Goal: Task Accomplishment & Management: Manage account settings

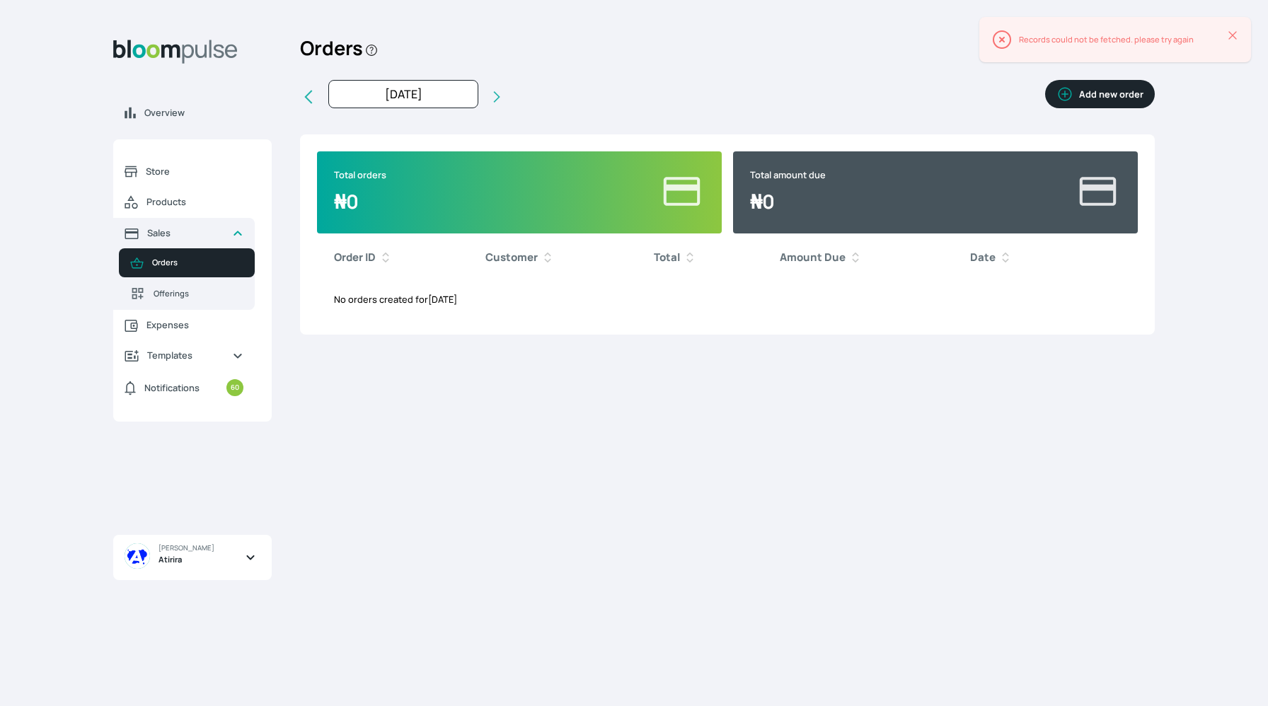
click at [1072, 105] on button "Add new order" at bounding box center [1100, 94] width 110 height 28
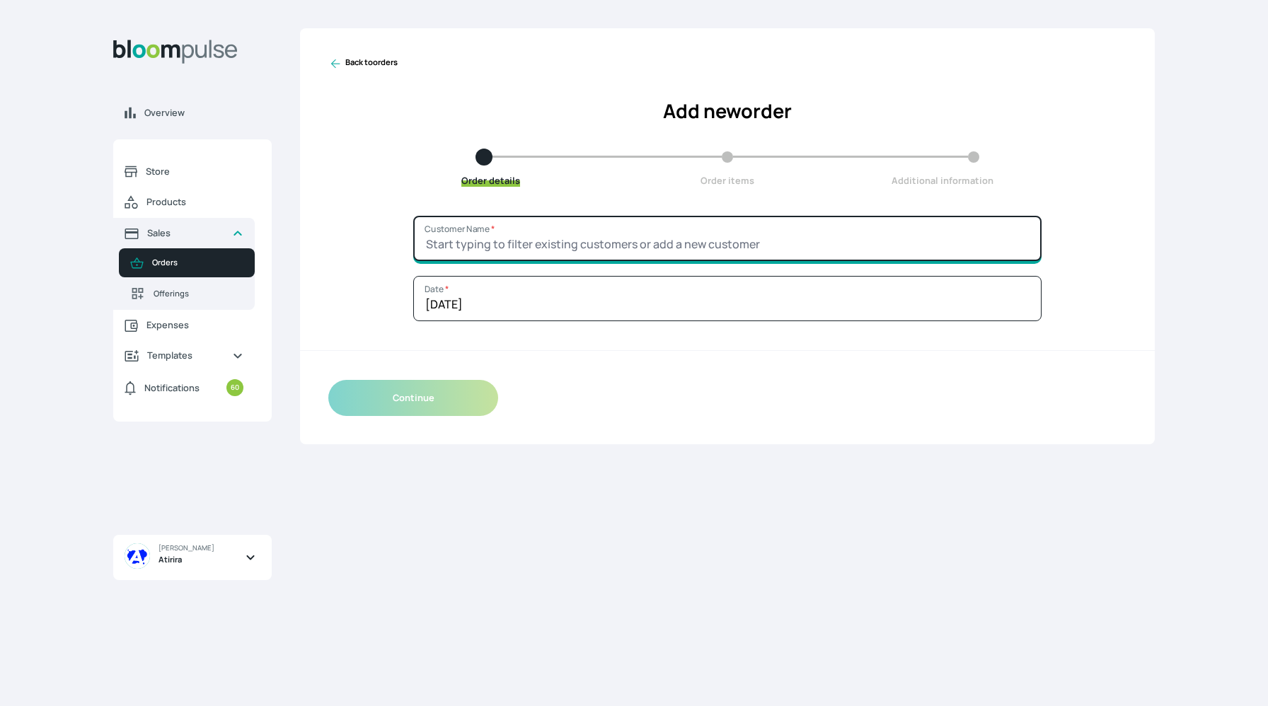
click at [518, 236] on input "Customer Name *" at bounding box center [727, 238] width 628 height 45
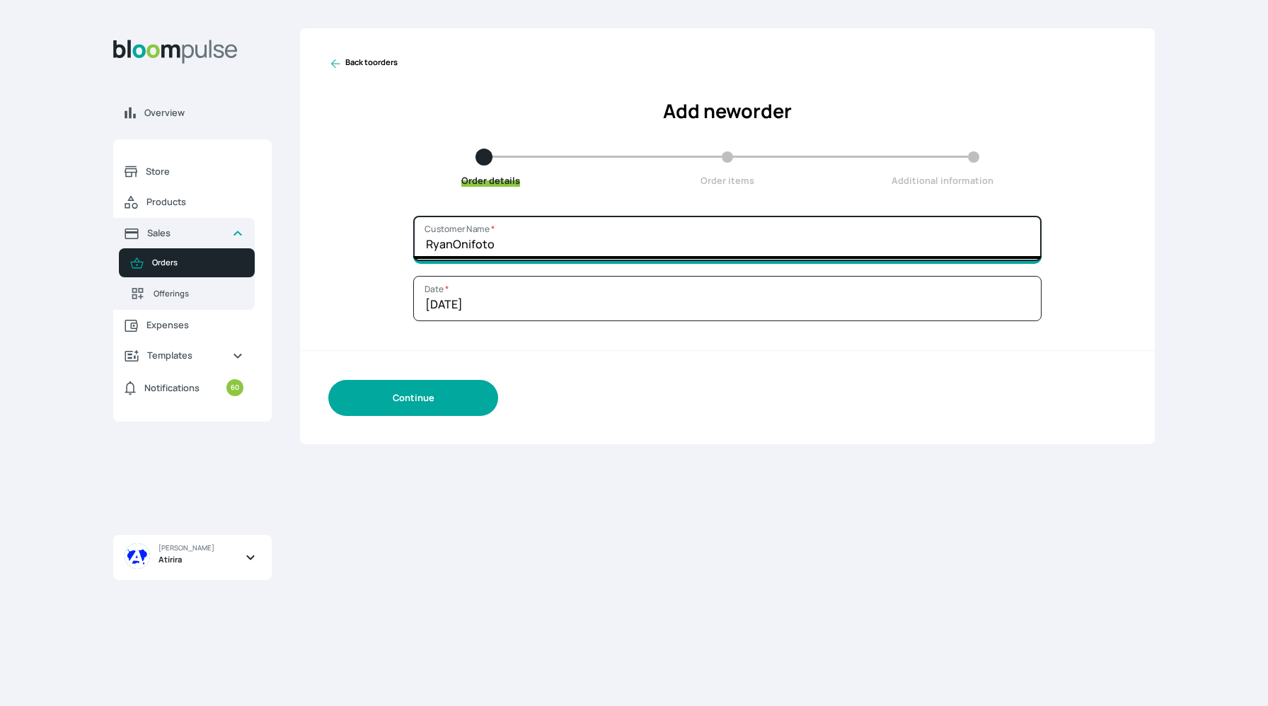
type input "RyanOnifoto"
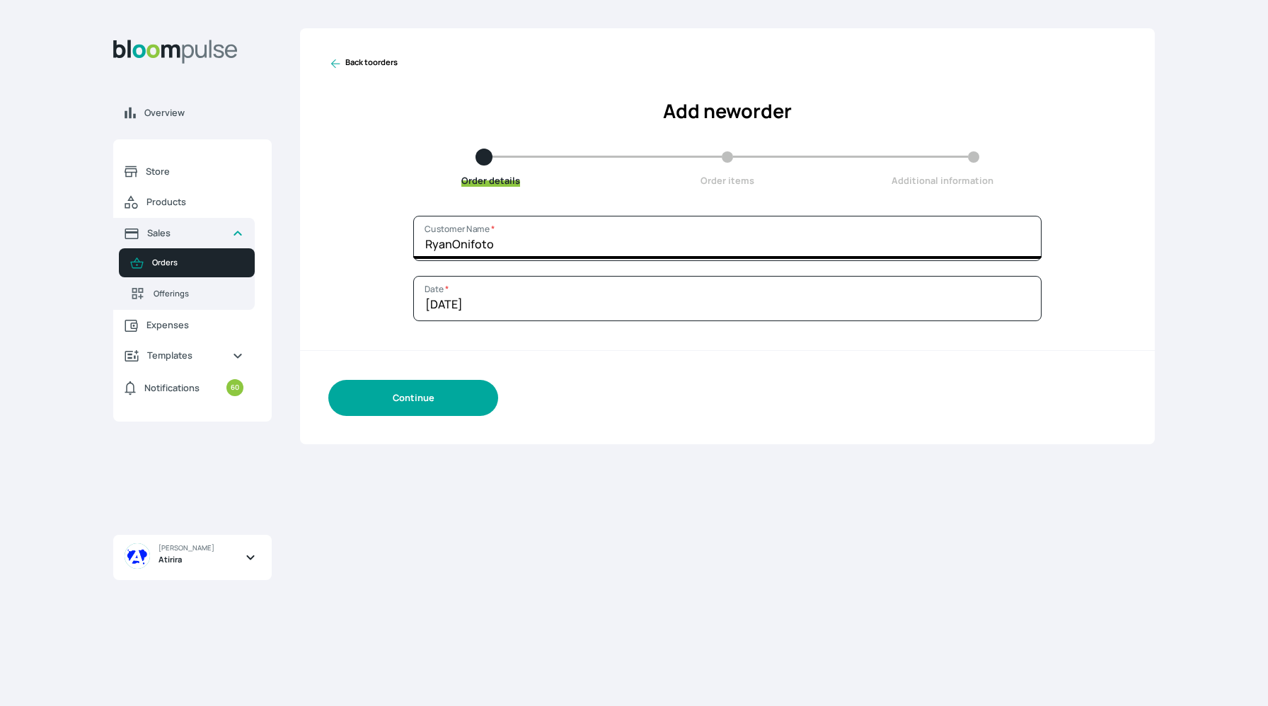
click at [451, 403] on button "Continue" at bounding box center [413, 398] width 170 height 36
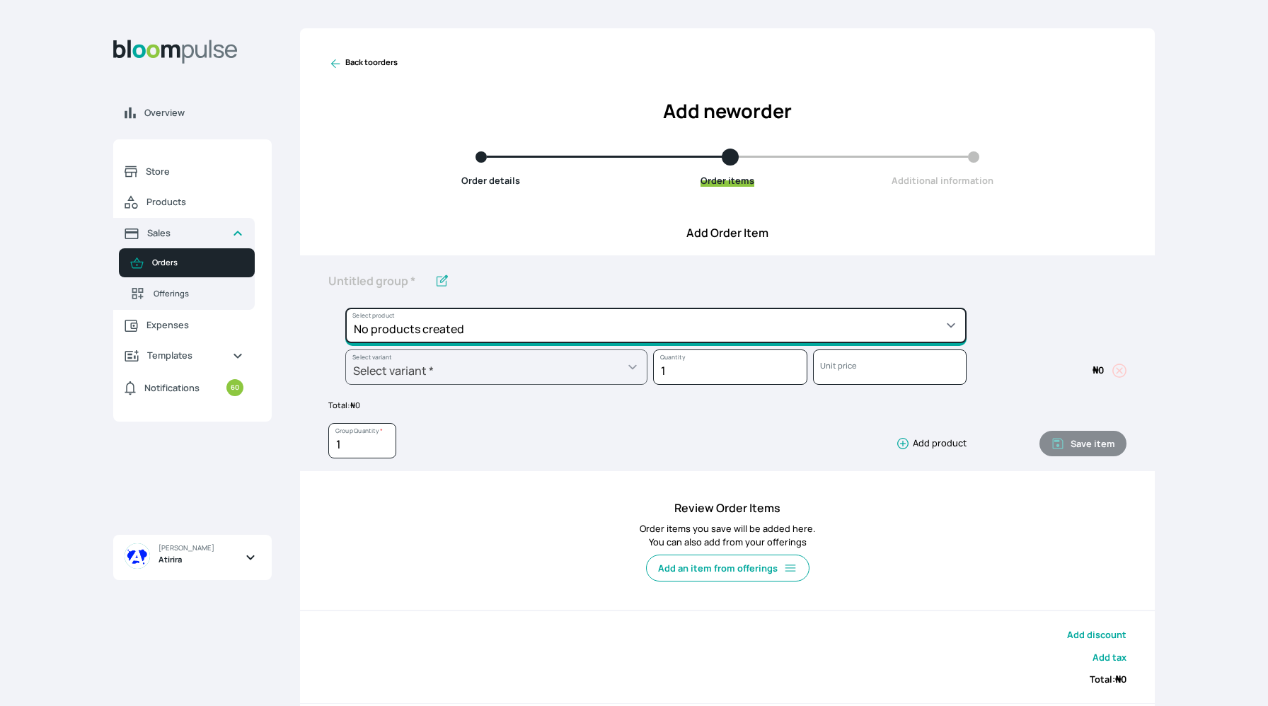
click at [476, 335] on select "No products created" at bounding box center [655, 325] width 621 height 35
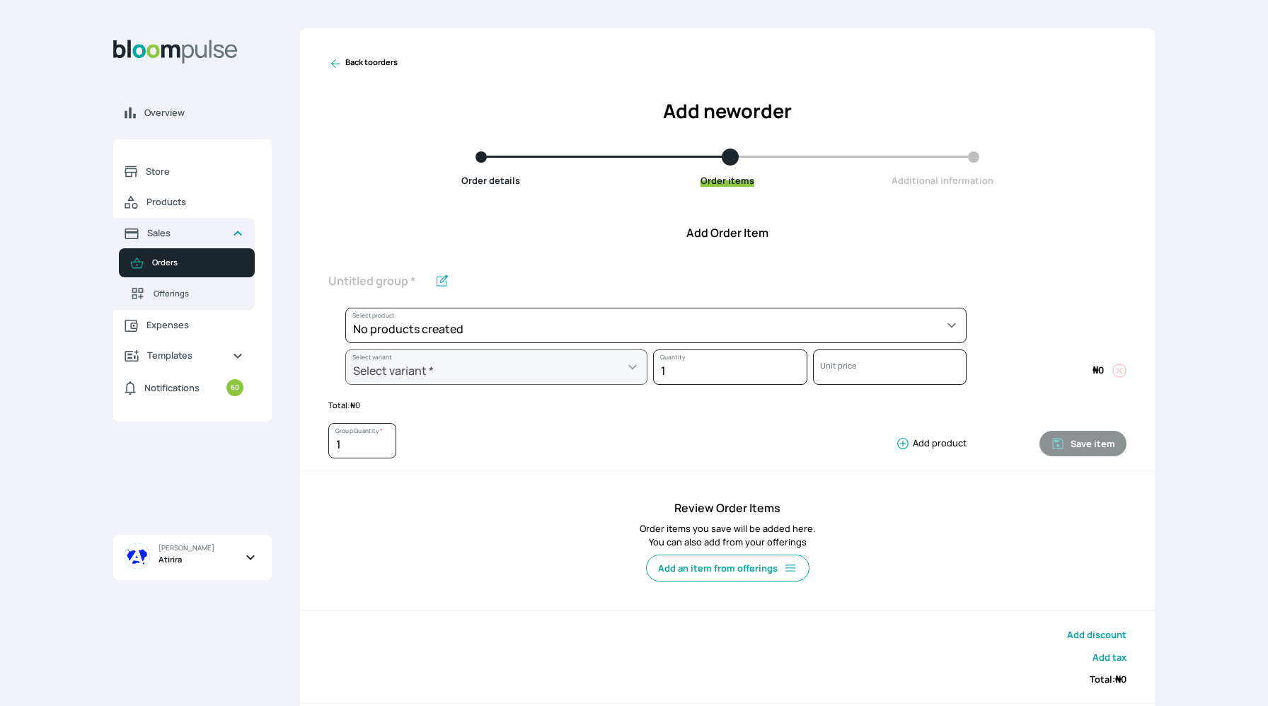
click at [332, 62] on icon at bounding box center [335, 63] width 9 height 9
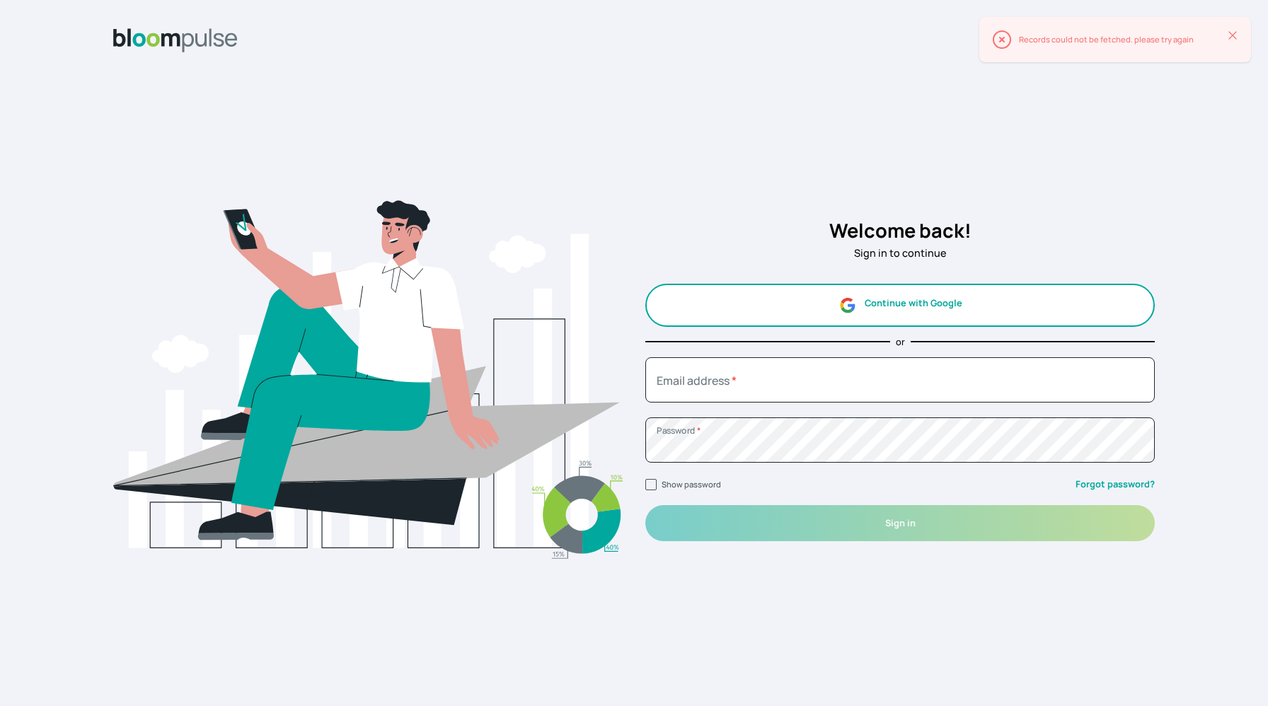
click at [932, 292] on button "Continue with Google" at bounding box center [899, 305] width 509 height 43
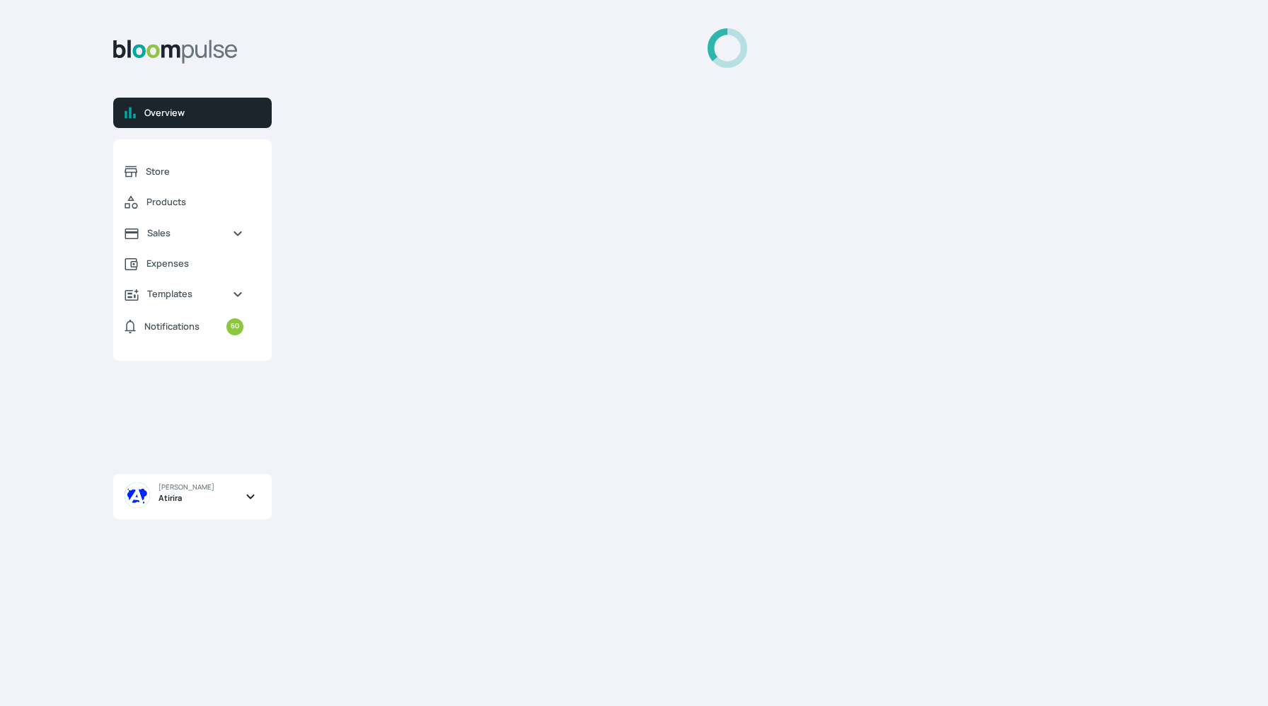
select select "2025"
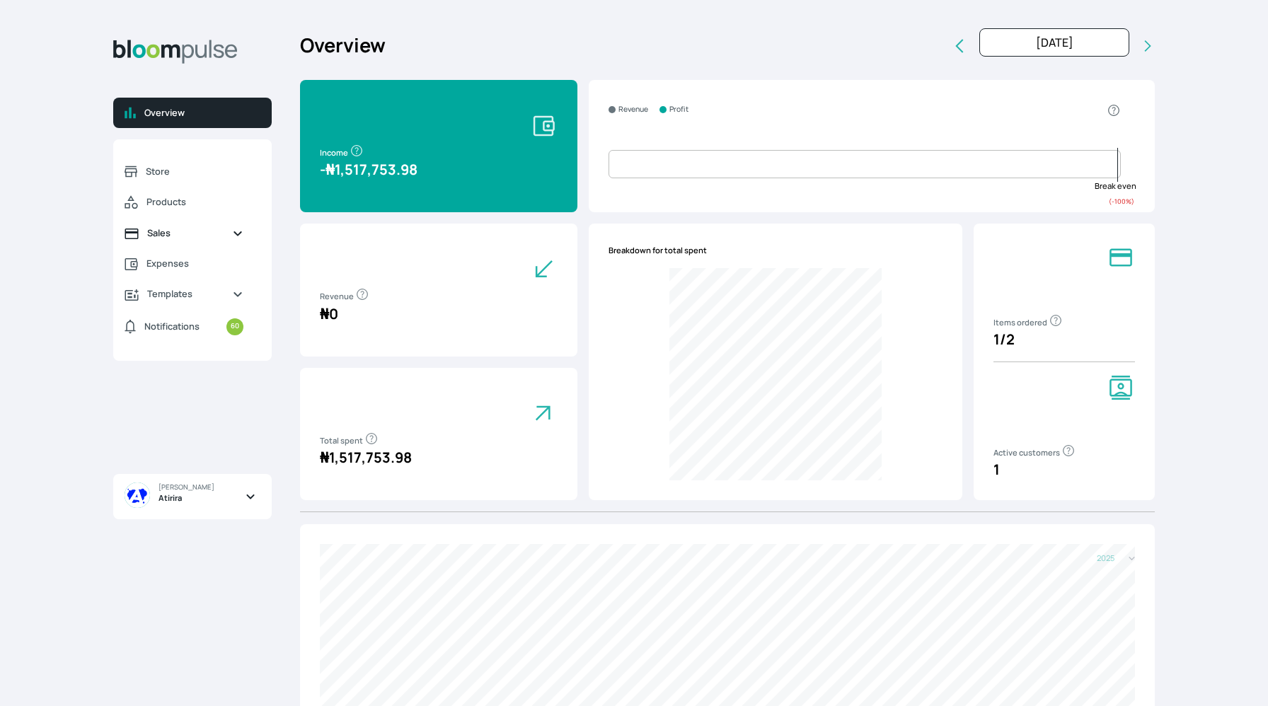
click at [168, 242] on link "Sales" at bounding box center [183, 233] width 141 height 30
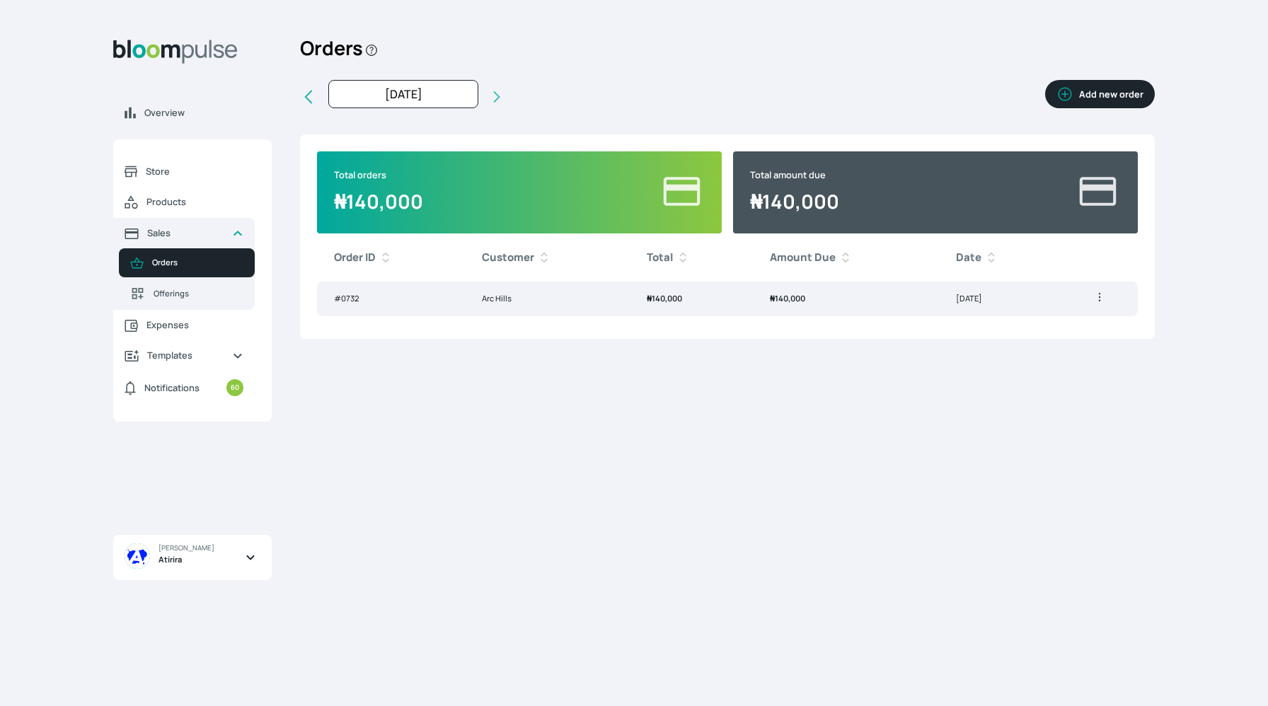
click at [1092, 296] on icon "button" at bounding box center [1099, 297] width 14 height 14
click at [1065, 342] on li "Delete" at bounding box center [1058, 351] width 125 height 25
click at [1100, 301] on icon "button" at bounding box center [1099, 297] width 14 height 14
click at [1072, 346] on span "Delete" at bounding box center [1058, 352] width 102 height 14
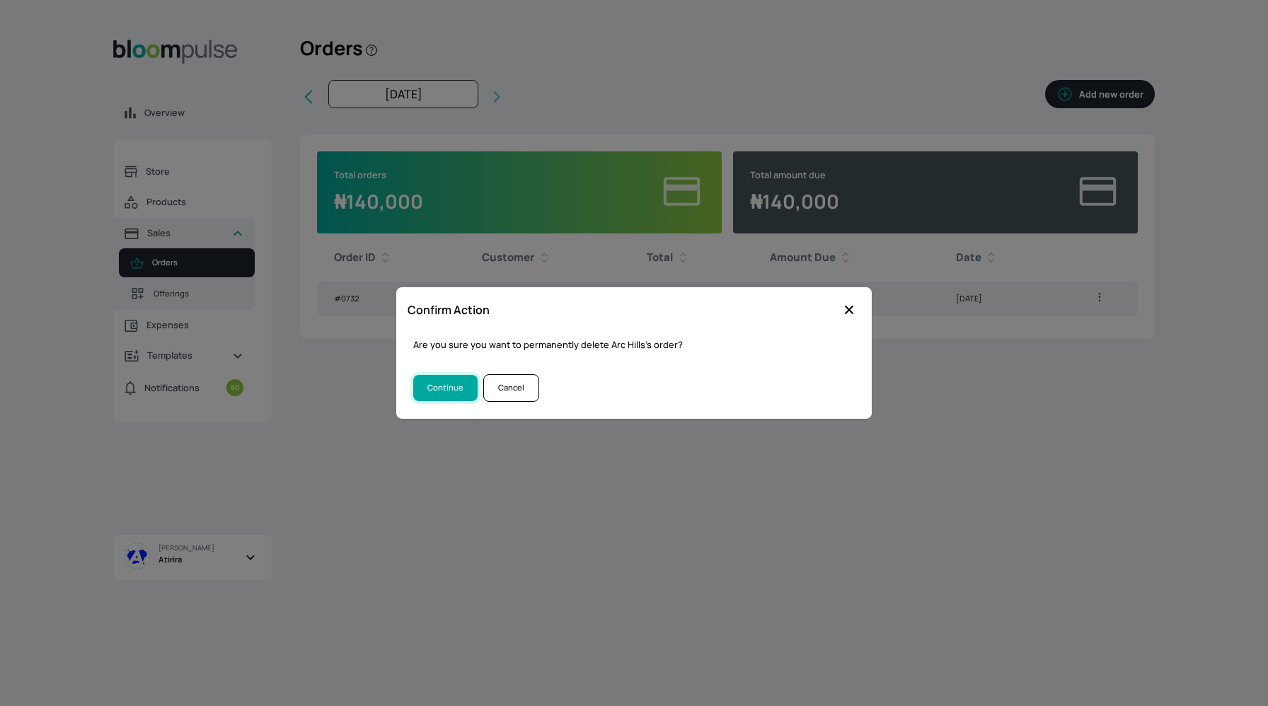
click at [461, 393] on button "Continue" at bounding box center [445, 388] width 64 height 26
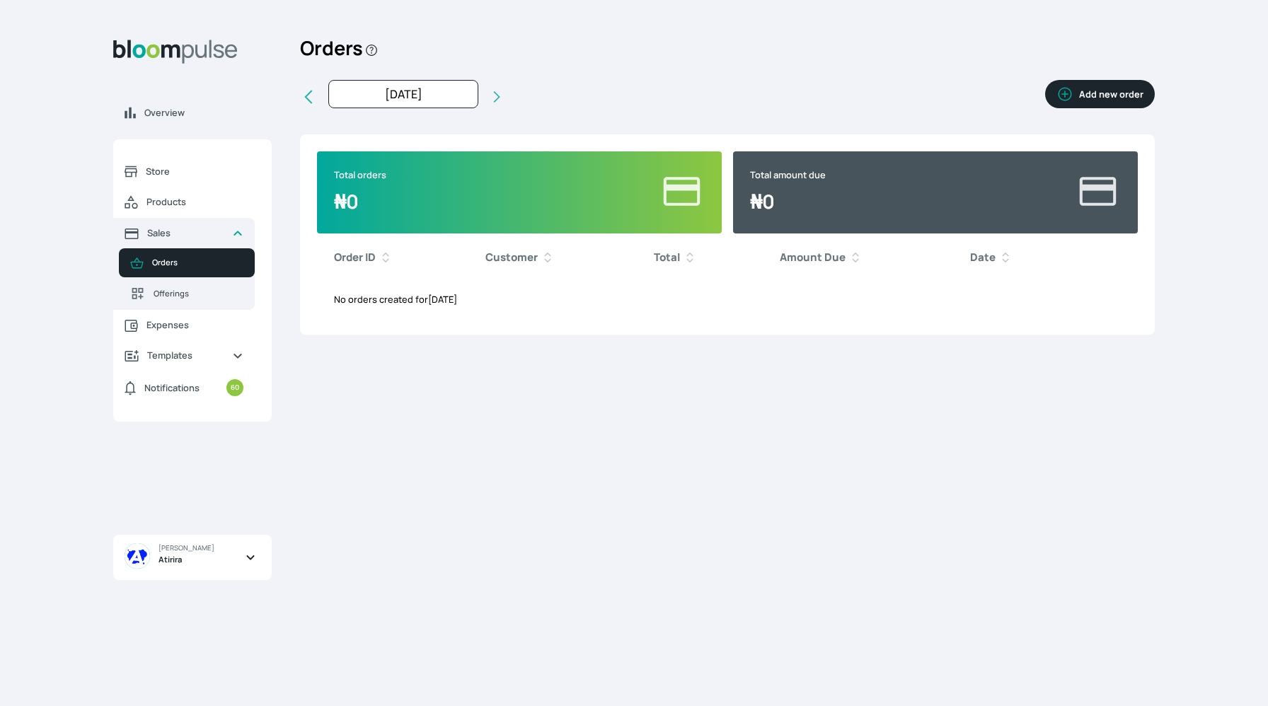
click at [1101, 94] on button "Add new order" at bounding box center [1100, 94] width 110 height 28
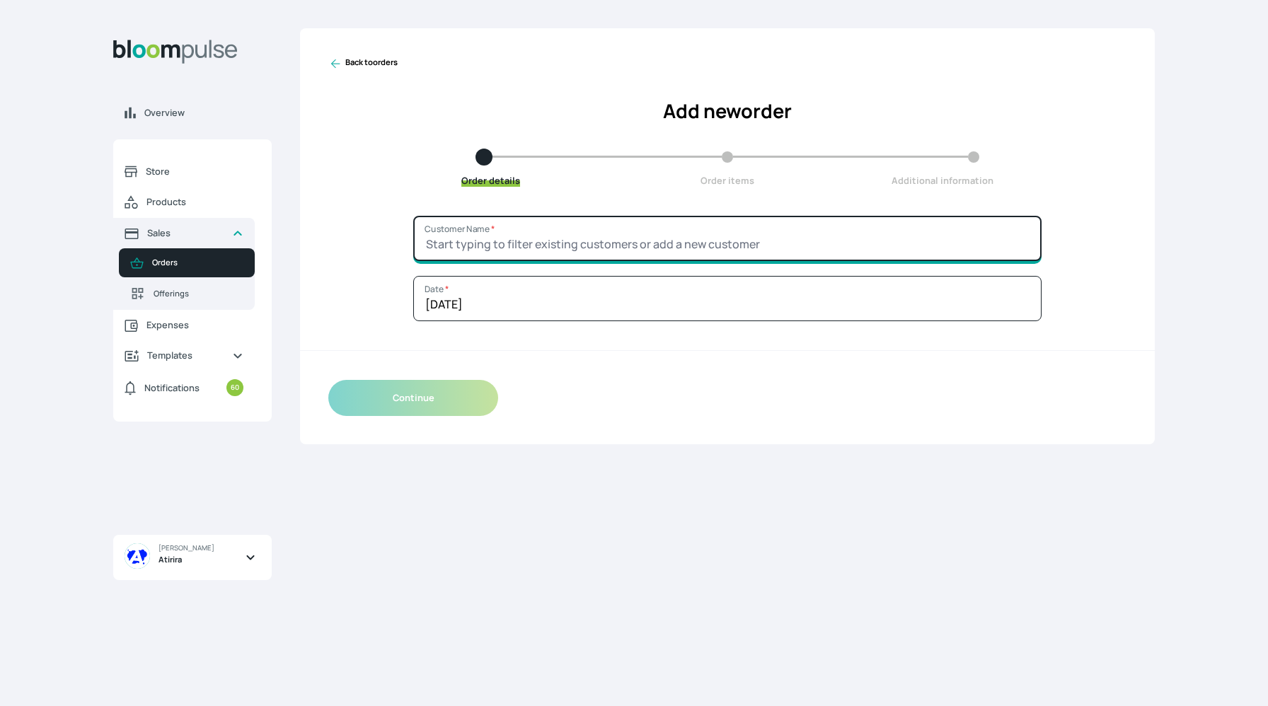
click at [456, 241] on input "Customer Name *" at bounding box center [727, 238] width 628 height 45
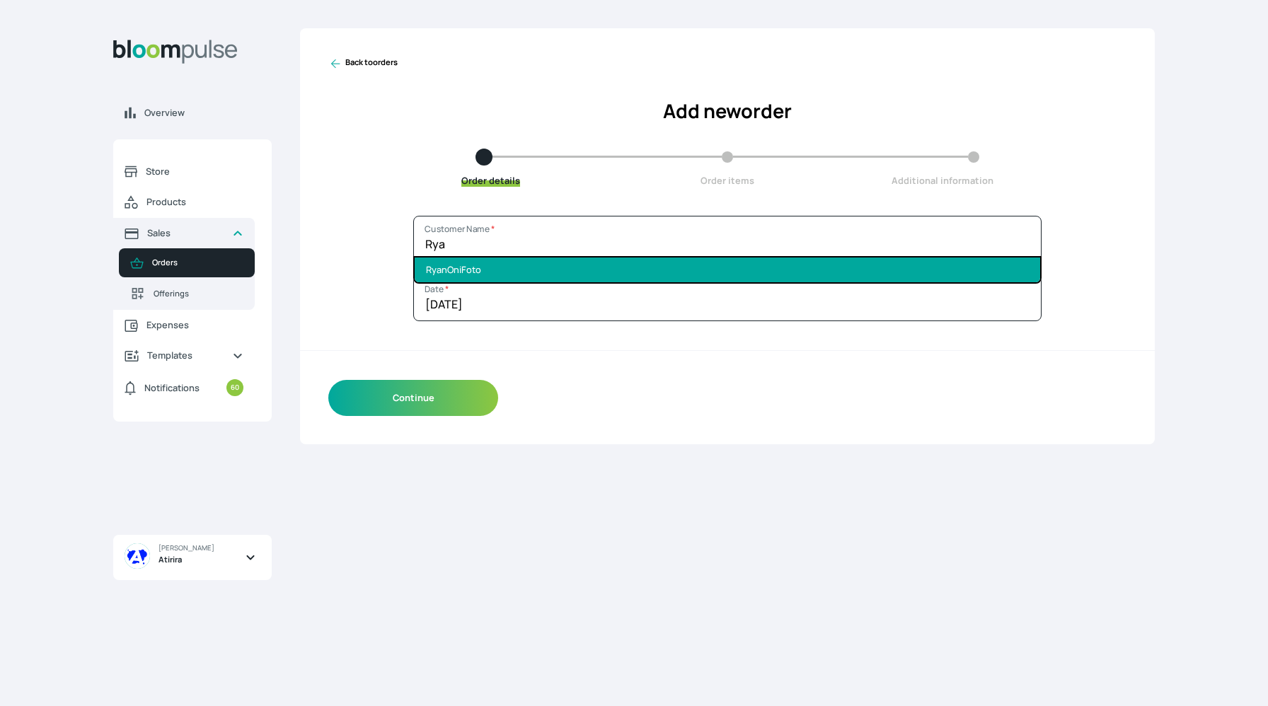
click at [457, 279] on li "RyanOniFoto" at bounding box center [727, 270] width 625 height 25
type input "RyanOniFoto"
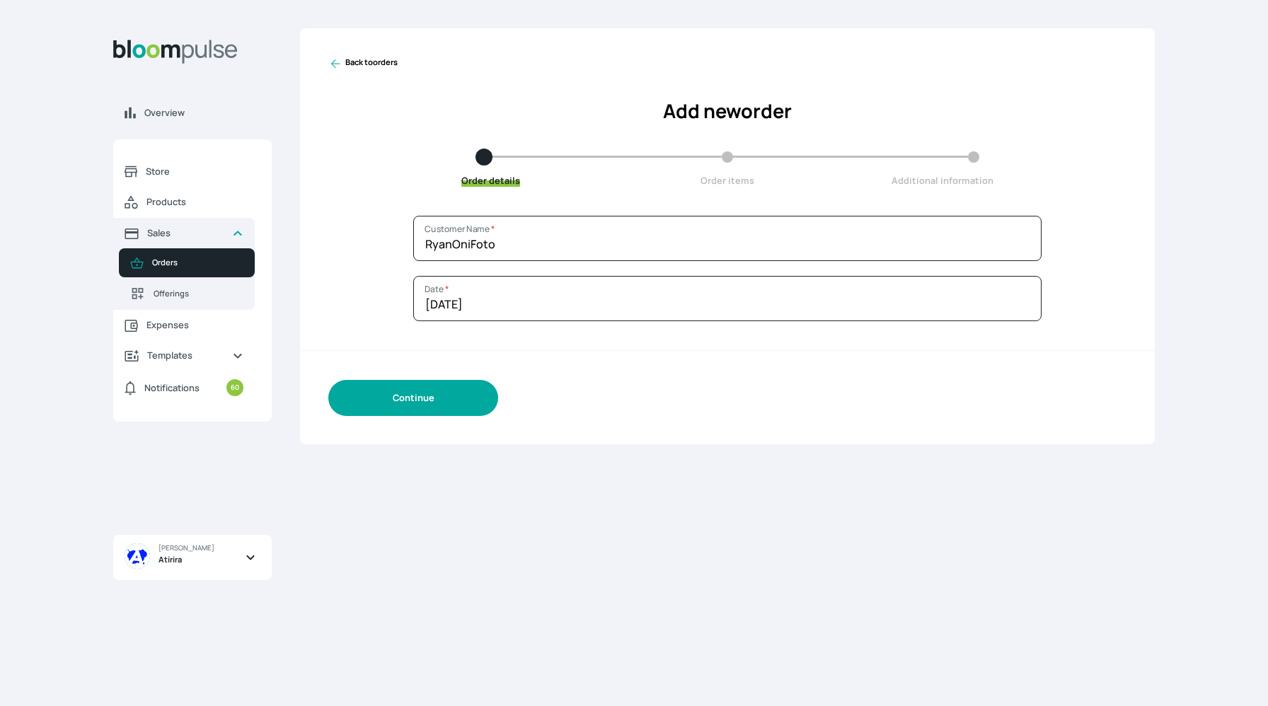
click at [427, 401] on button "Continue" at bounding box center [413, 398] width 170 height 36
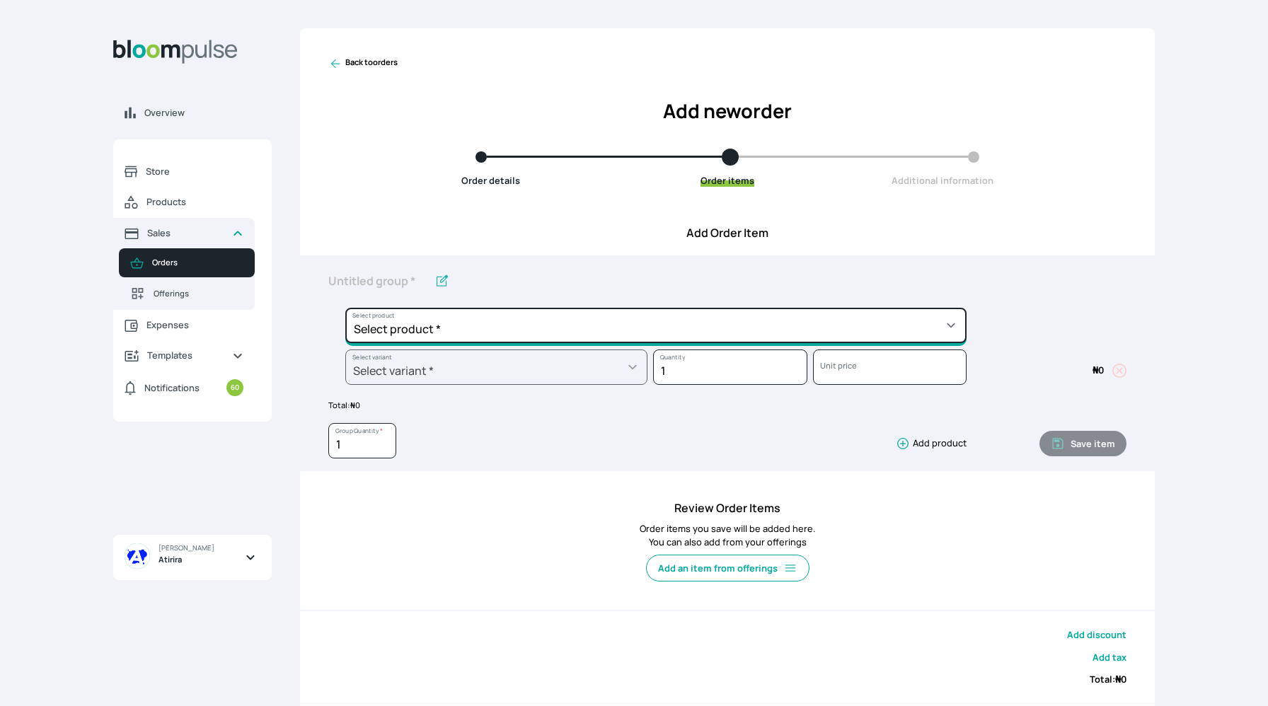
click at [441, 324] on select "Select product * Big Frame (Black) Canvas Print Canvas Print - Standard Canvas …" at bounding box center [655, 325] width 621 height 35
select select "9ad63bc5-ced3-43c1-96e5-a90d5a13a887"
type input "Lustre Print - PRO"
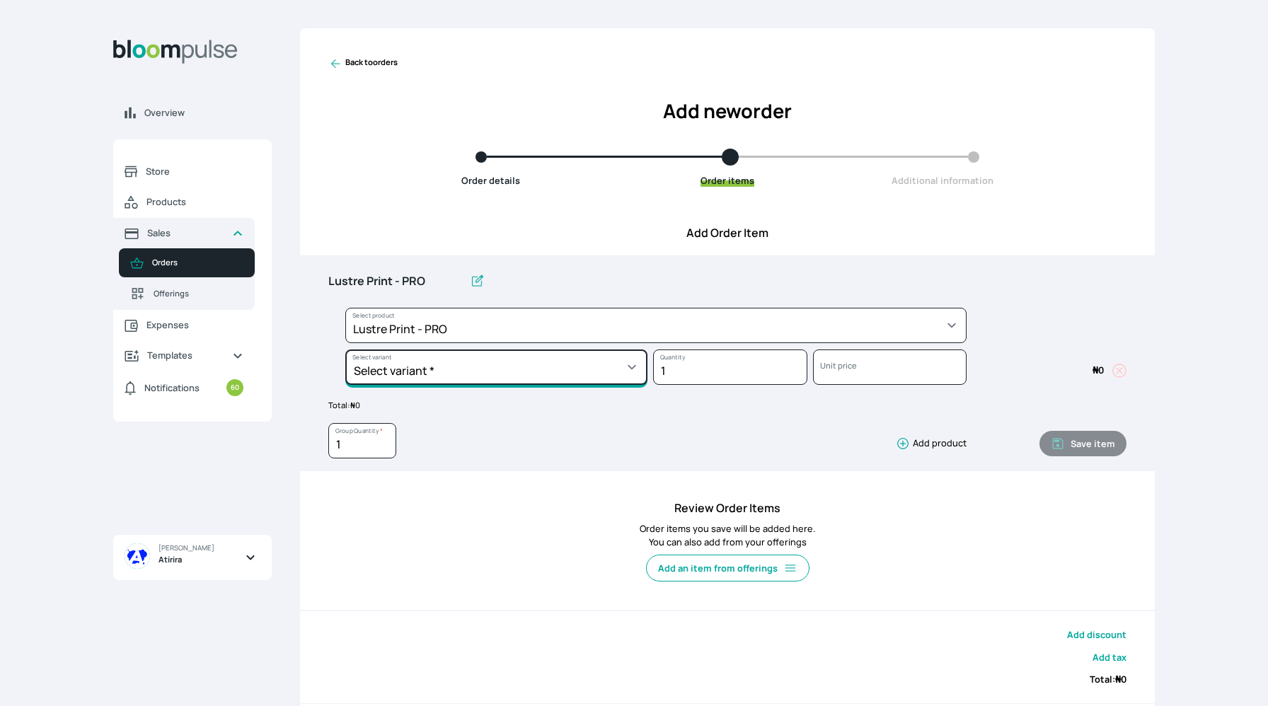
click at [467, 369] on select "Select variant * 10 by 10 10 by 12 10 by 15 10 by 16 11 by 12 11 by 14 11.7 by …" at bounding box center [496, 366] width 302 height 35
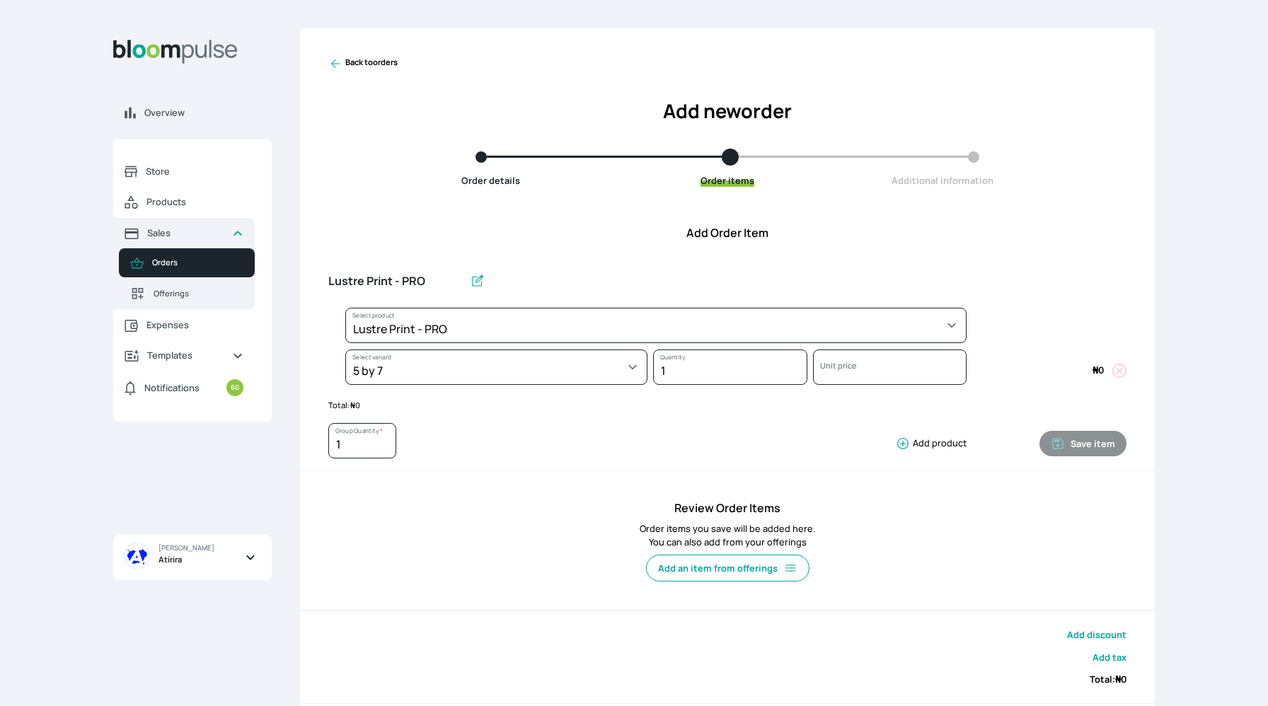
select select "9ad63bc5-ced3-43c1-96e5-a90d5a13a887"
select select "54fc6f58-d692-4c8d-855a-da0496906502"
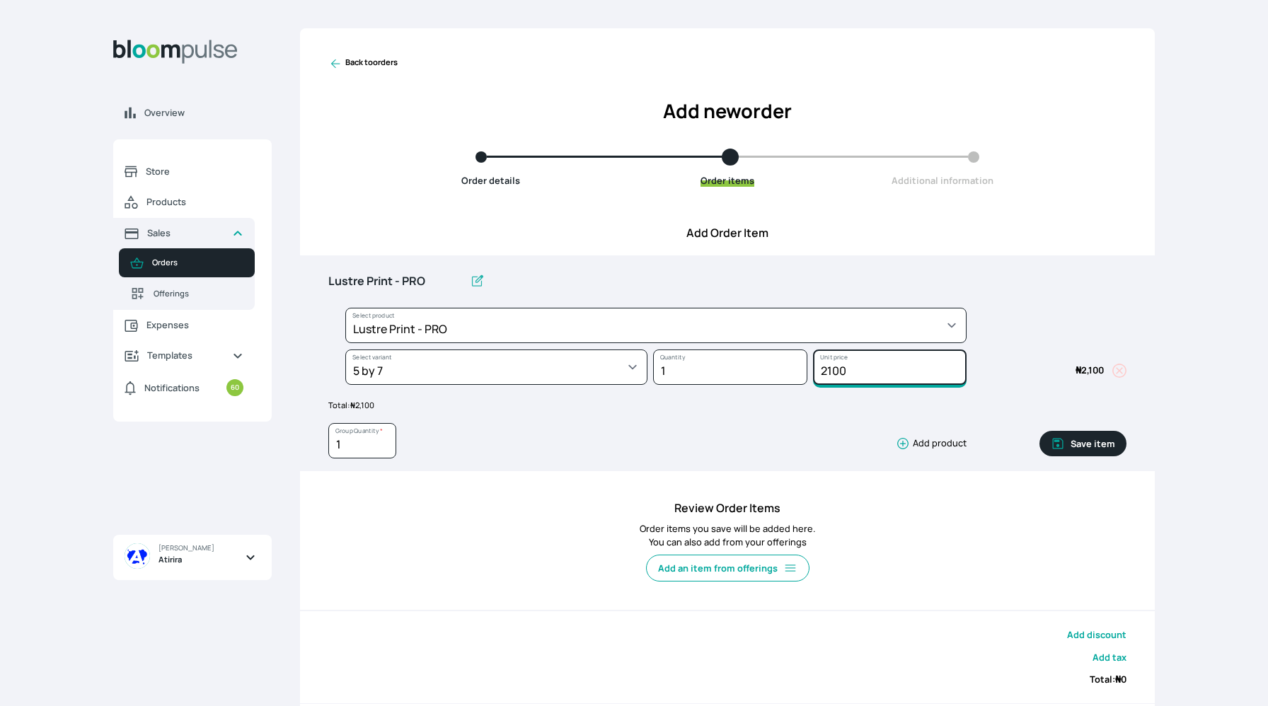
click at [866, 369] on input "2100" at bounding box center [890, 366] width 154 height 35
type input "2"
type input "3000"
click at [671, 367] on input "1" at bounding box center [730, 366] width 154 height 35
type input "2"
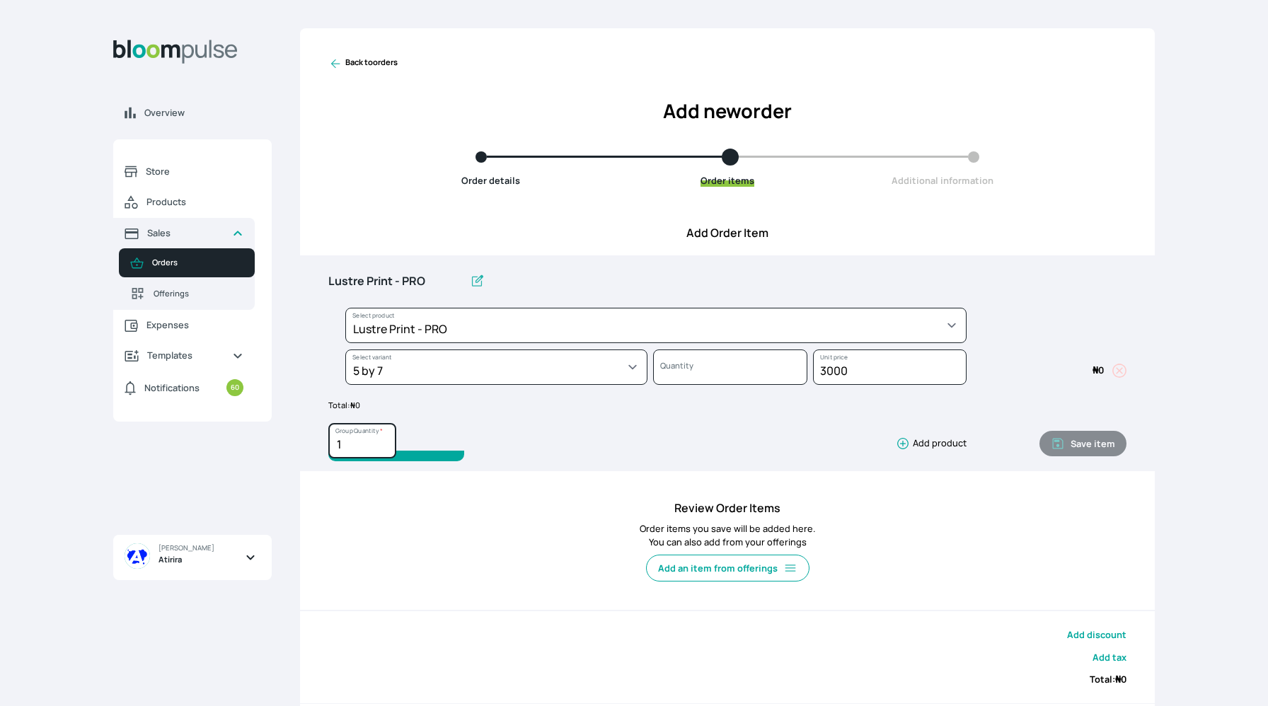
type input "0"
click at [354, 442] on input "1" at bounding box center [362, 440] width 68 height 35
type input "22"
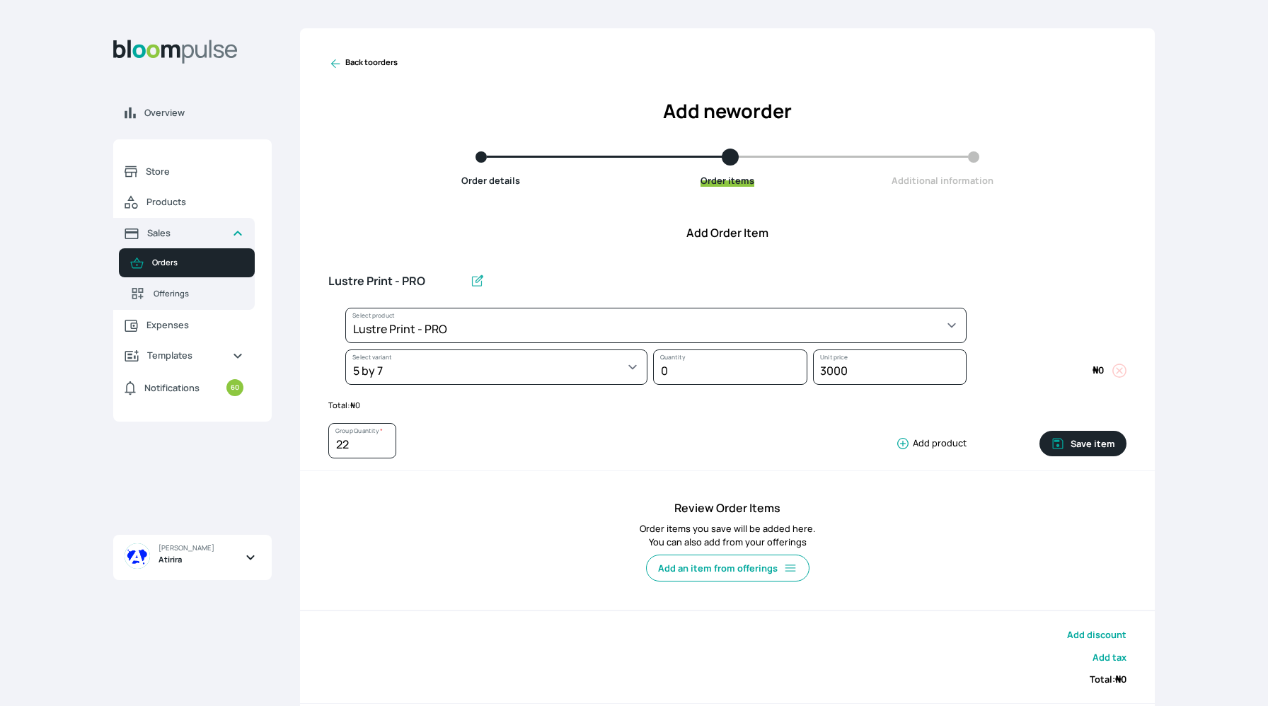
click at [714, 434] on div "22 Group Quantity * Add product" at bounding box center [647, 444] width 638 height 42
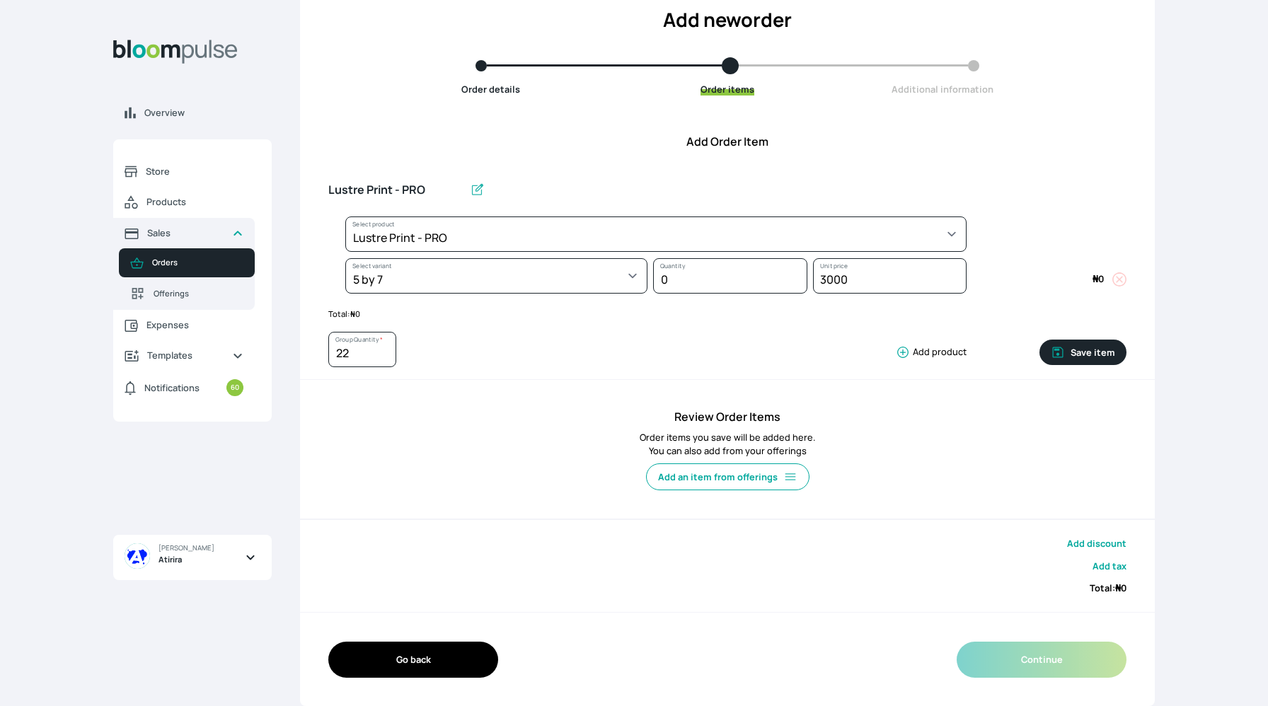
click at [607, 330] on div "22 Group Quantity * Add product Save item" at bounding box center [727, 346] width 798 height 53
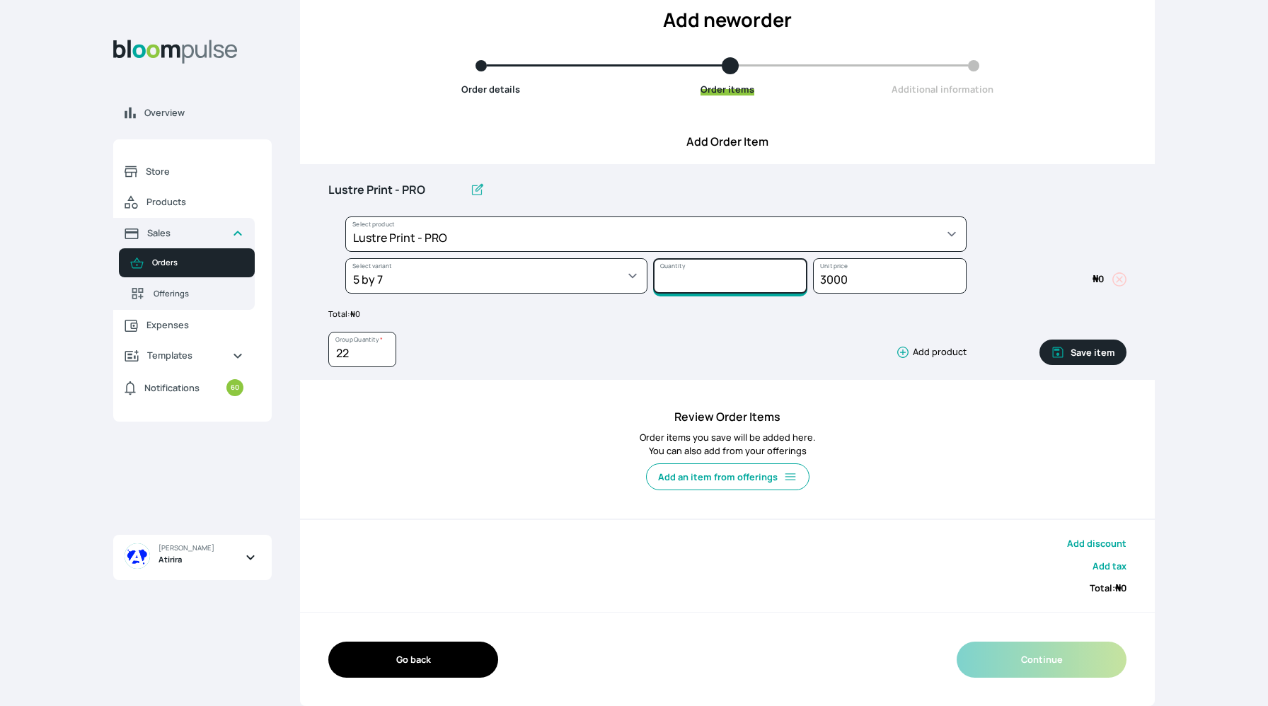
click at [666, 279] on input "Quantity" at bounding box center [730, 275] width 154 height 35
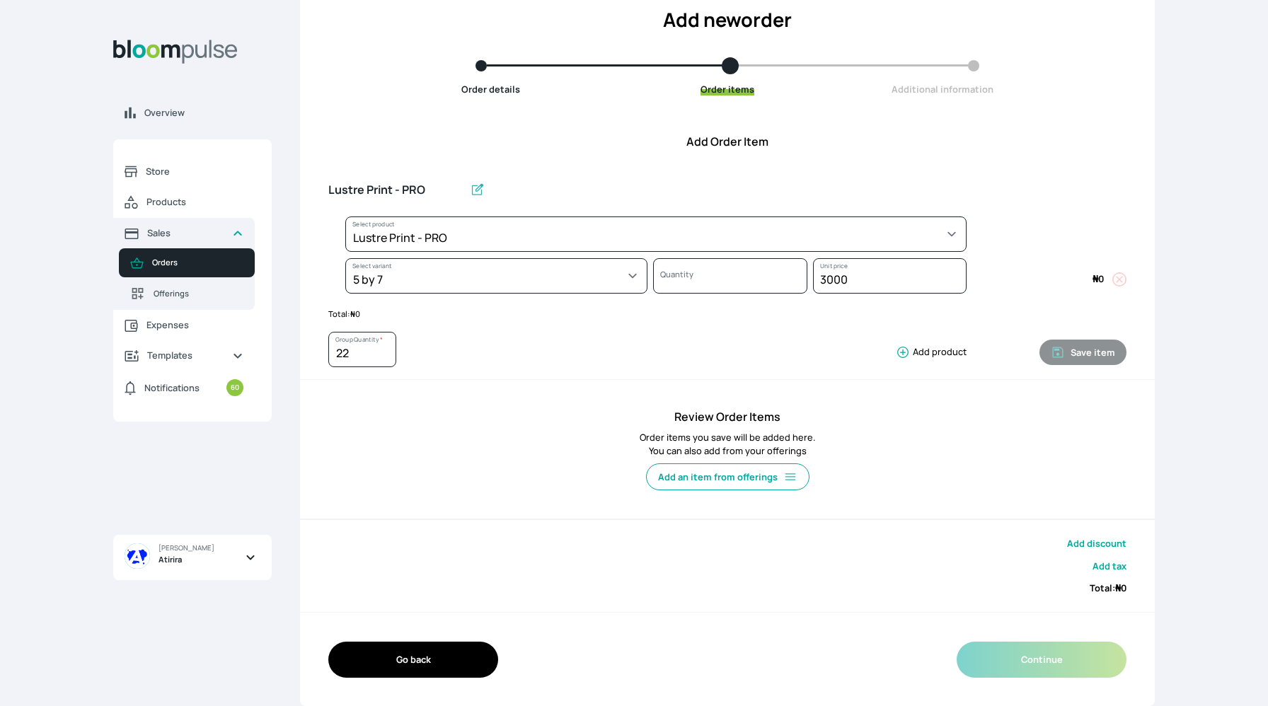
type input "0"
click at [642, 323] on div "22 Group Quantity * Add product Save item" at bounding box center [727, 346] width 798 height 53
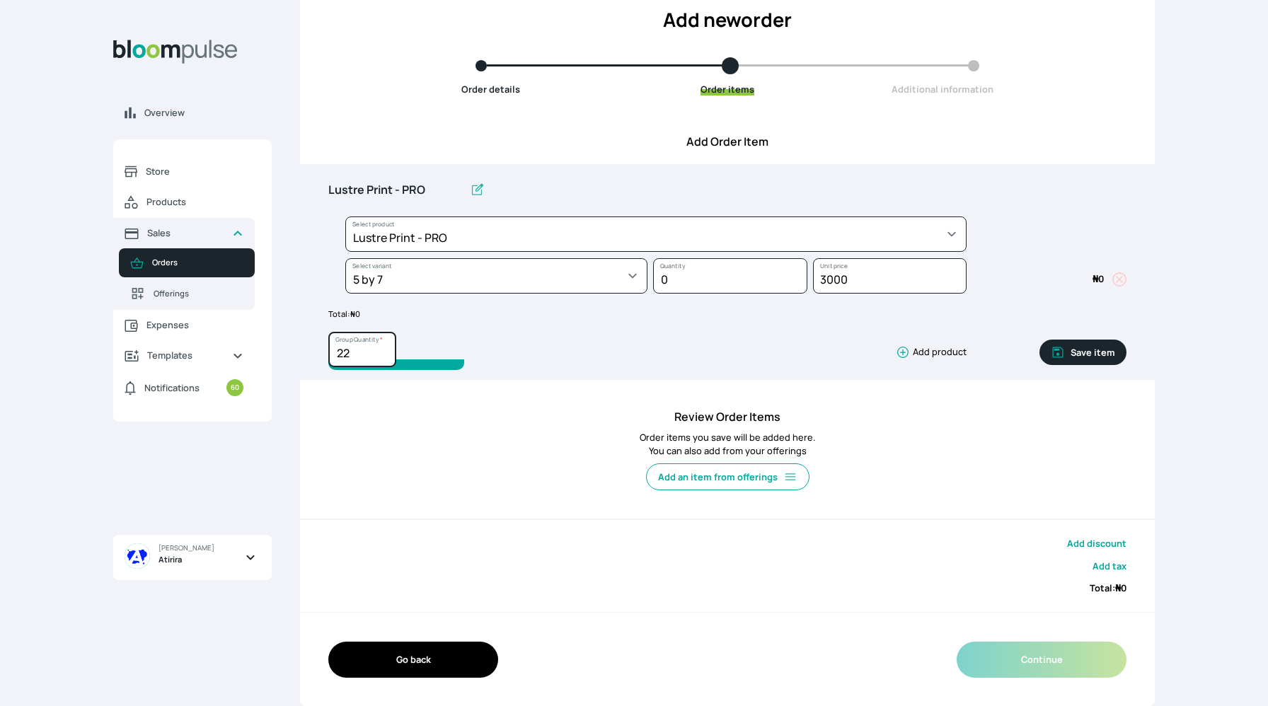
click at [374, 352] on input "22" at bounding box center [362, 349] width 68 height 35
type input "2"
type input "0"
click at [681, 277] on input "Quantity" at bounding box center [730, 275] width 154 height 35
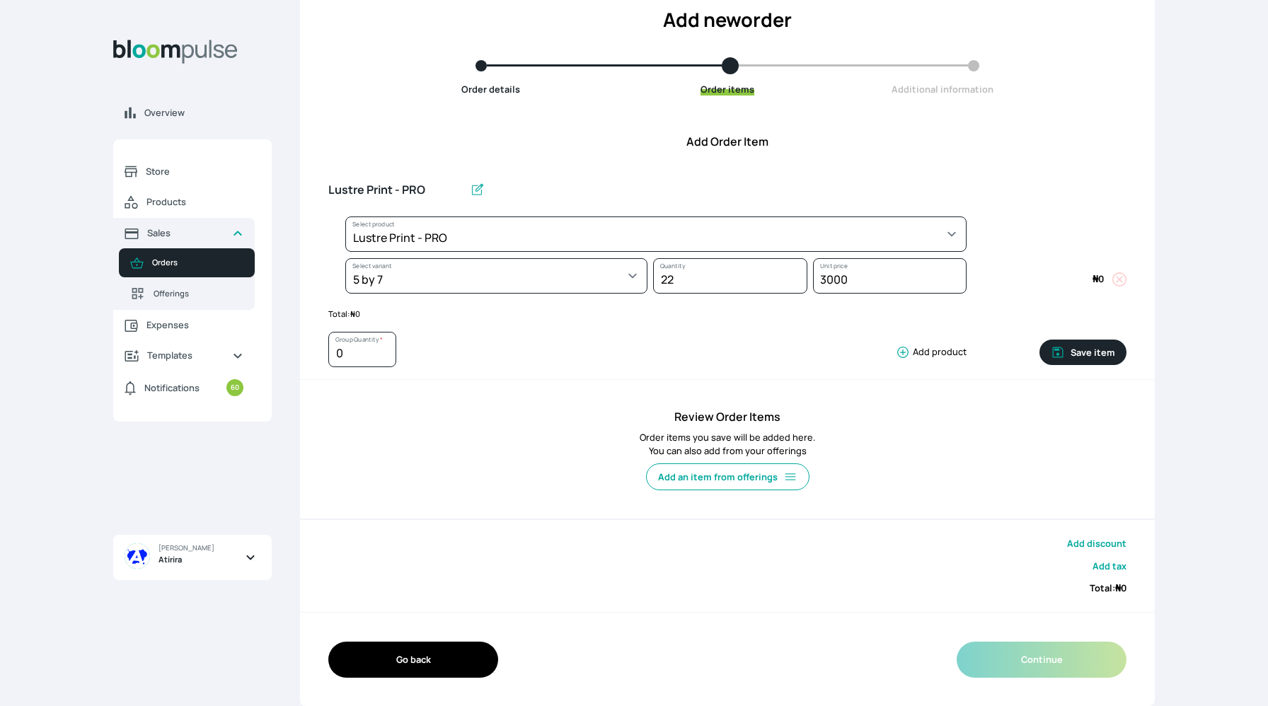
click at [749, 352] on div "0 Group Quantity * Add product" at bounding box center [647, 353] width 638 height 42
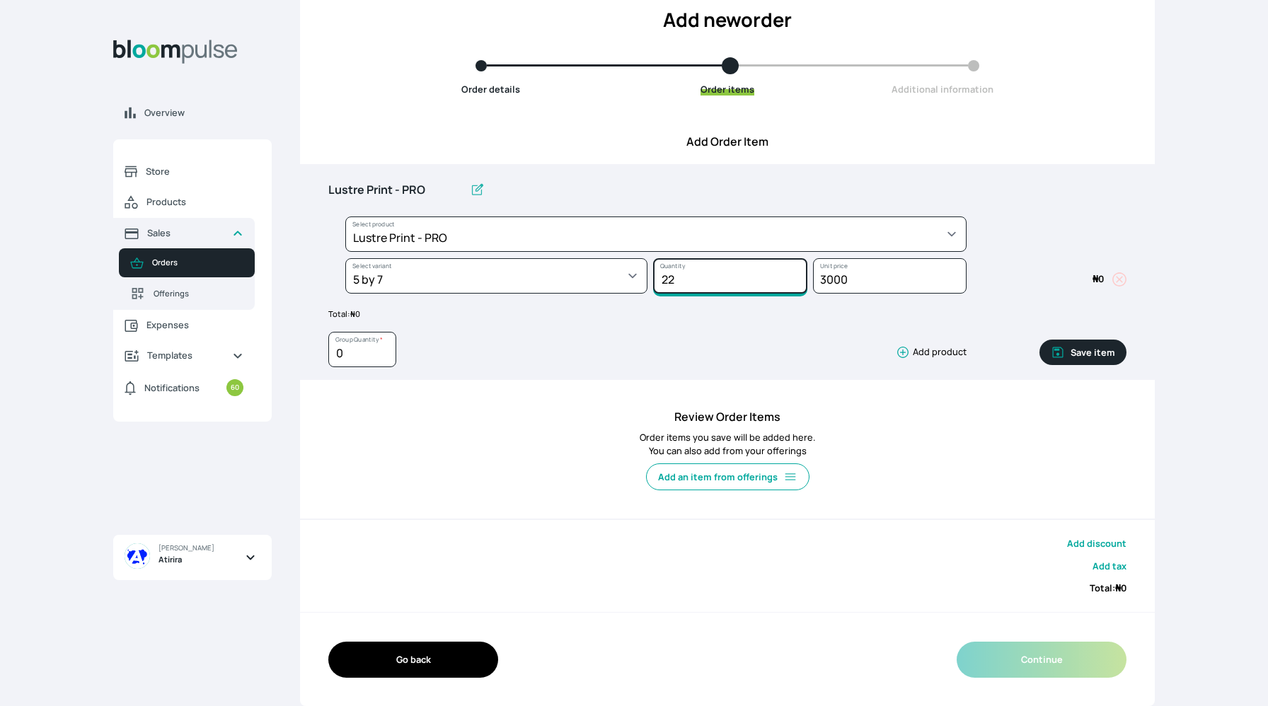
click at [724, 277] on input "22" at bounding box center [730, 275] width 154 height 35
type input "2"
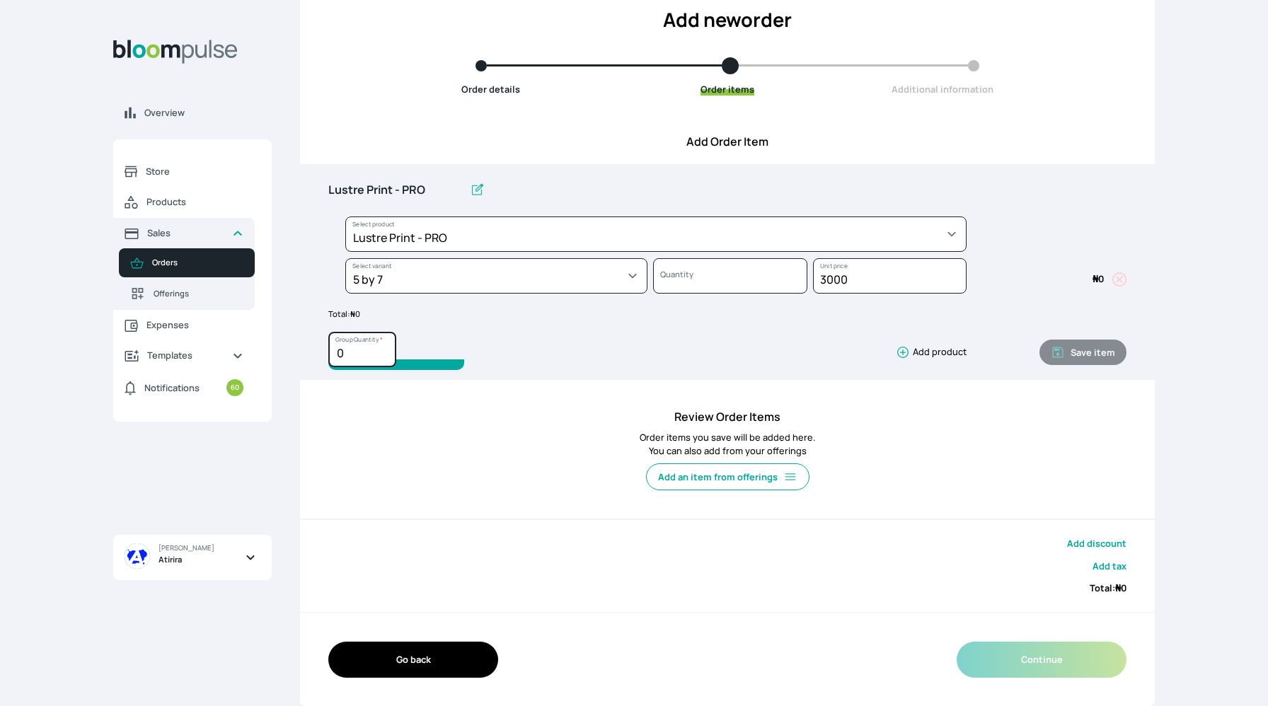
type input "0"
click at [352, 366] on input "Quantity" at bounding box center [362, 349] width 68 height 35
type input "22"
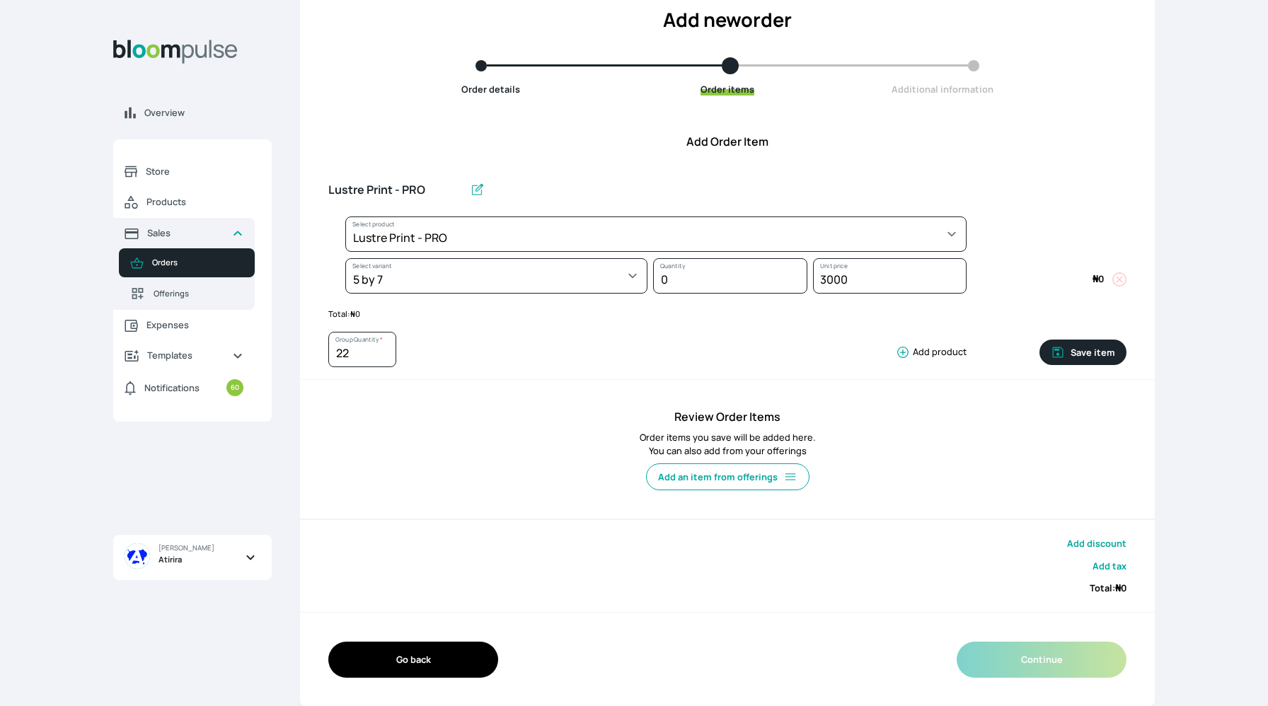
click at [438, 367] on div at bounding box center [396, 367] width 136 height 1
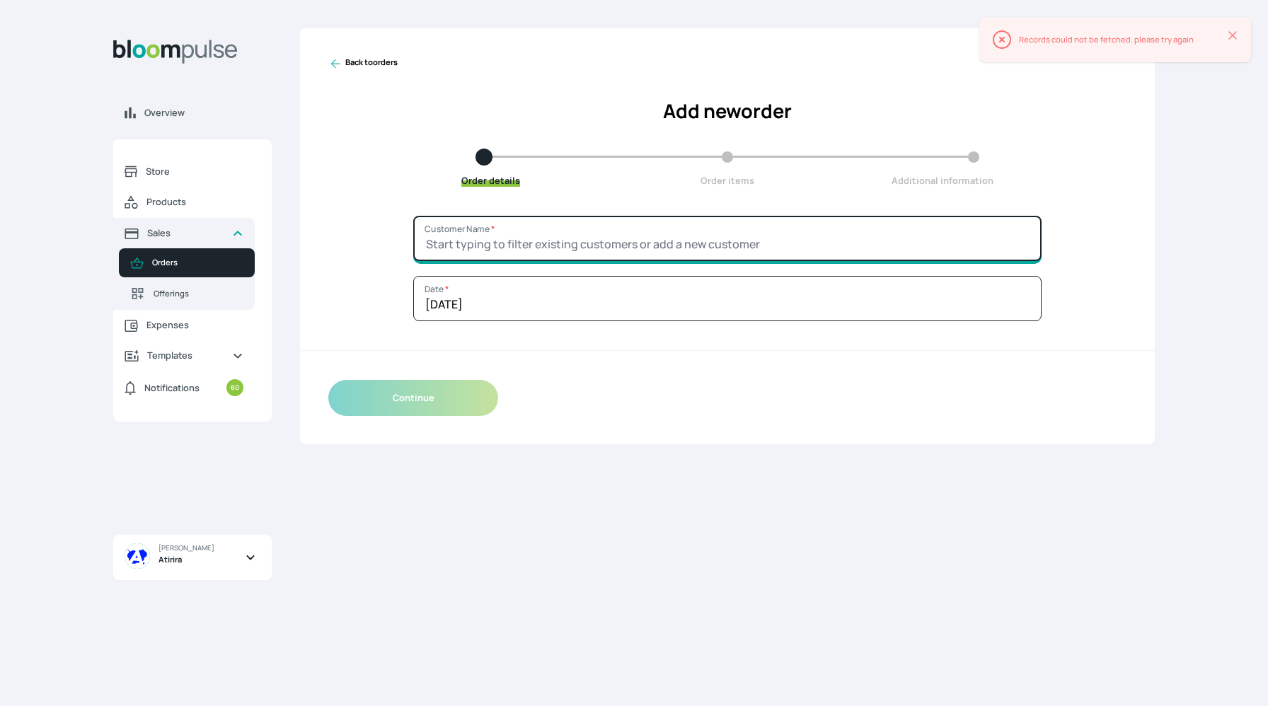
click at [867, 235] on input "Customer Name *" at bounding box center [727, 238] width 628 height 45
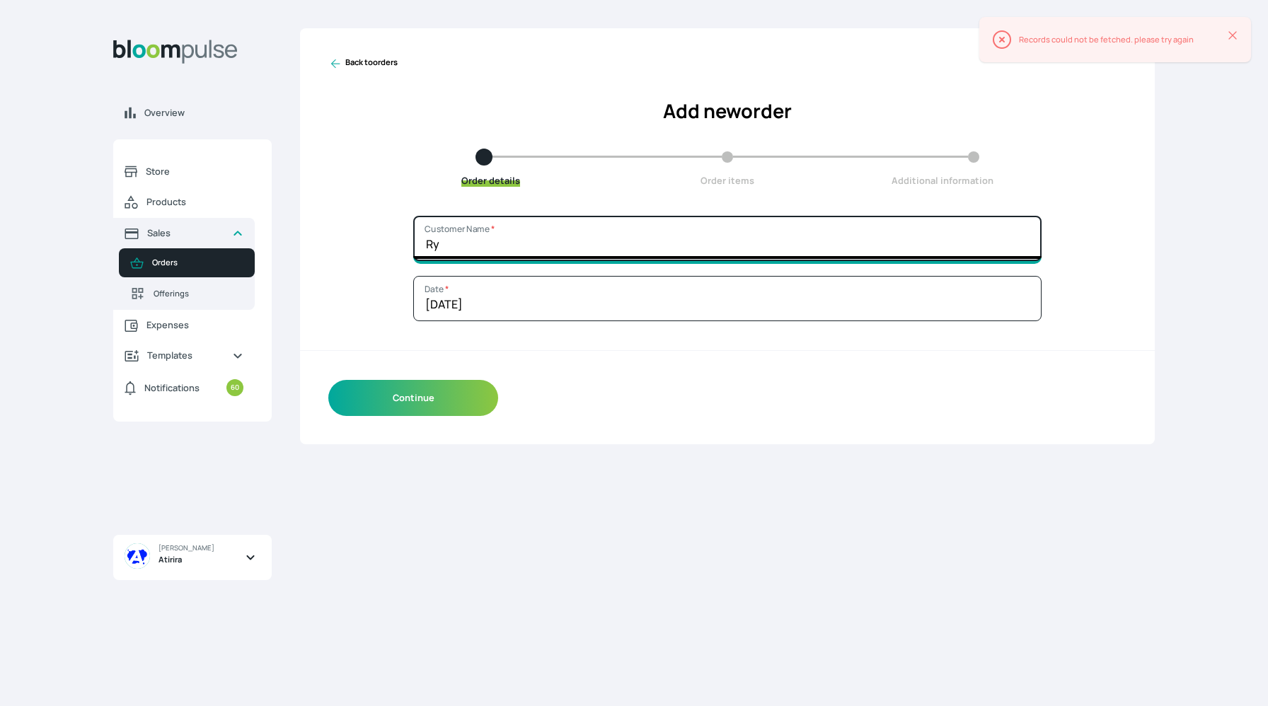
type input "Rya"
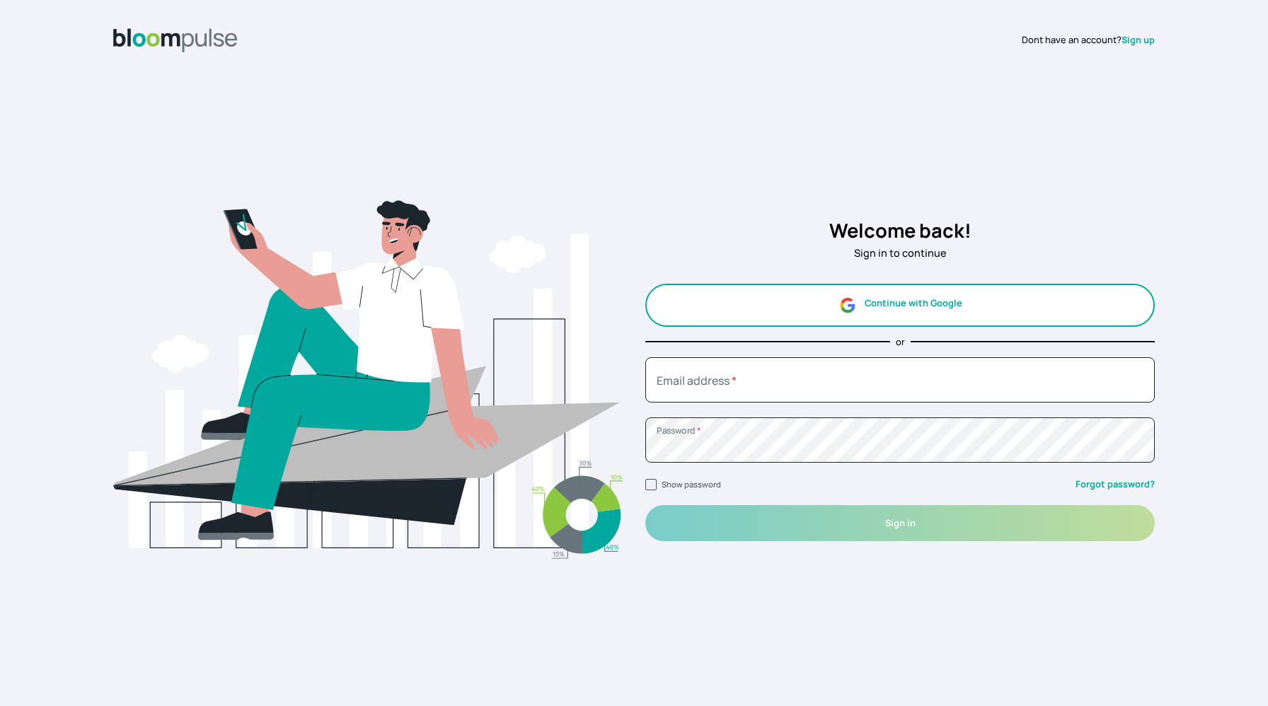
click at [923, 309] on button "Continue with Google" at bounding box center [899, 305] width 509 height 43
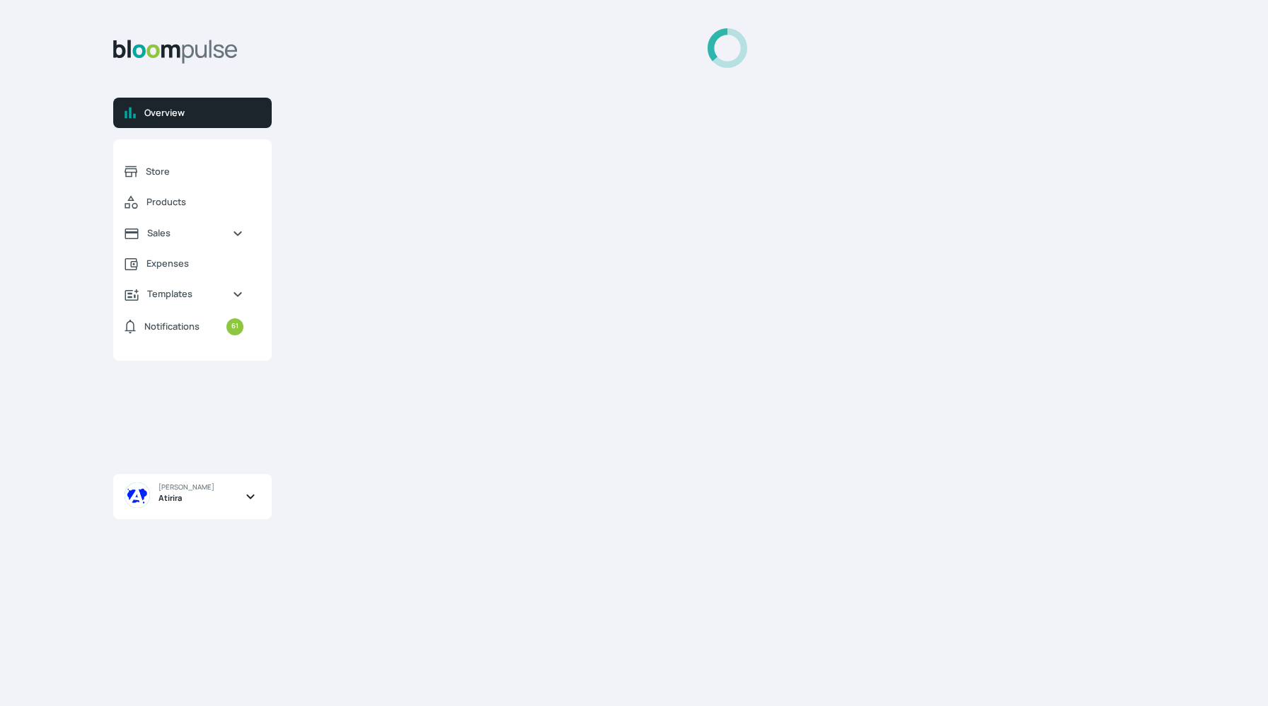
select select "2025"
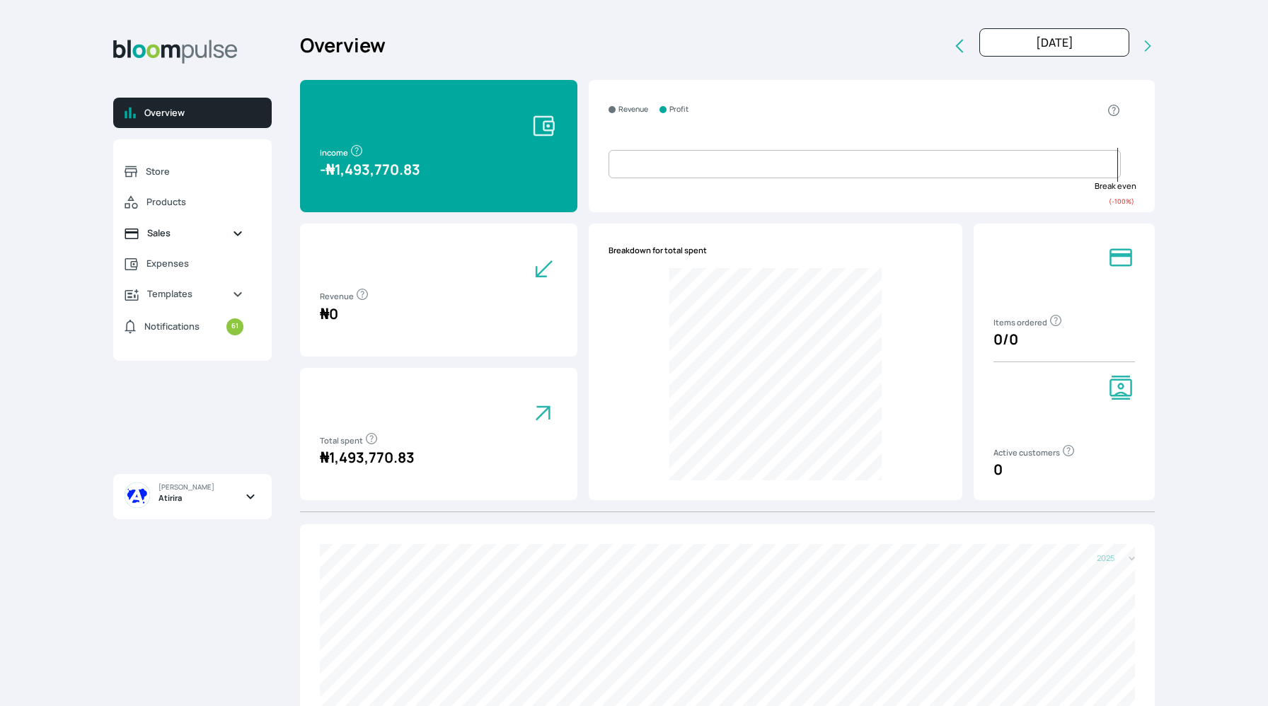
click at [137, 236] on icon "Sidebar" at bounding box center [131, 233] width 13 height 11
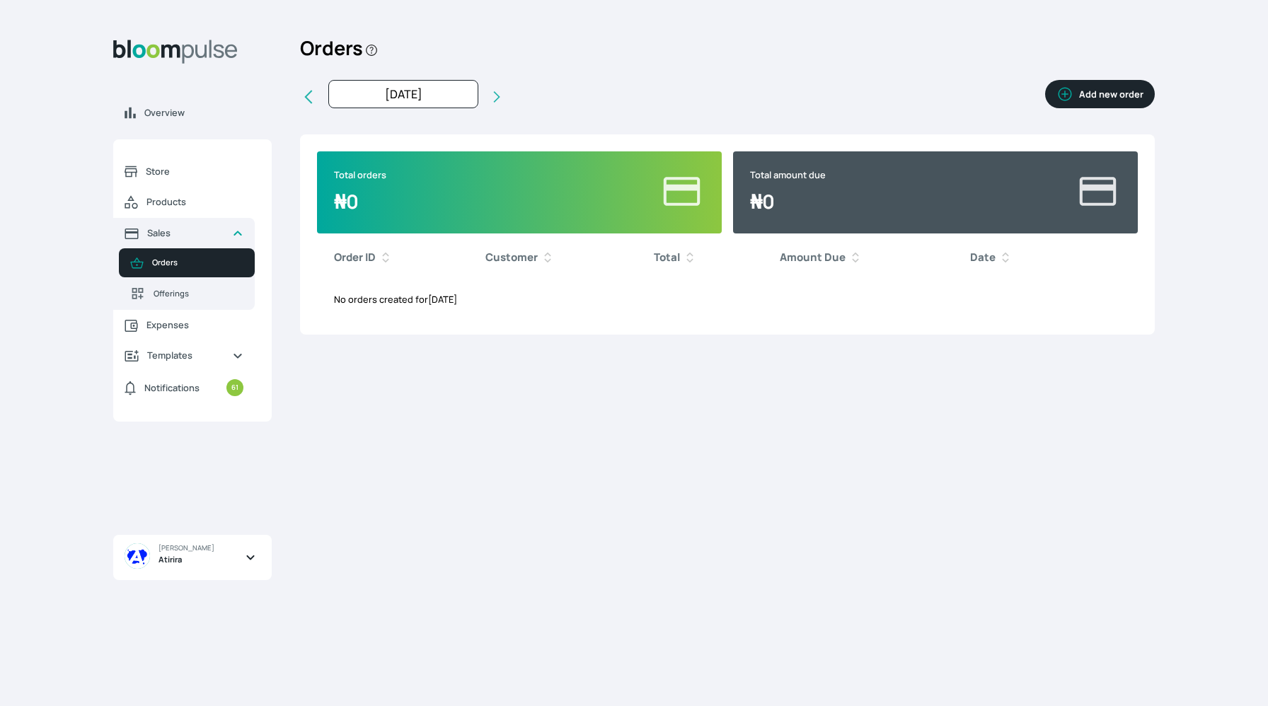
click at [1126, 86] on button "Add new order" at bounding box center [1100, 94] width 110 height 28
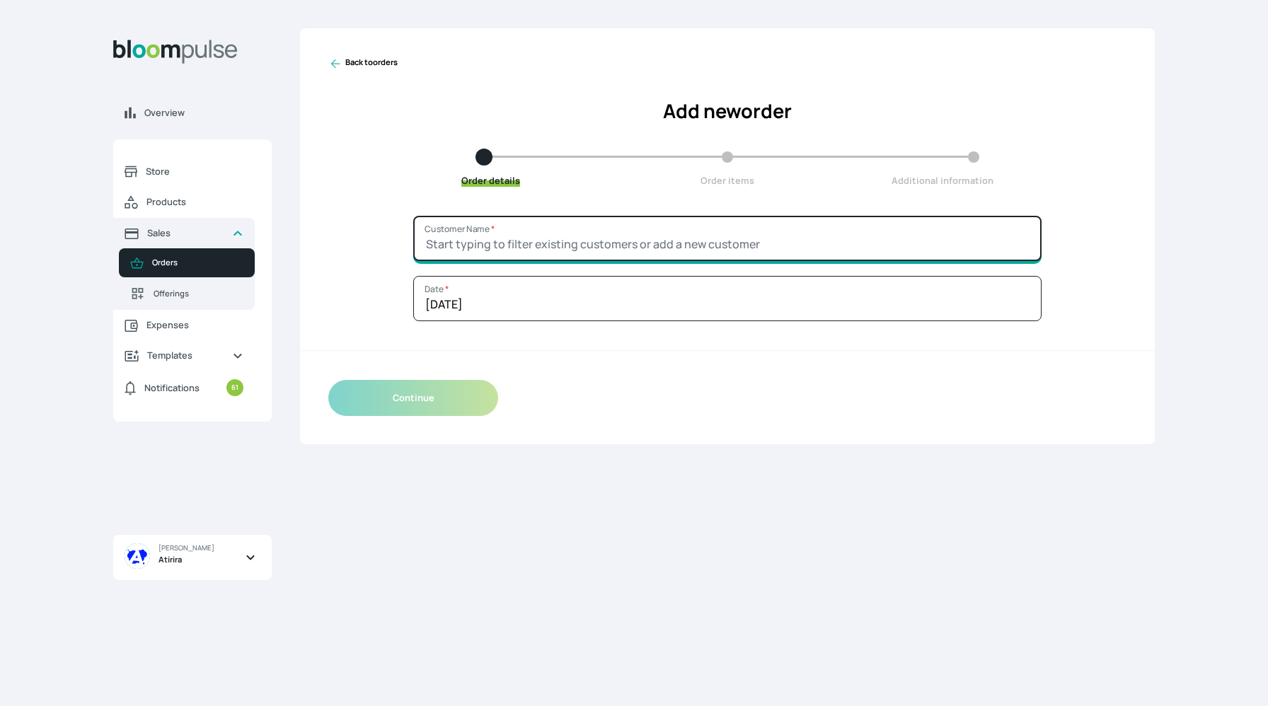
click at [639, 235] on input "Customer Name *" at bounding box center [727, 238] width 628 height 45
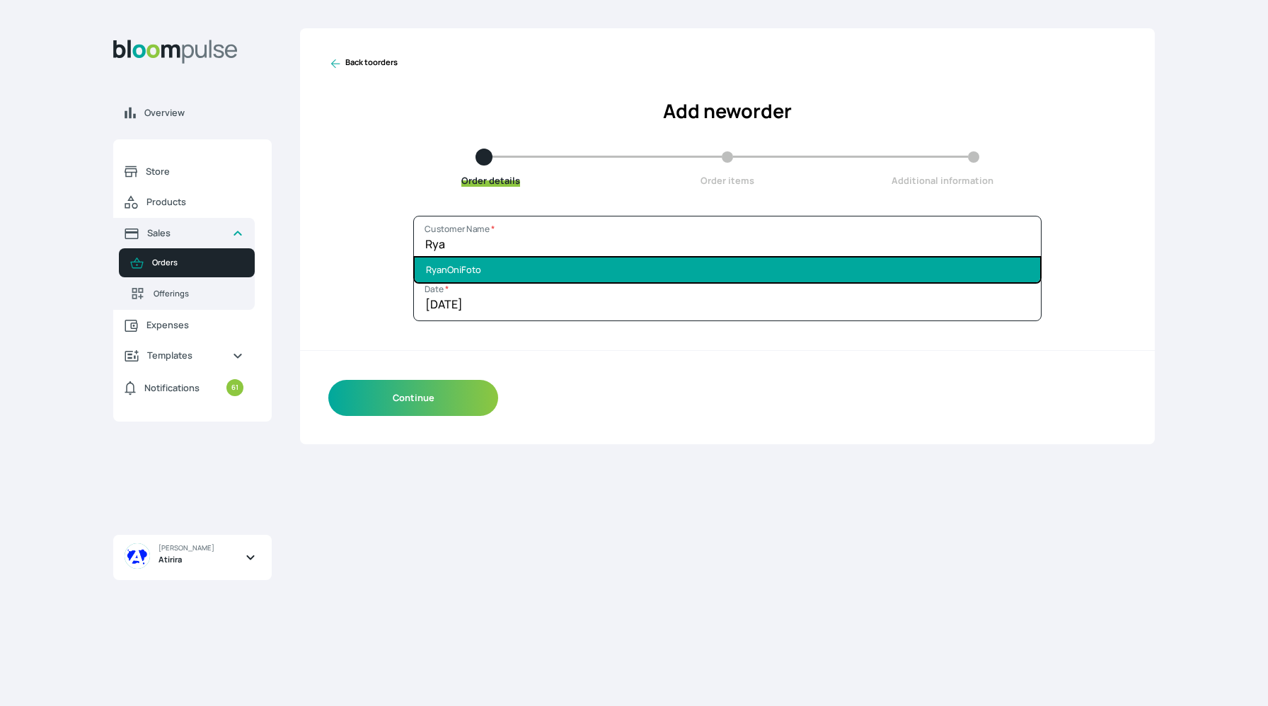
click at [644, 268] on li "RyanOniFoto" at bounding box center [727, 270] width 625 height 25
type input "RyanOniFoto"
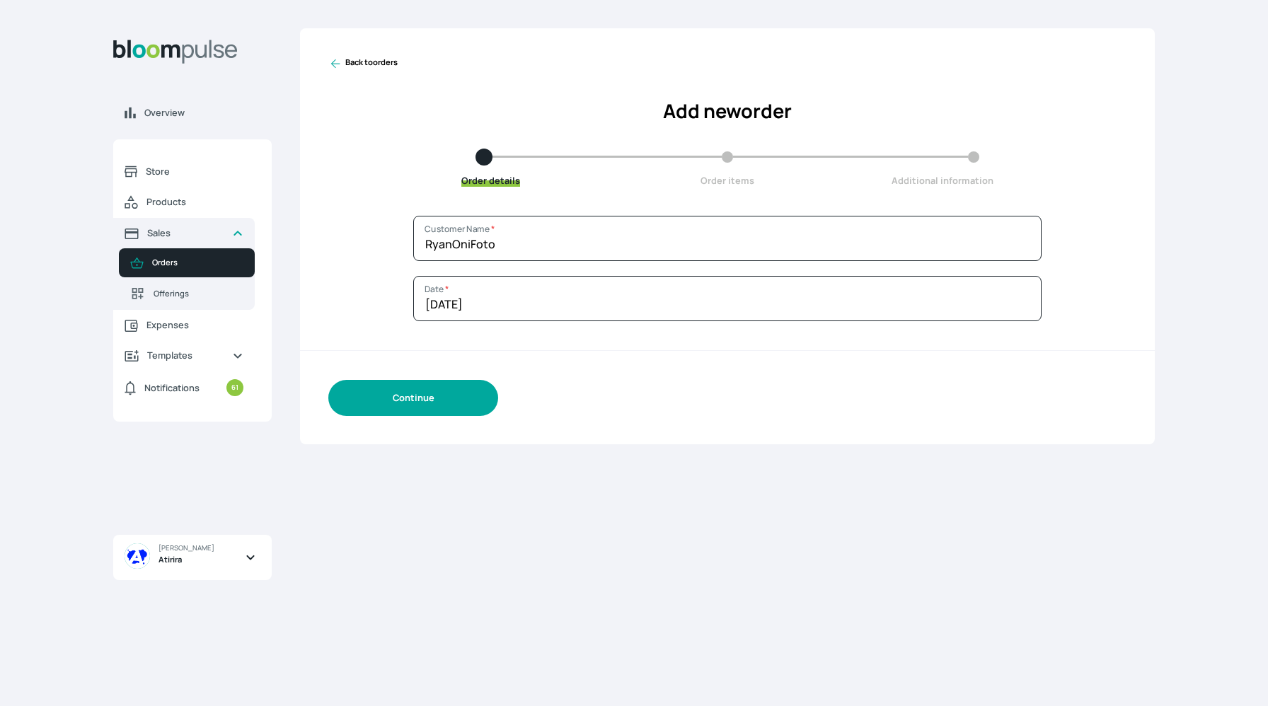
click at [415, 392] on button "Continue" at bounding box center [413, 398] width 170 height 36
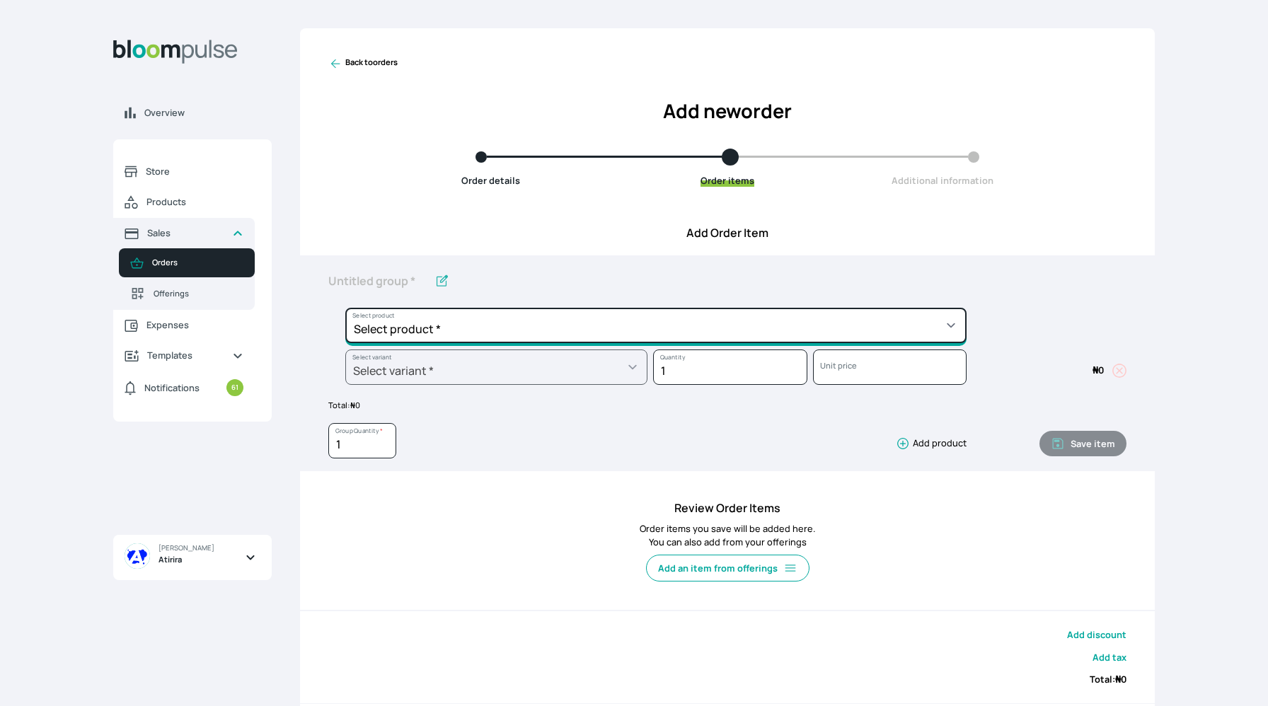
click at [648, 322] on select "Select product * Big Frame (Black) Canvas Print Canvas Print - Standard Canvas …" at bounding box center [655, 325] width 621 height 35
select select "9ad63bc5-ced3-43c1-96e5-a90d5a13a887"
type input "Lustre Print - PRO"
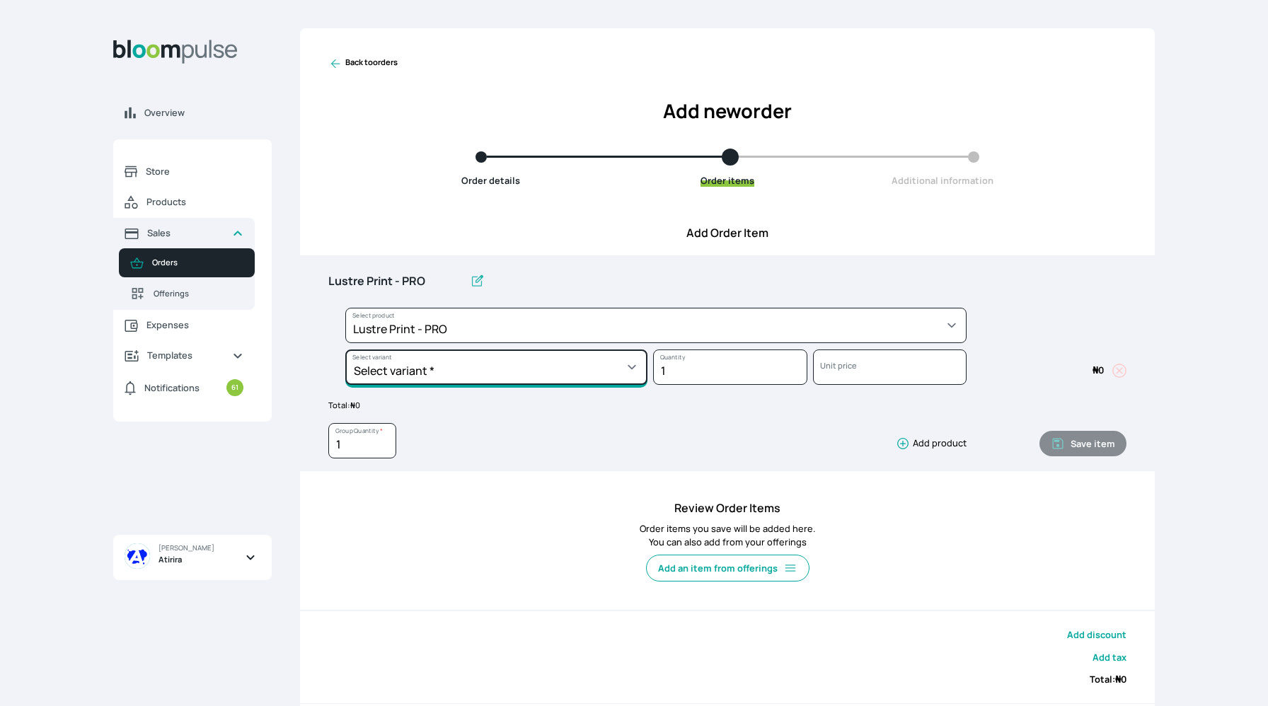
click at [523, 369] on select "Select variant * 10 by 10 10 by 12 10 by 15 10 by 16 11 by 12 11 by 14 11.7 by …" at bounding box center [496, 366] width 302 height 35
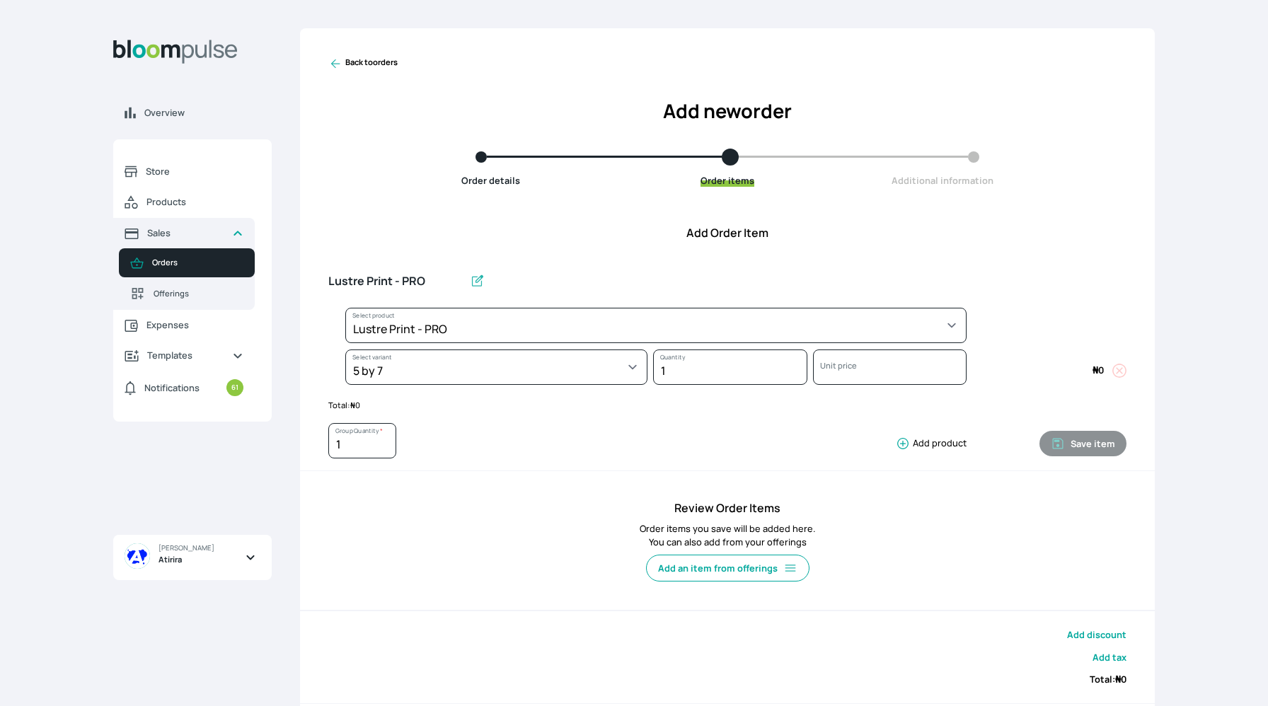
select select "9ad63bc5-ced3-43c1-96e5-a90d5a13a887"
select select "54fc6f58-d692-4c8d-855a-da0496906502"
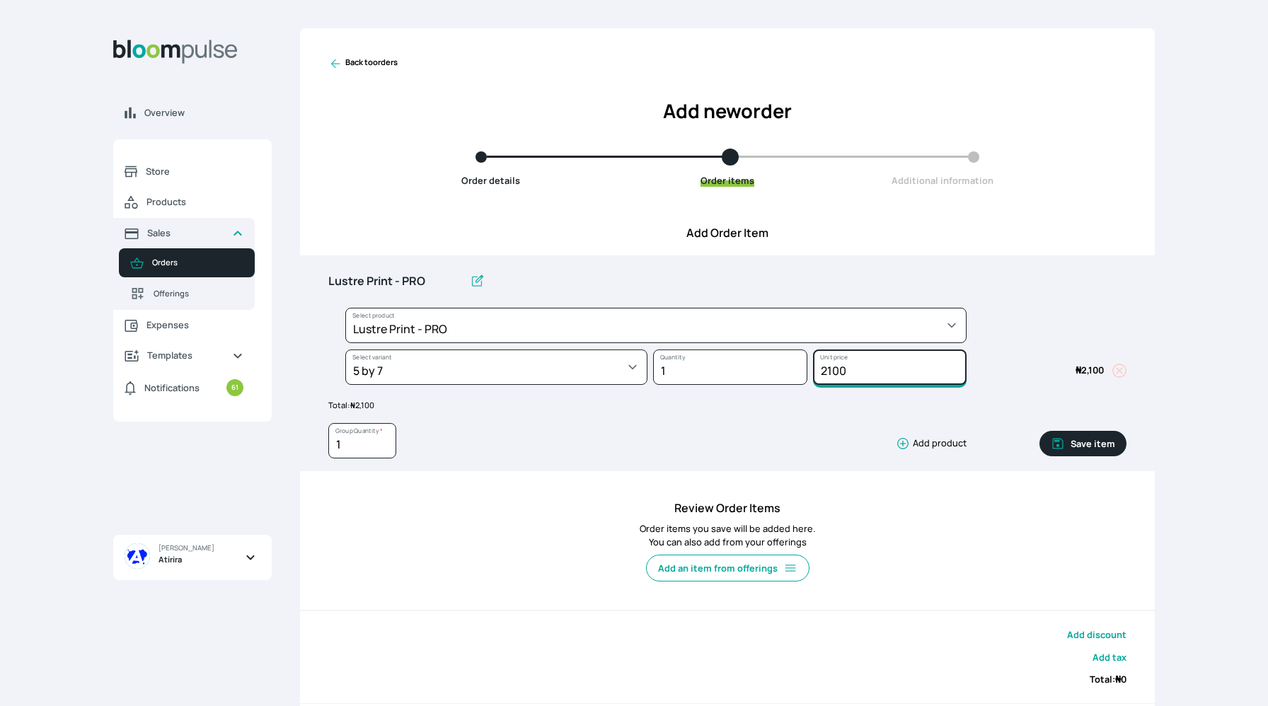
click at [856, 375] on input "2100" at bounding box center [890, 366] width 154 height 35
type input "2"
type input "3000"
click at [705, 381] on input "1" at bounding box center [730, 366] width 154 height 35
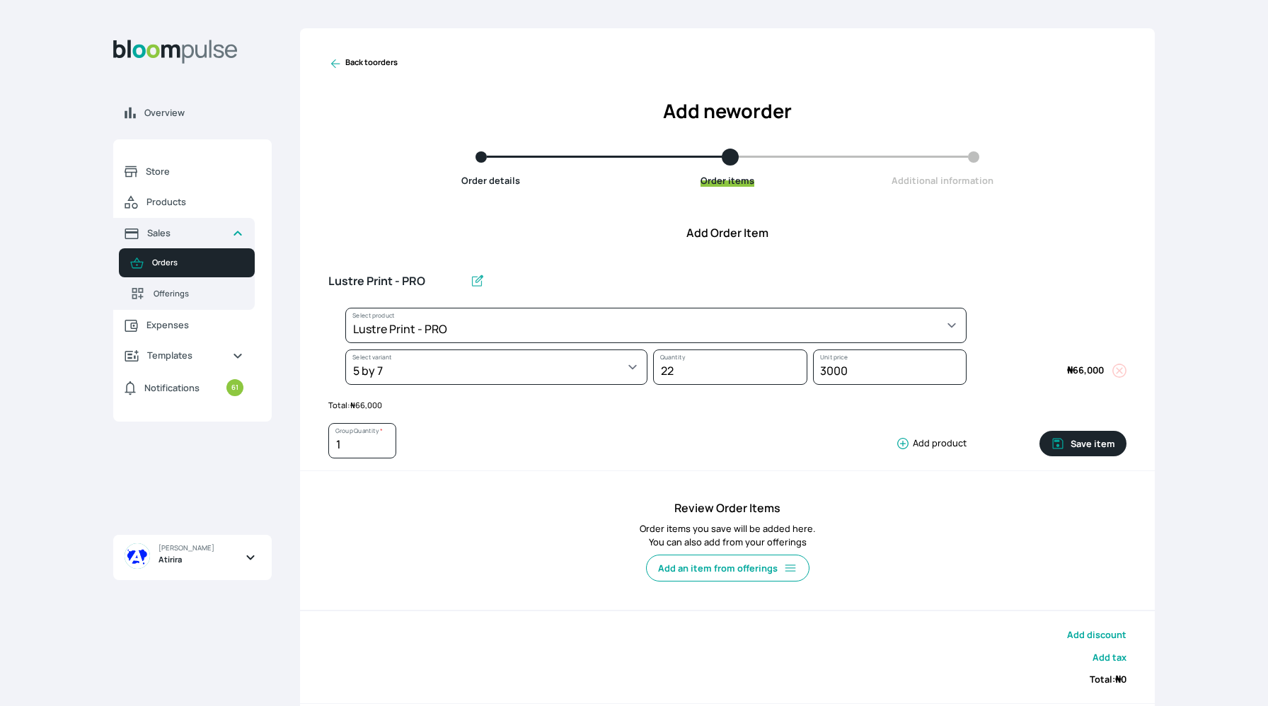
click at [1073, 526] on p "Order items you save will be added here. You can also add from your offerings" at bounding box center [727, 535] width 798 height 27
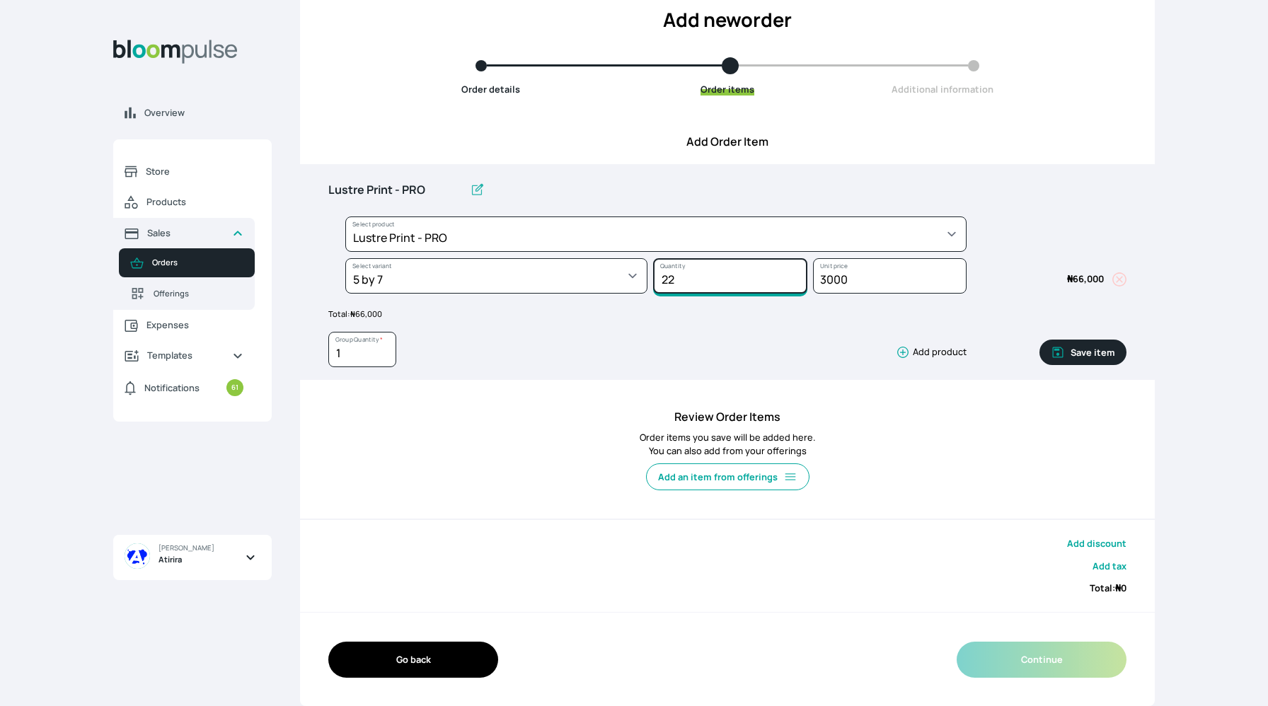
click at [688, 275] on input "22" at bounding box center [730, 275] width 154 height 35
type input "2"
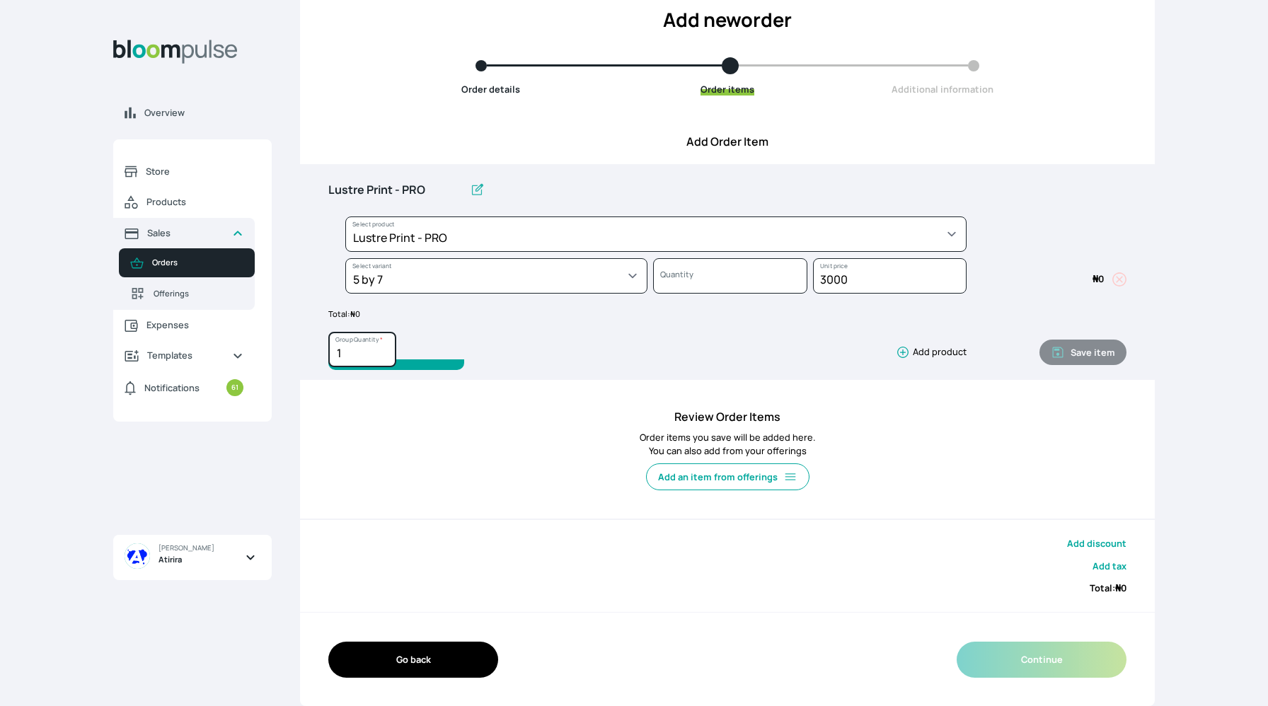
type input "0"
click at [351, 353] on input "1" at bounding box center [362, 349] width 68 height 35
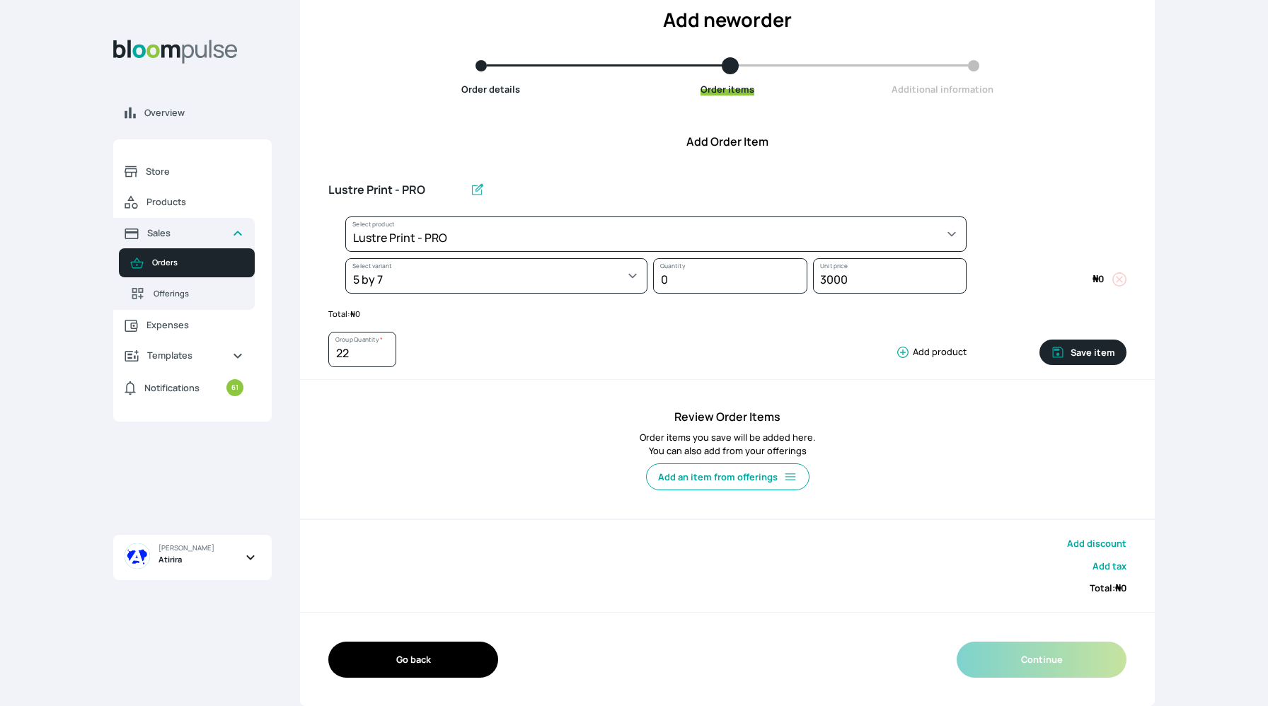
click at [607, 454] on p "Order items you save will be added here. You can also add from your offerings" at bounding box center [727, 444] width 798 height 27
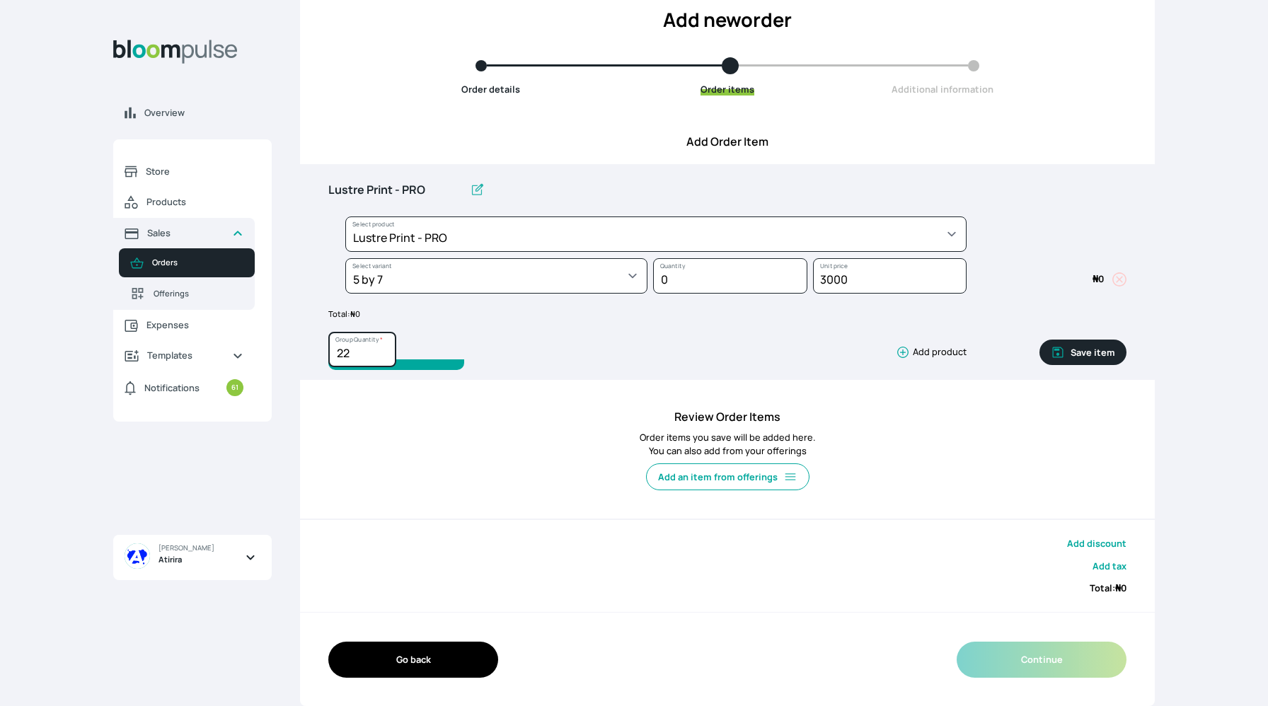
click at [355, 363] on input "22" at bounding box center [362, 349] width 68 height 35
type input "2"
type input "0"
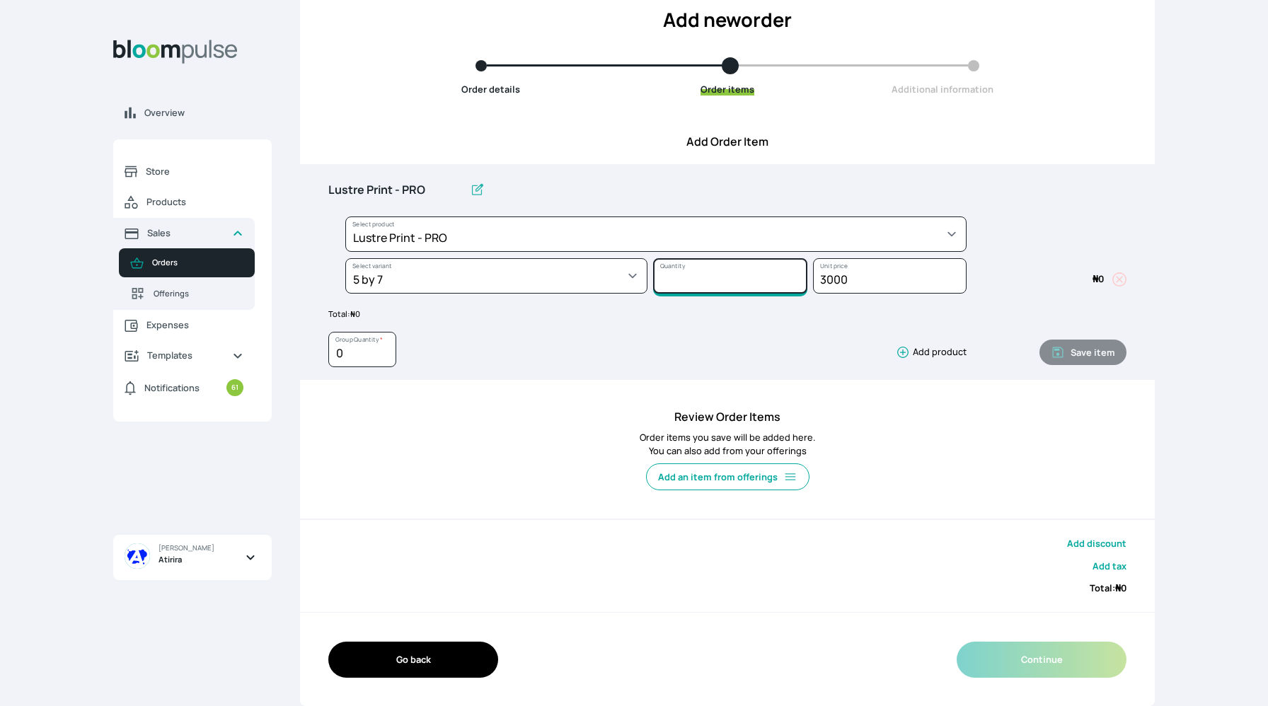
click at [673, 277] on input "Quantity" at bounding box center [730, 275] width 154 height 35
type input "22"
click at [1071, 347] on button "Save item" at bounding box center [1082, 352] width 87 height 25
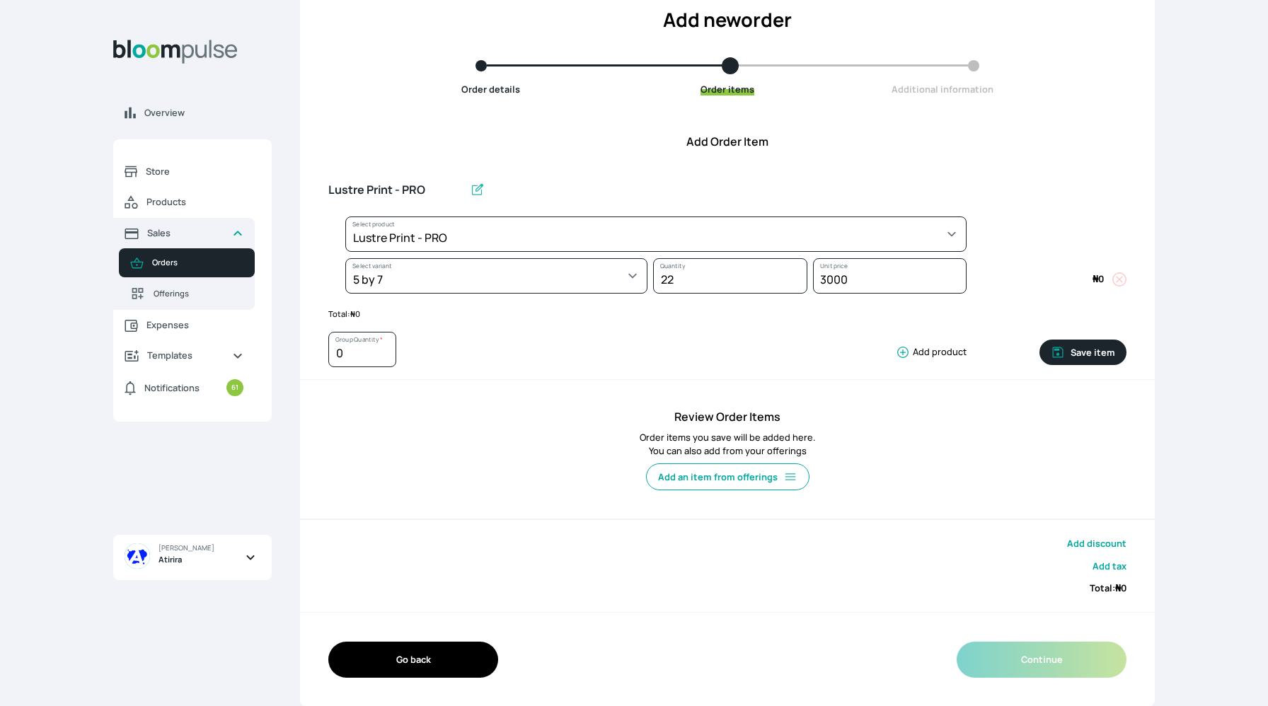
type input "1"
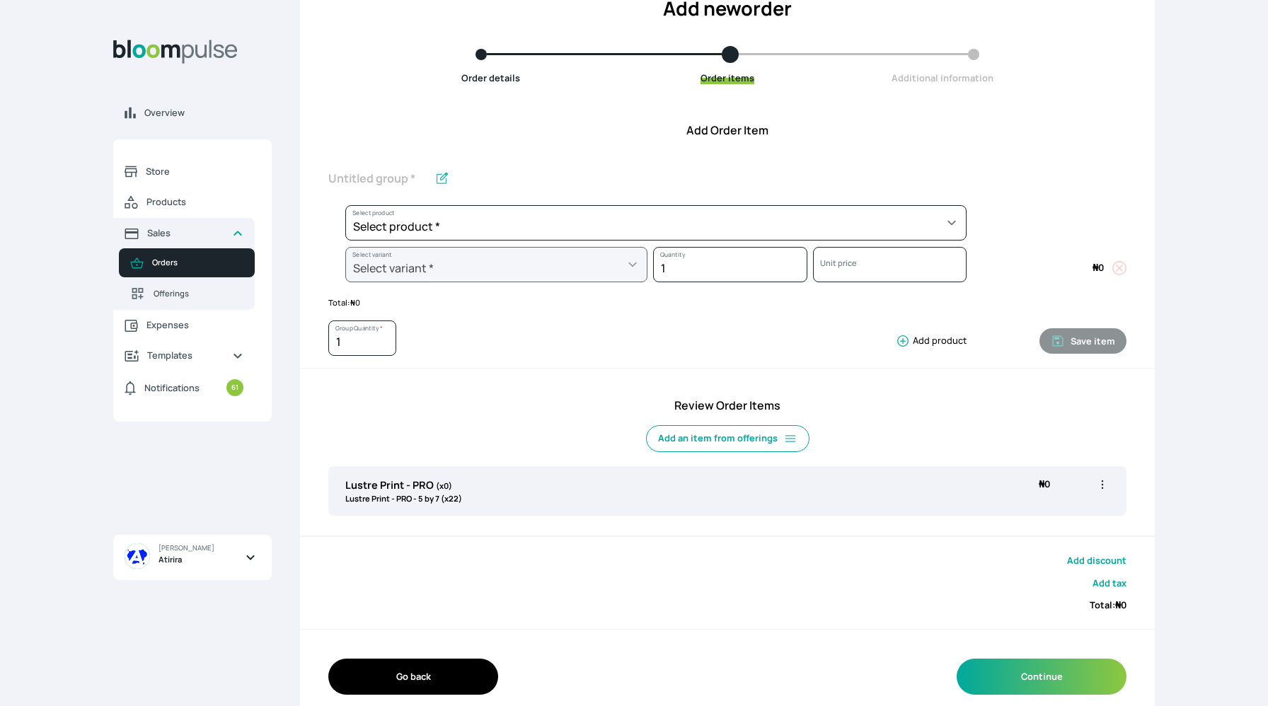
scroll to position [120, 0]
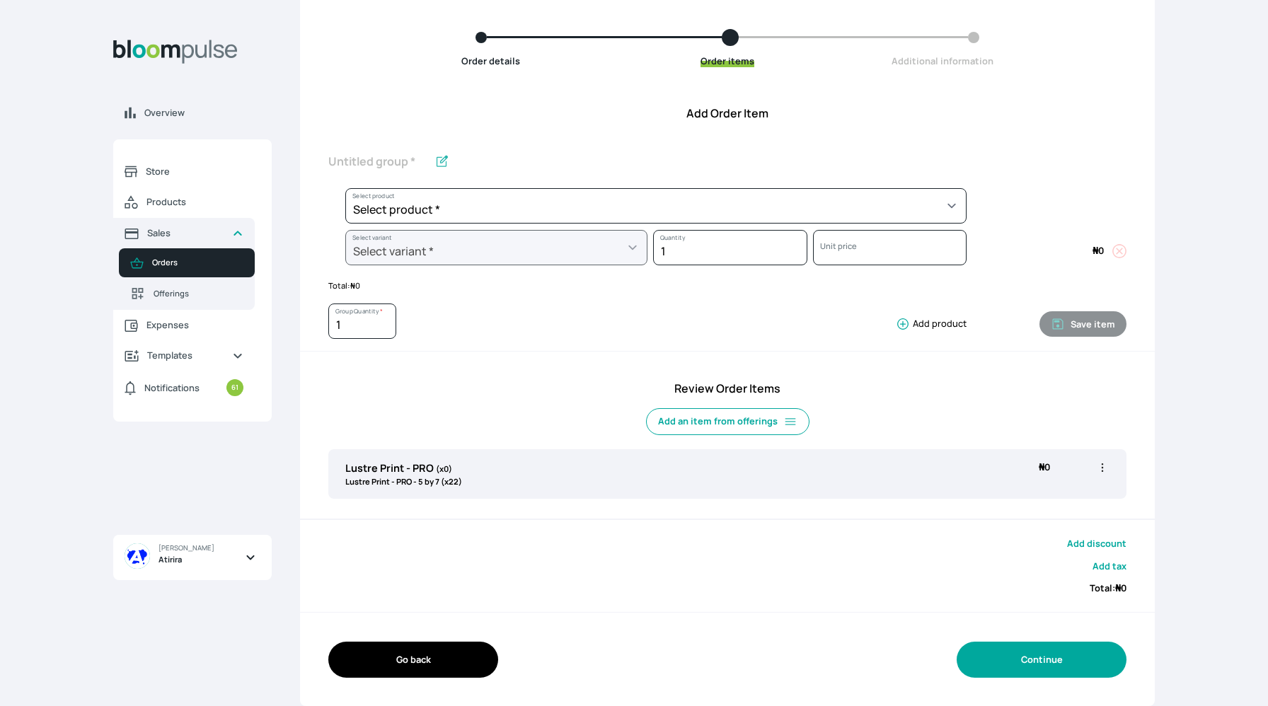
click at [1060, 661] on button "Continue" at bounding box center [1041, 660] width 170 height 36
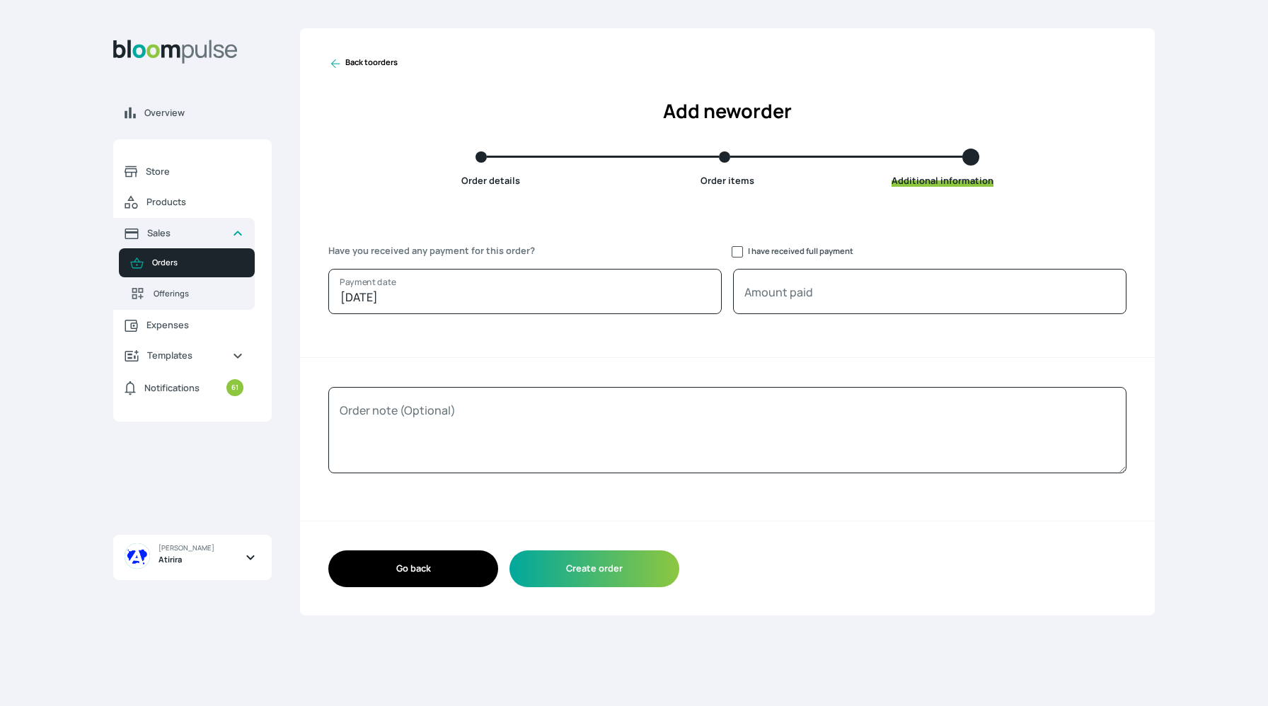
click at [329, 61] on icon at bounding box center [335, 64] width 14 height 14
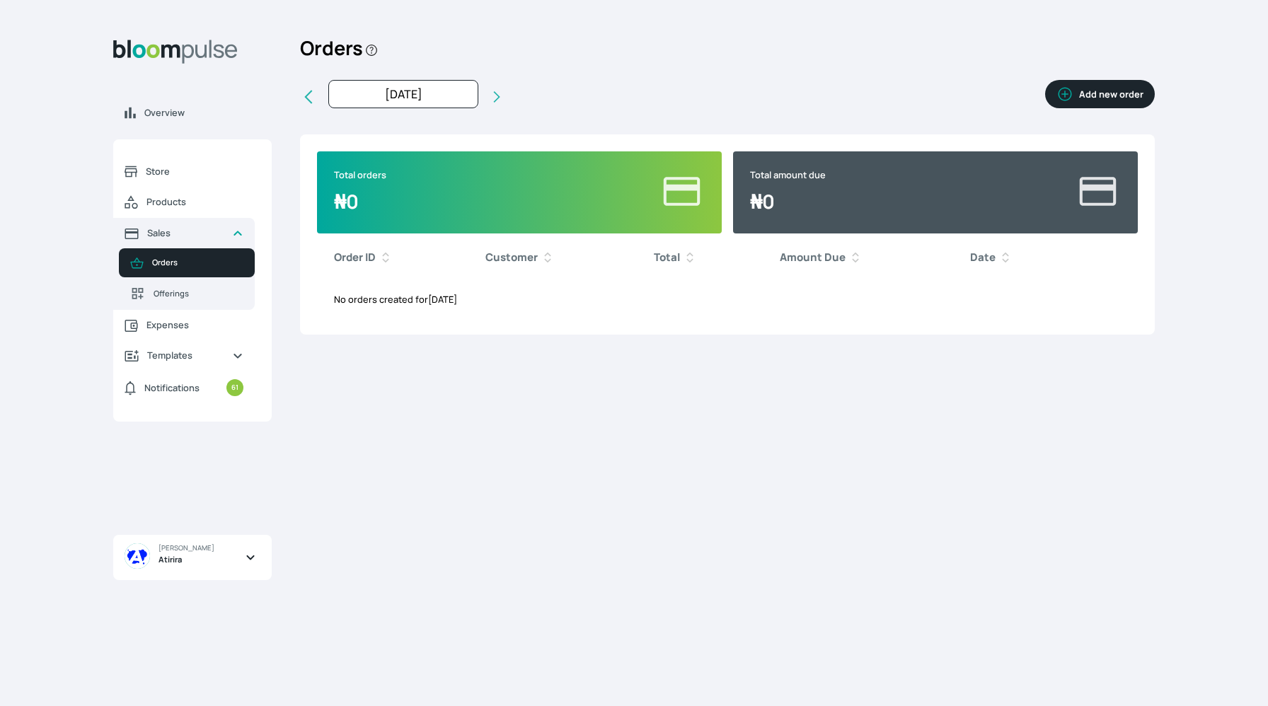
click at [1116, 108] on button "Add new order" at bounding box center [1100, 94] width 110 height 28
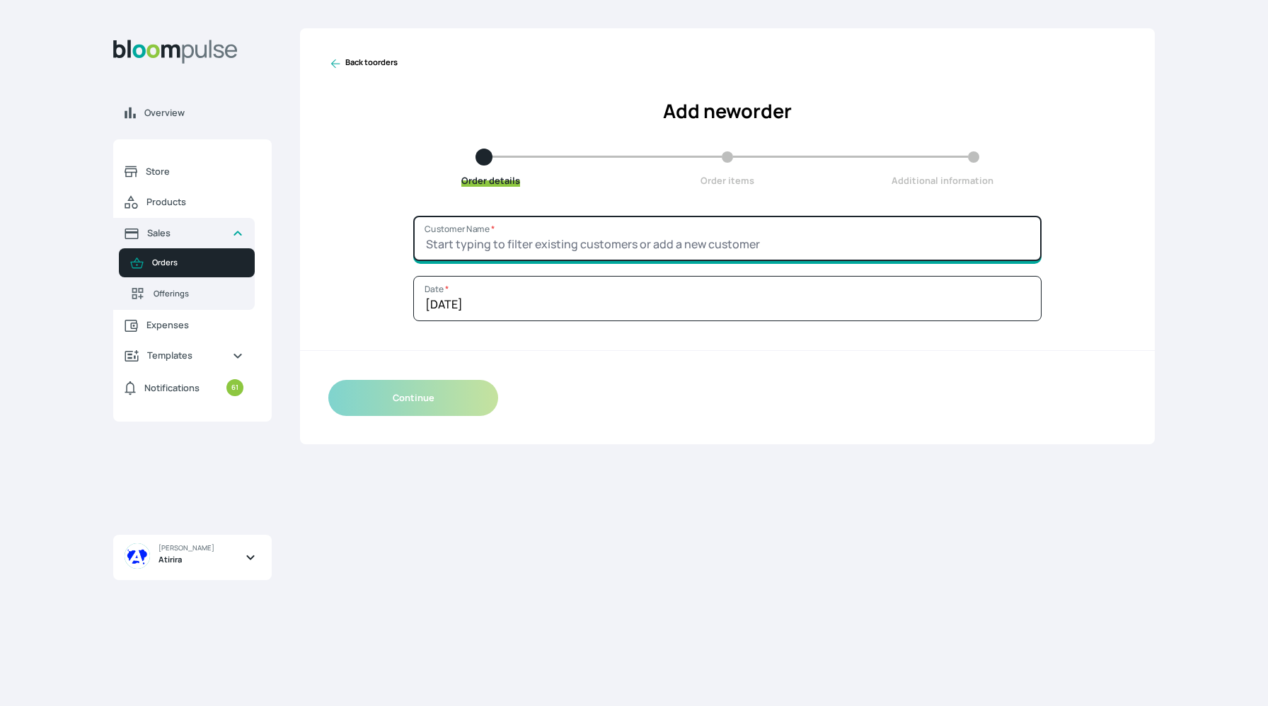
click at [842, 233] on input "Customer Name *" at bounding box center [727, 238] width 628 height 45
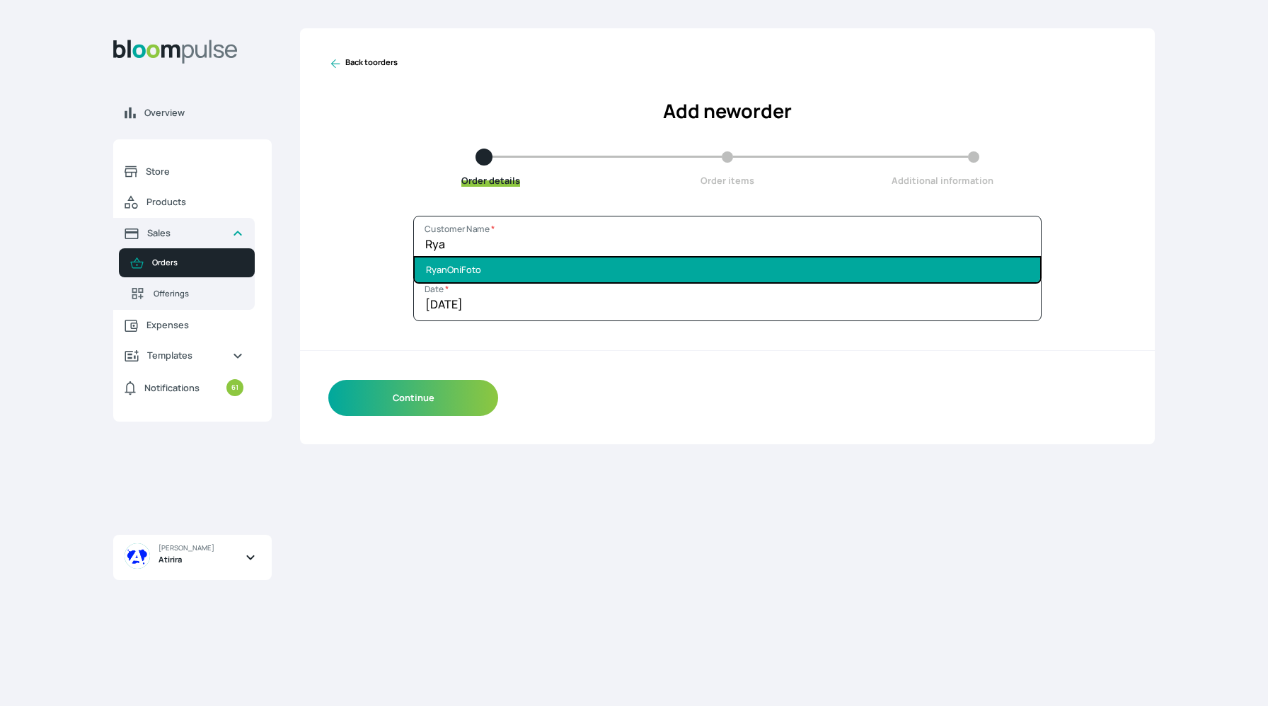
click at [803, 277] on li "RyanOniFoto" at bounding box center [727, 270] width 625 height 25
type input "RyanOniFoto"
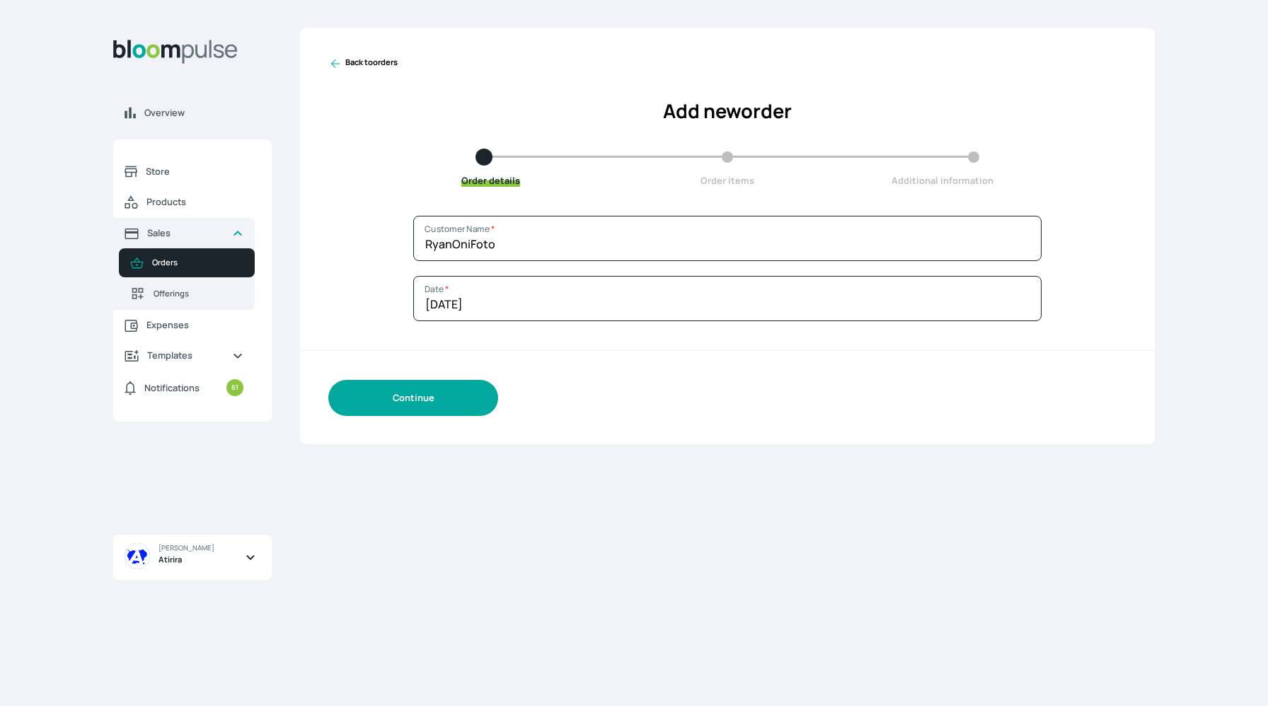
click at [441, 404] on button "Continue" at bounding box center [413, 398] width 170 height 36
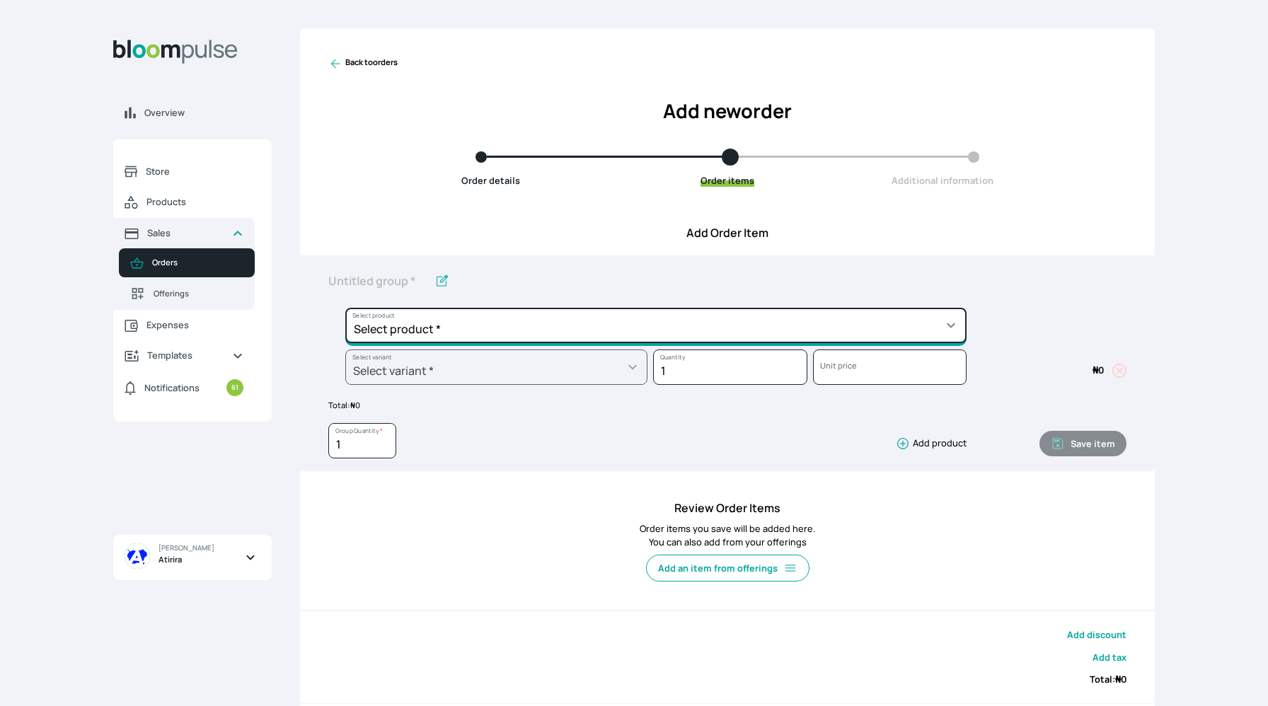
click at [416, 337] on select "Select product * Big Frame (Black) Canvas Print Canvas Print - Standard Canvas …" at bounding box center [655, 325] width 621 height 35
select select "9ad63bc5-ced3-43c1-96e5-a90d5a13a887"
type input "Lustre Print - PRO"
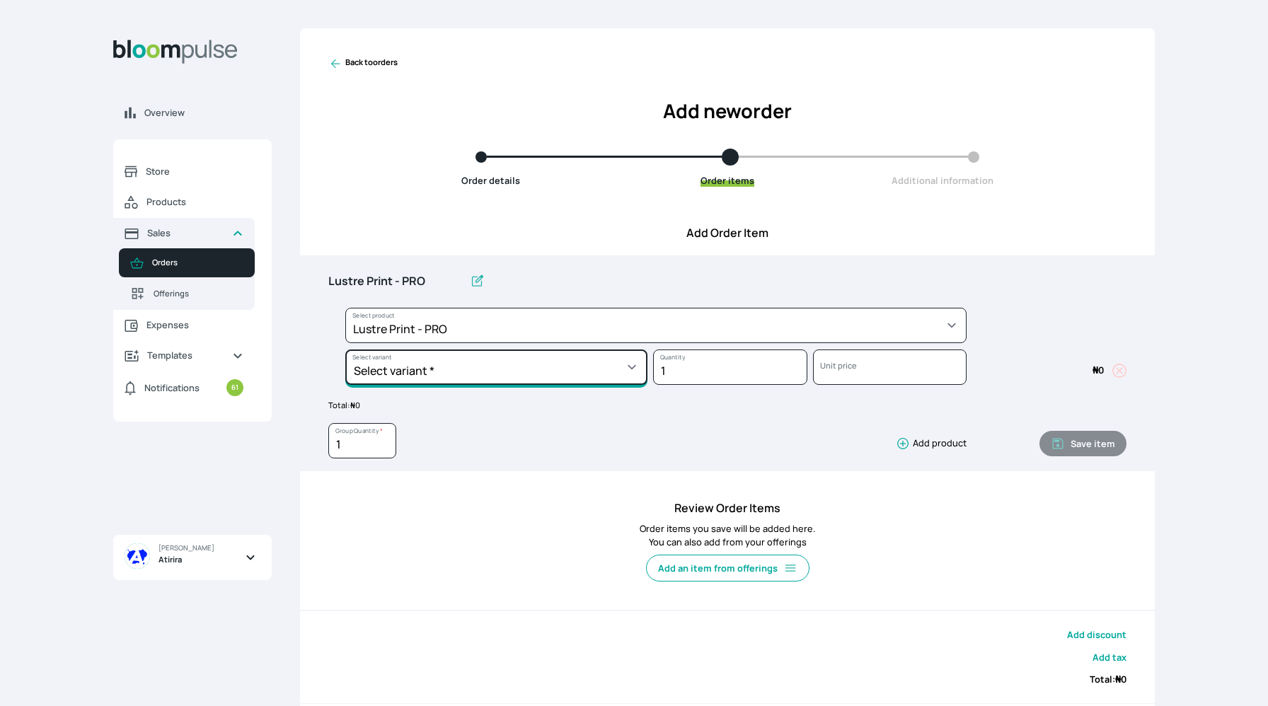
click at [438, 373] on select "Select variant * 10 by 10 10 by 12 10 by 15 10 by 16 11 by 12 11 by 14 11.7 by …" at bounding box center [496, 366] width 302 height 35
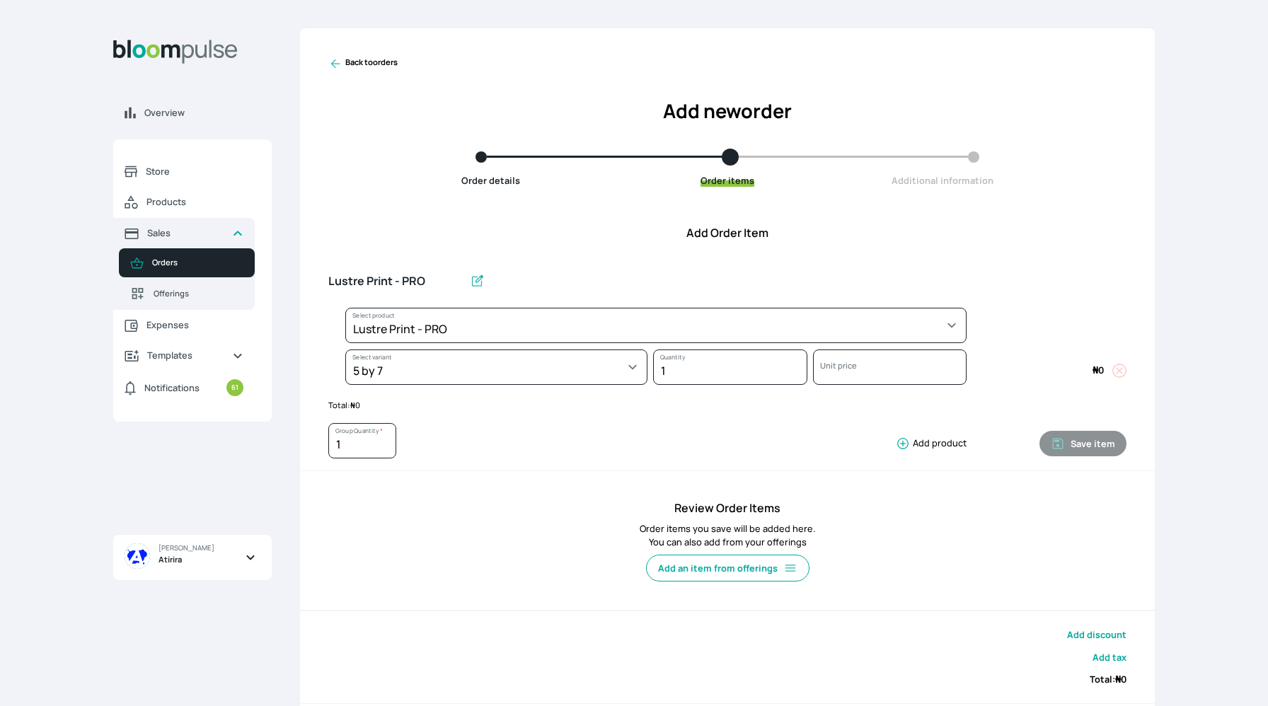
select select "9ad63bc5-ced3-43c1-96e5-a90d5a13a887"
select select "54fc6f58-d692-4c8d-855a-da0496906502"
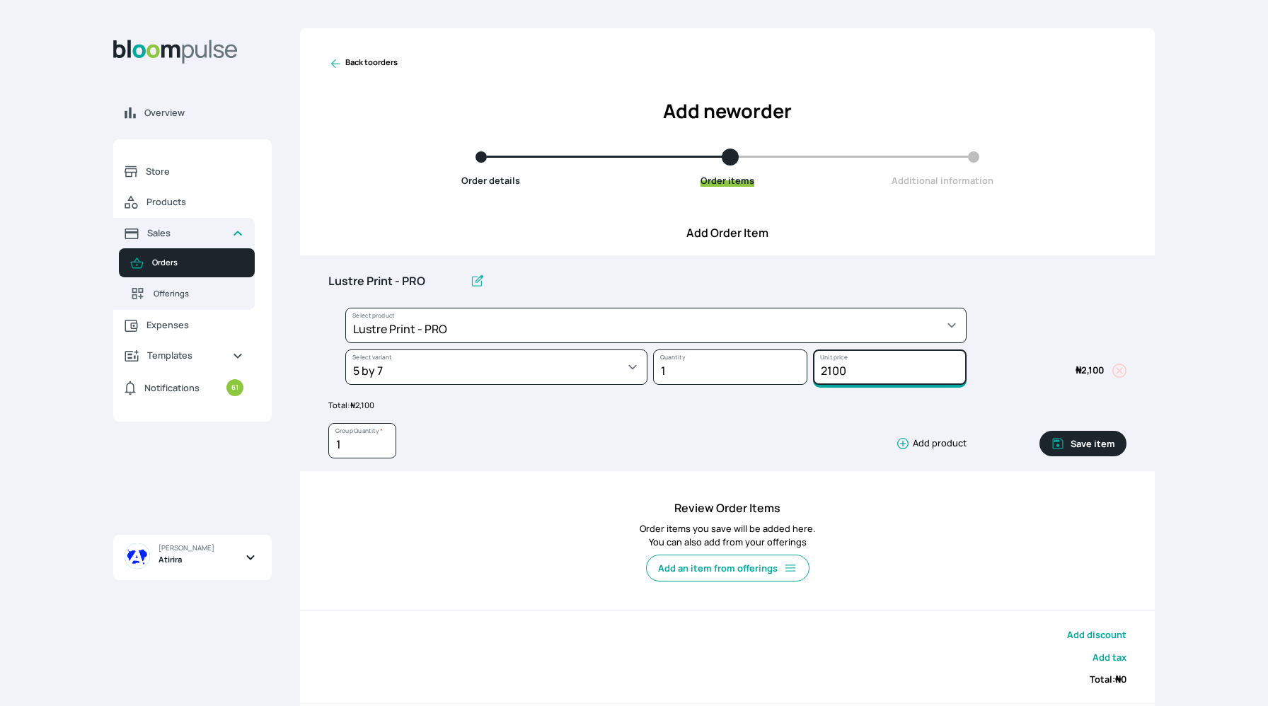
click at [885, 369] on input "2100" at bounding box center [890, 366] width 154 height 35
type input "2"
type input "3000"
click at [363, 446] on input "1" at bounding box center [362, 440] width 68 height 35
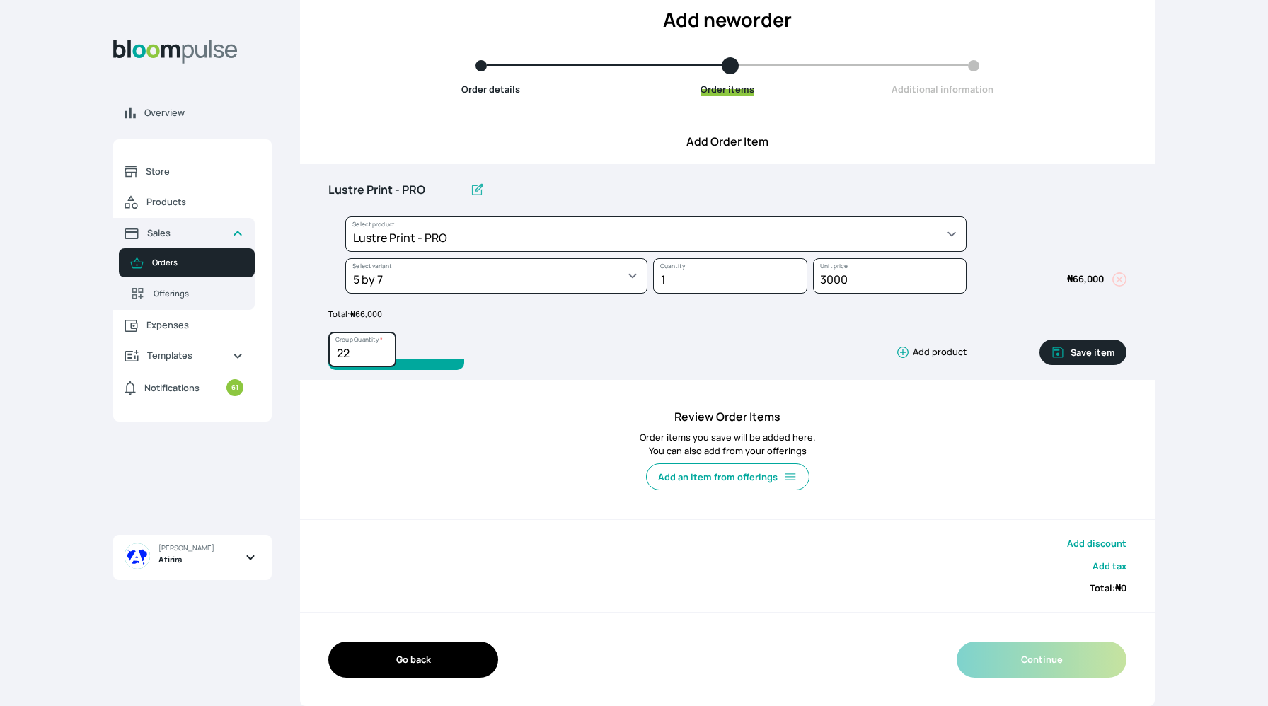
type input "22"
click at [1080, 356] on button "Save item" at bounding box center [1082, 352] width 87 height 25
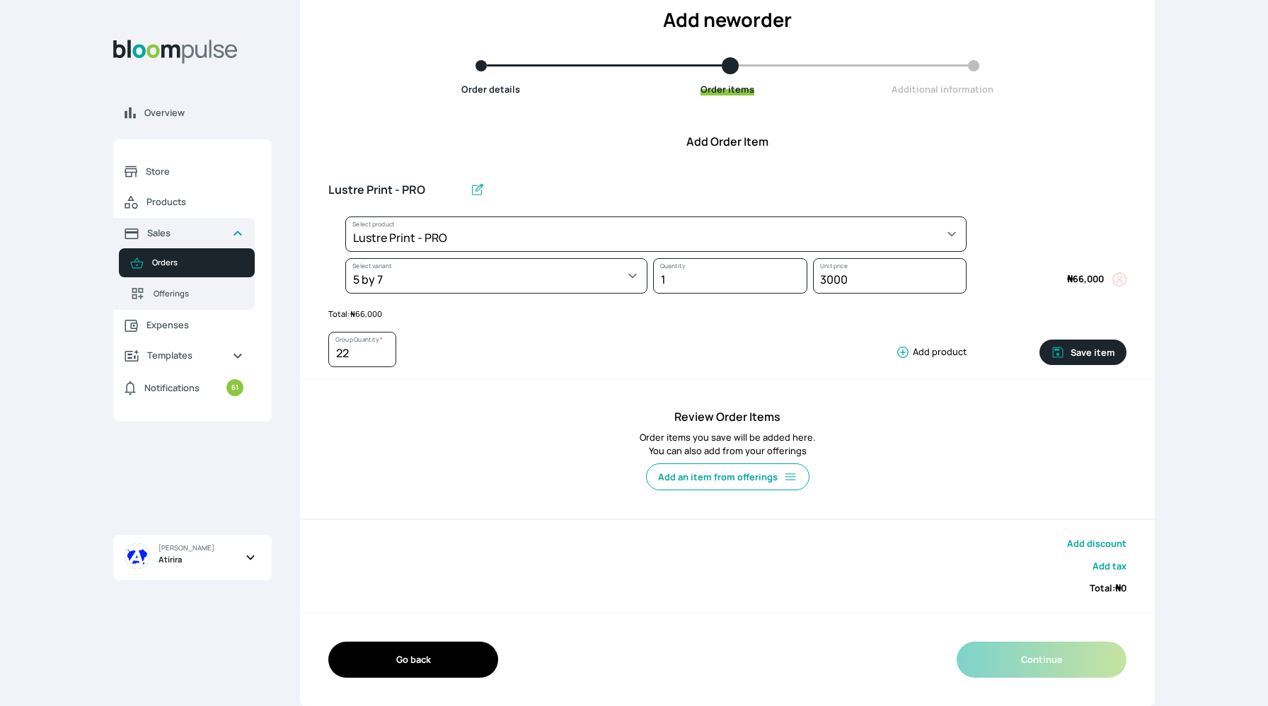
type input "1"
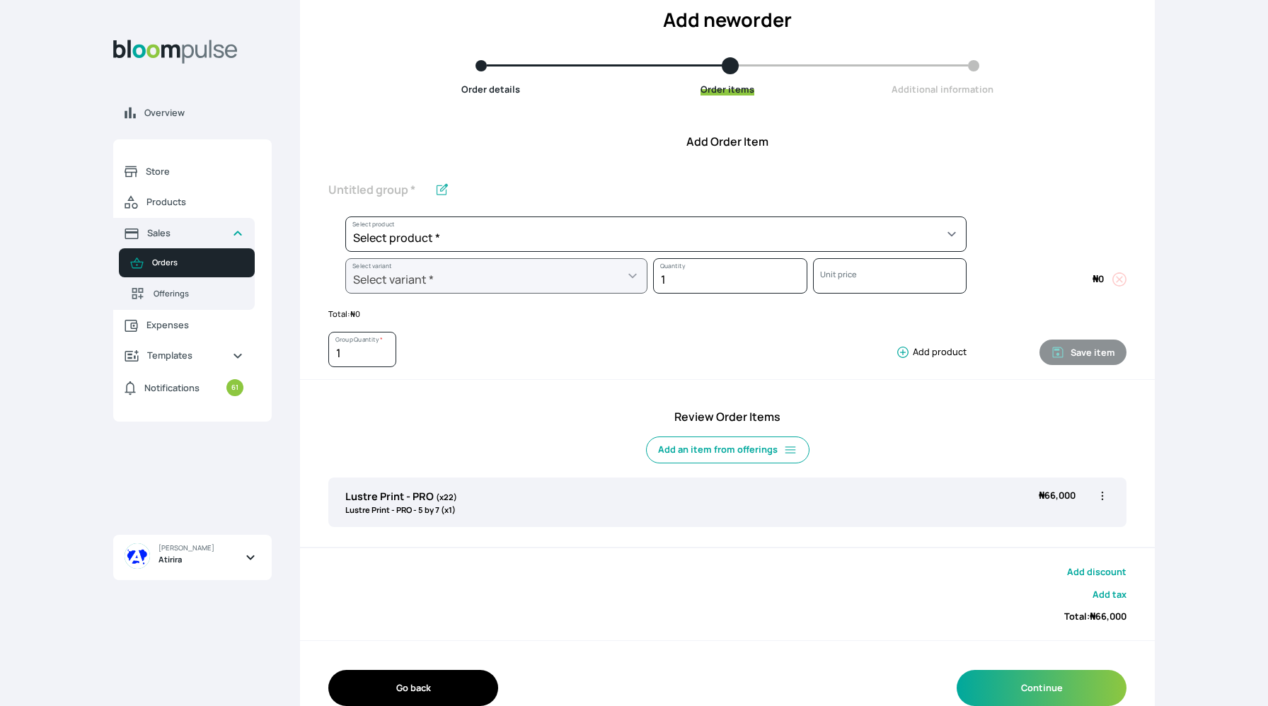
click at [1106, 574] on button "Add discount" at bounding box center [1096, 571] width 59 height 13
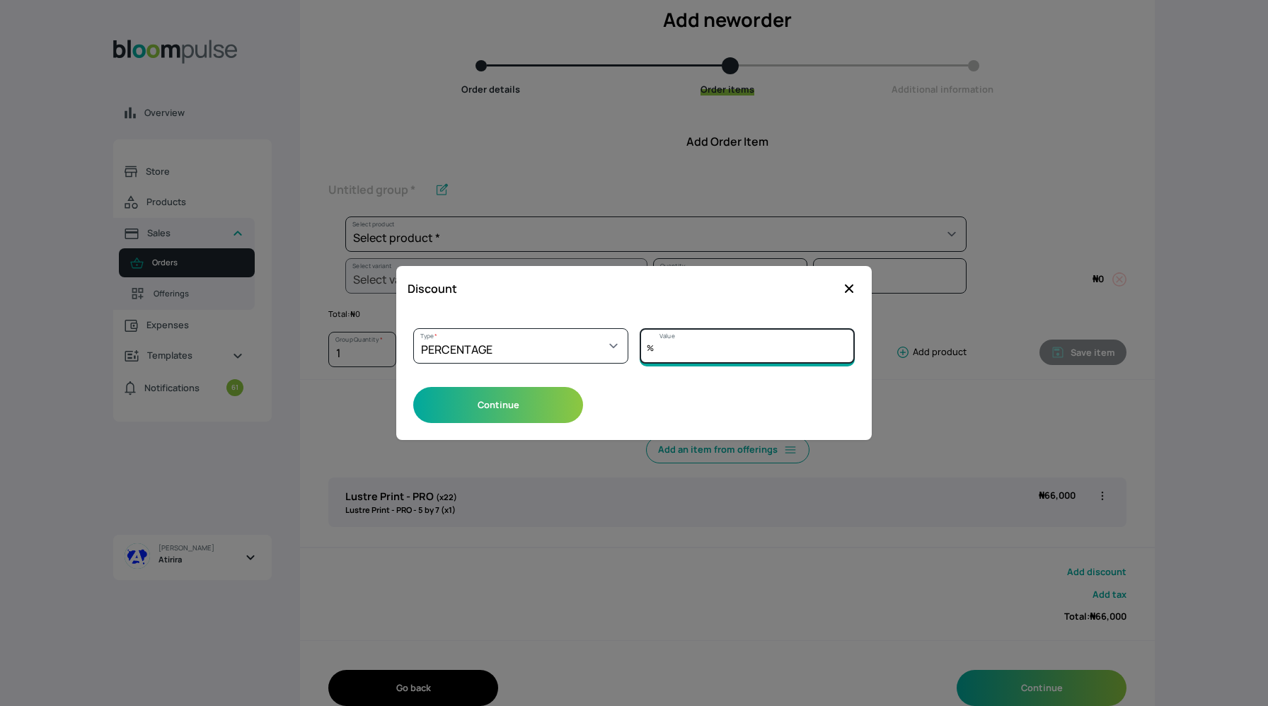
click at [666, 351] on input "Value" at bounding box center [747, 345] width 215 height 35
type input "2"
type input "3"
type input "4"
type input "5"
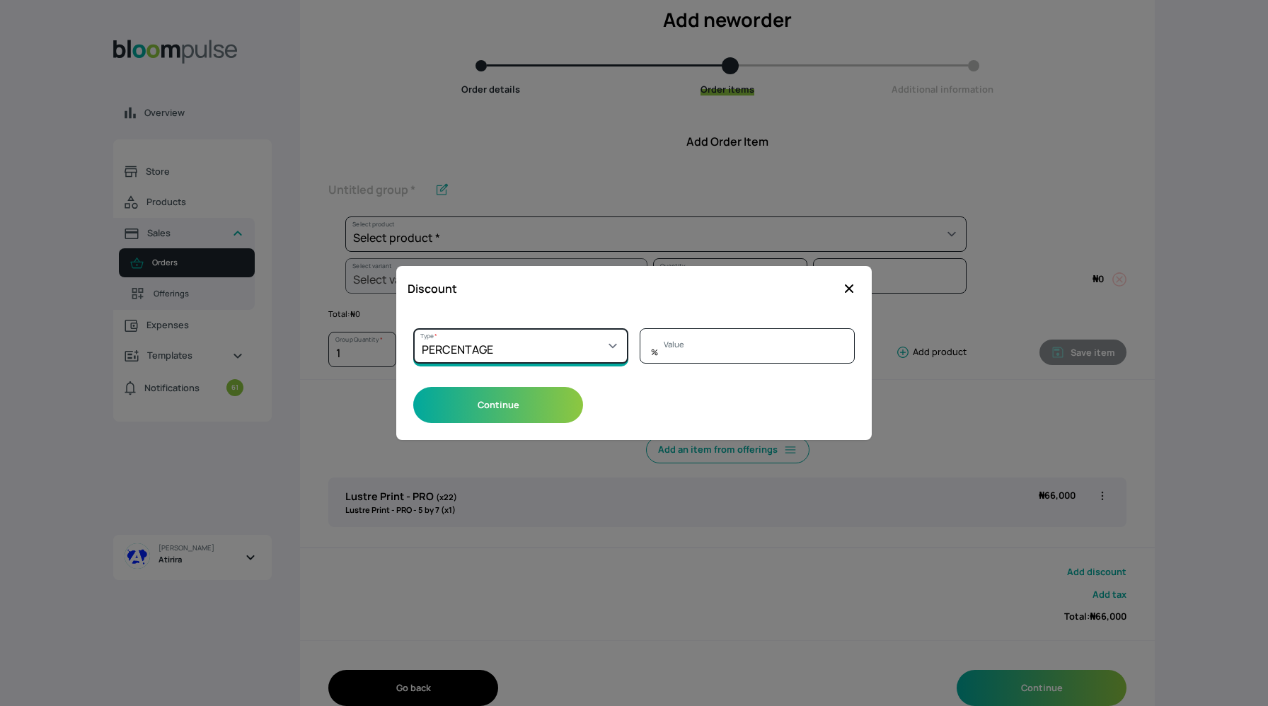
type input "0"
click at [610, 339] on select "Select a type PERCENTAGE AMOUNT" at bounding box center [520, 345] width 215 height 35
select select "AMOUNT"
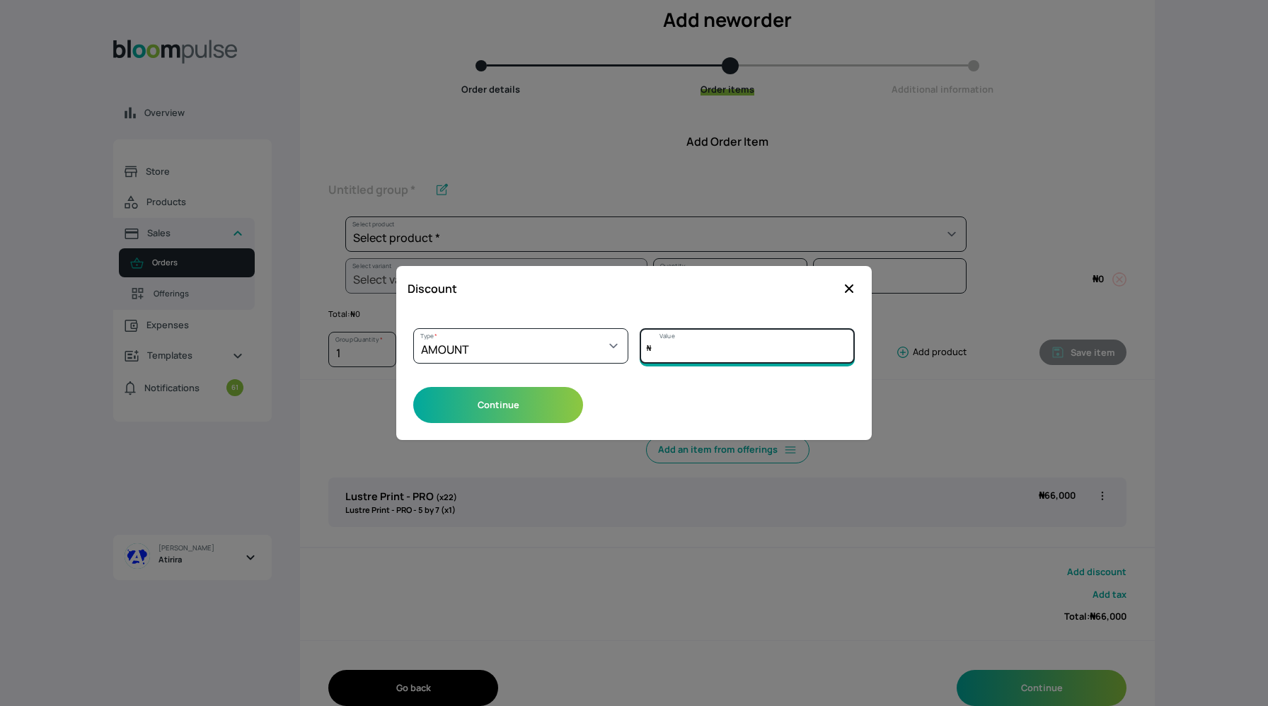
click at [689, 347] on input "Value" at bounding box center [747, 345] width 215 height 35
type input "3000"
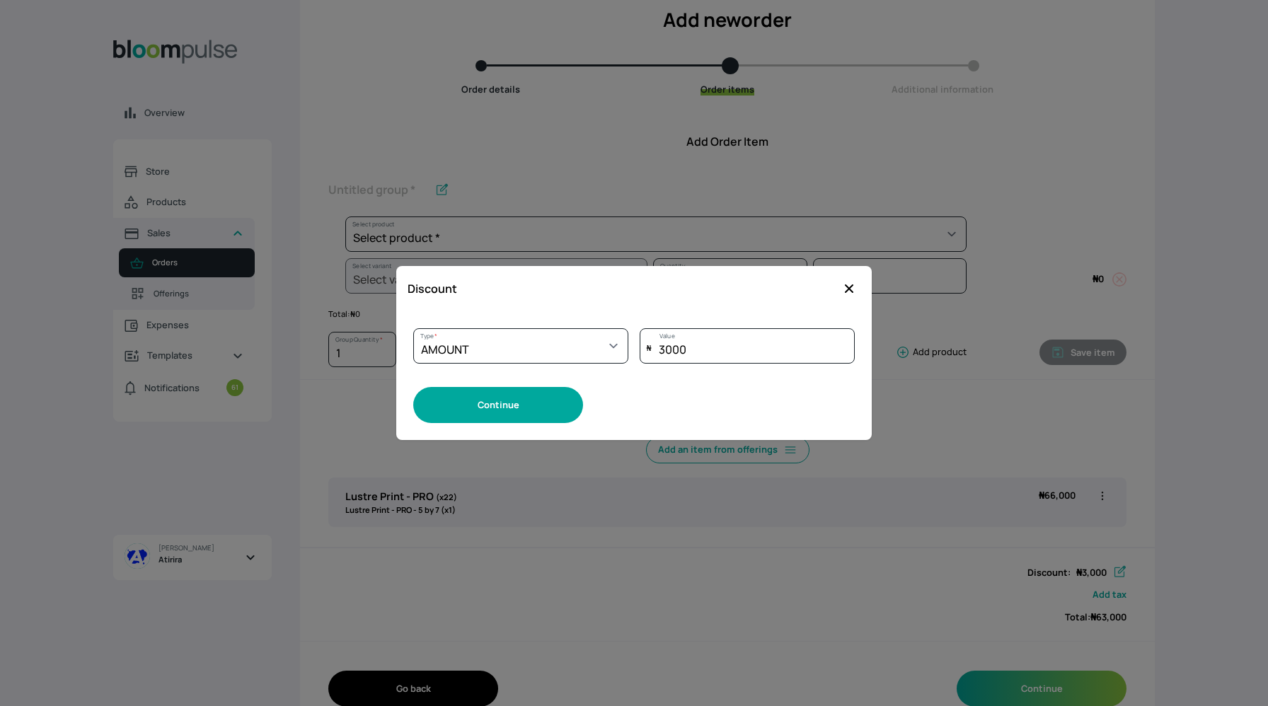
click at [553, 410] on button "Continue" at bounding box center [498, 405] width 170 height 36
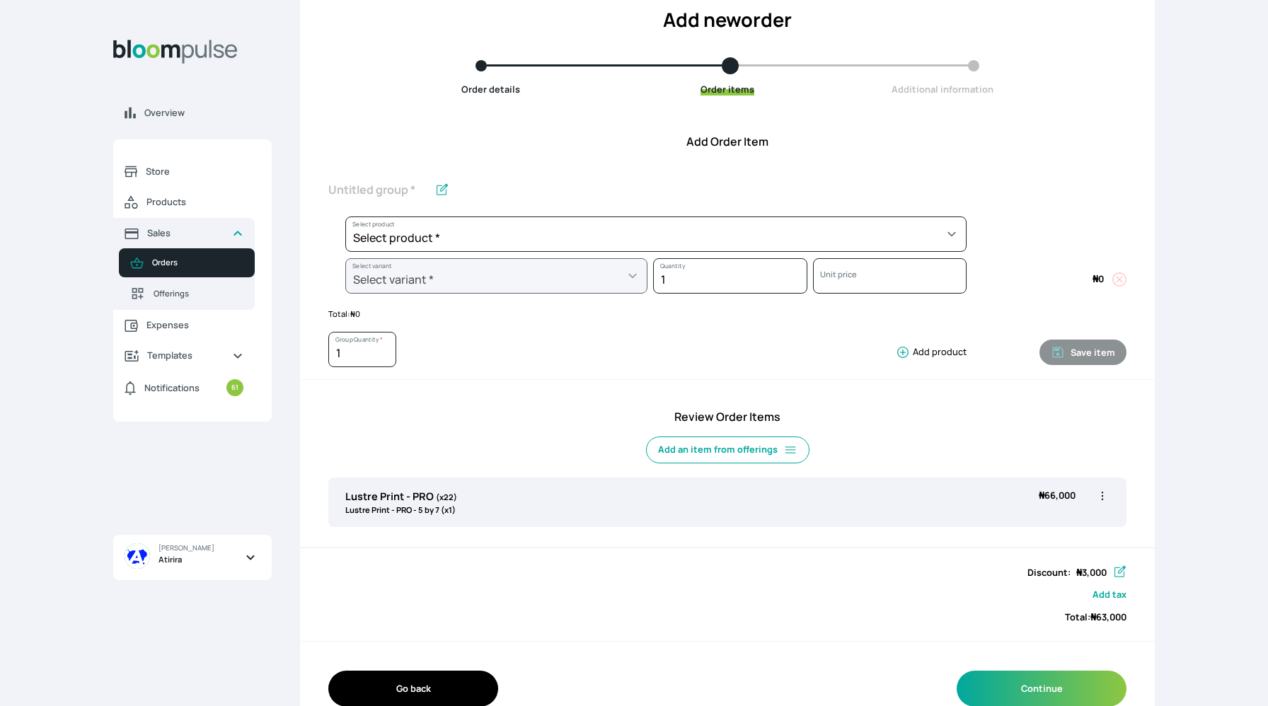
scroll to position [120, 0]
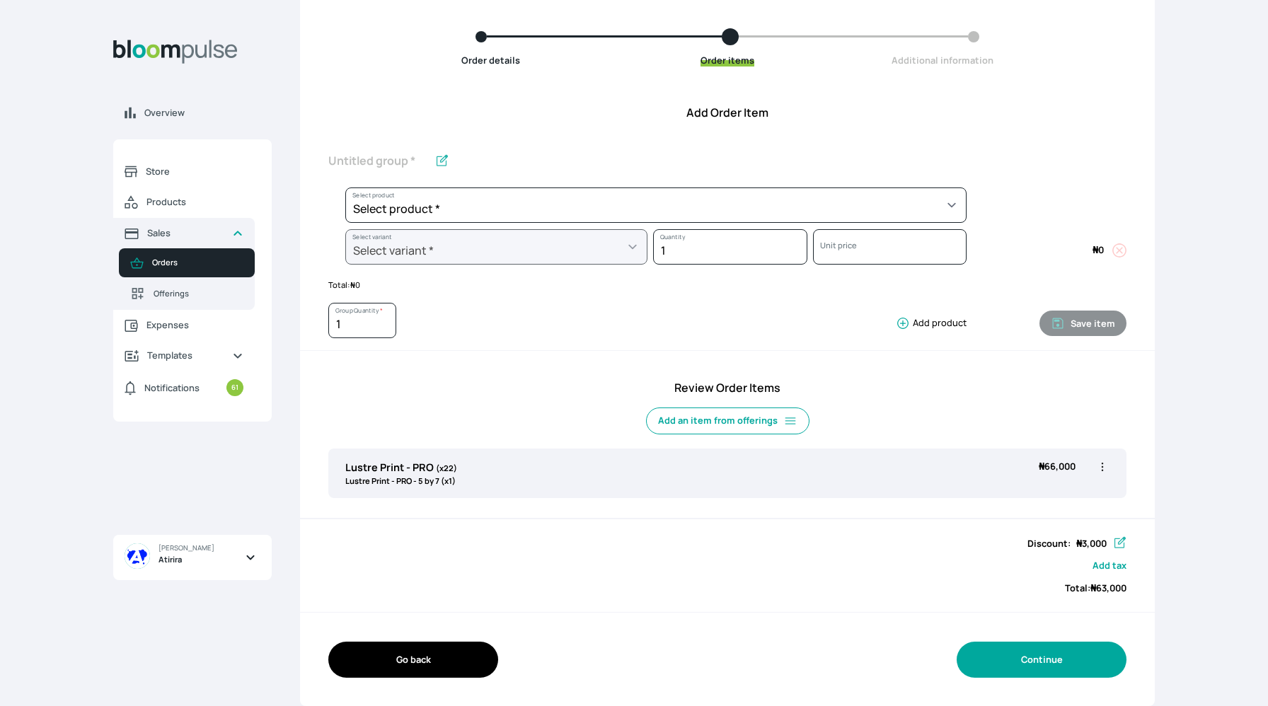
click at [1007, 656] on button "Continue" at bounding box center [1041, 660] width 170 height 36
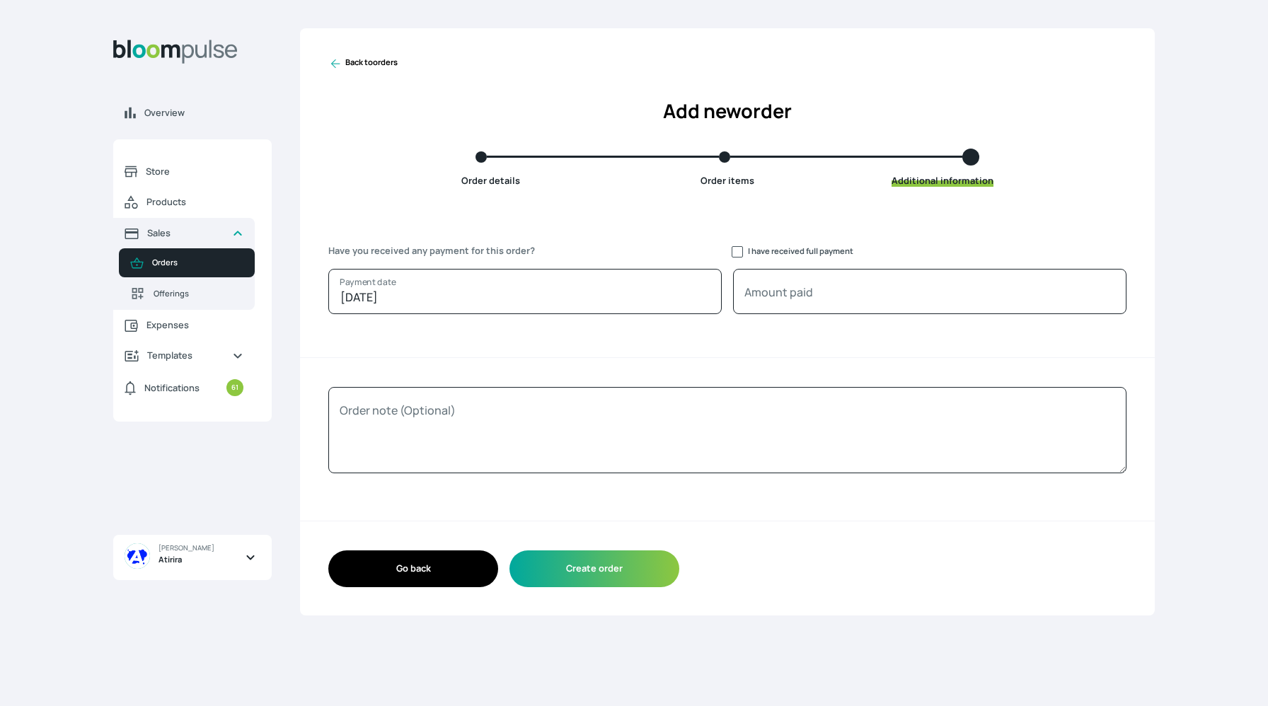
scroll to position [0, 0]
click at [337, 64] on icon at bounding box center [335, 64] width 14 height 14
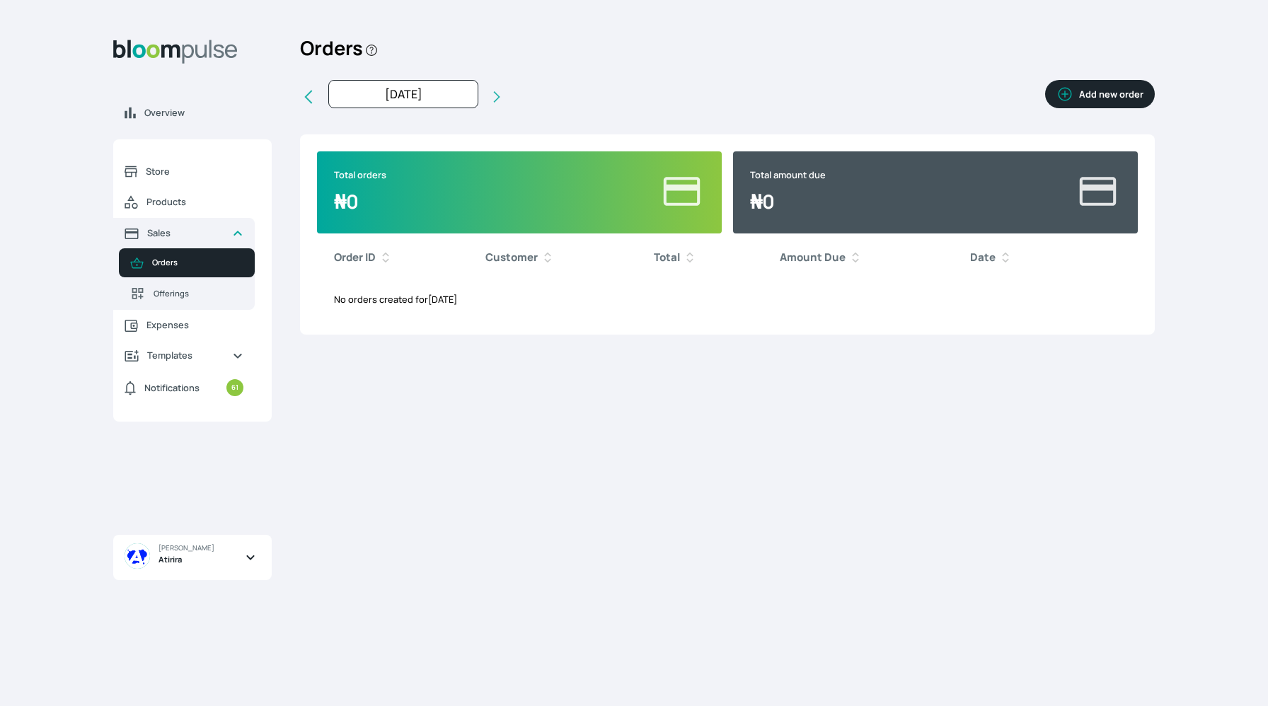
click at [1093, 94] on button "Add new order" at bounding box center [1100, 94] width 110 height 28
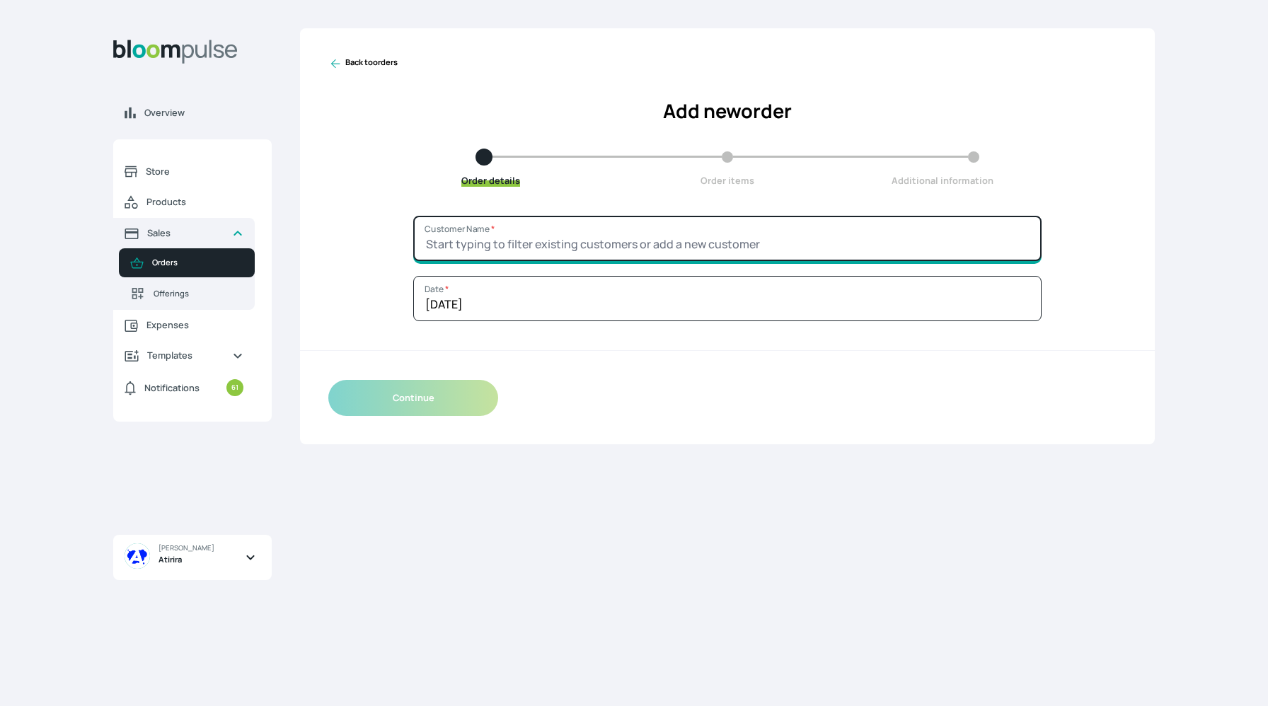
click at [793, 229] on input "Customer Name *" at bounding box center [727, 238] width 628 height 45
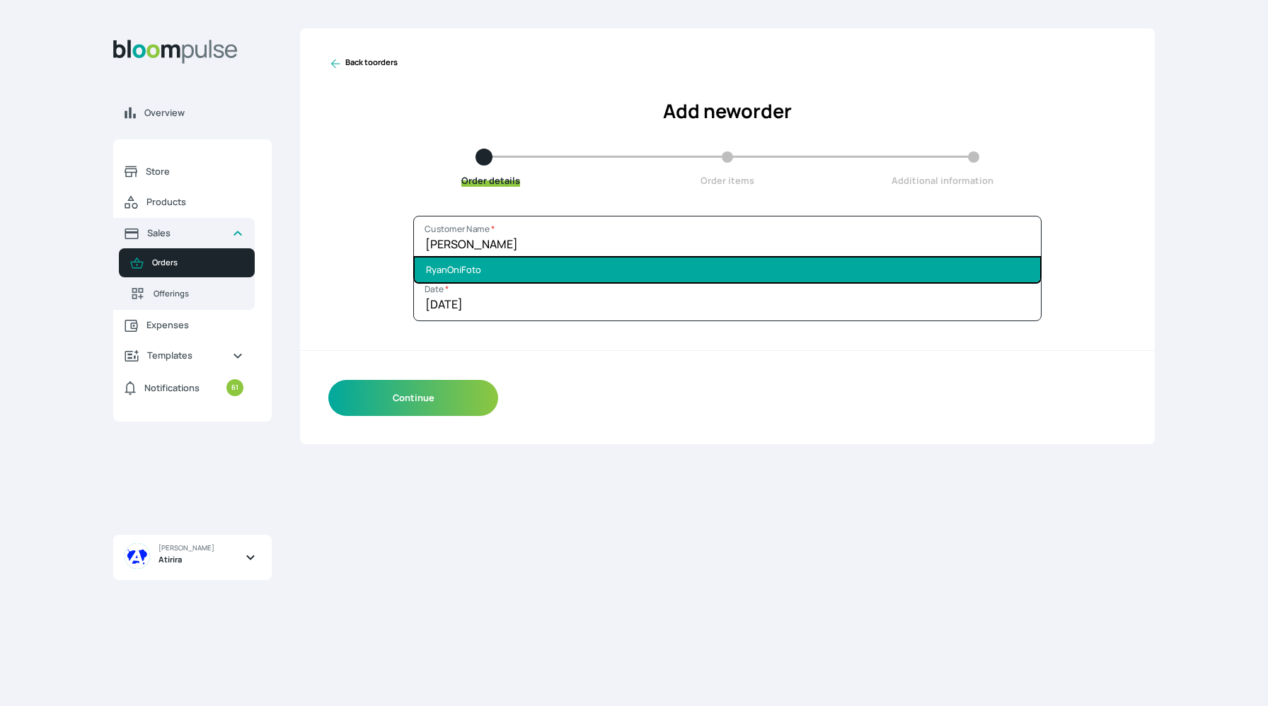
click at [774, 270] on li "RyanOniFoto" at bounding box center [727, 270] width 625 height 25
type input "RyanOniFoto"
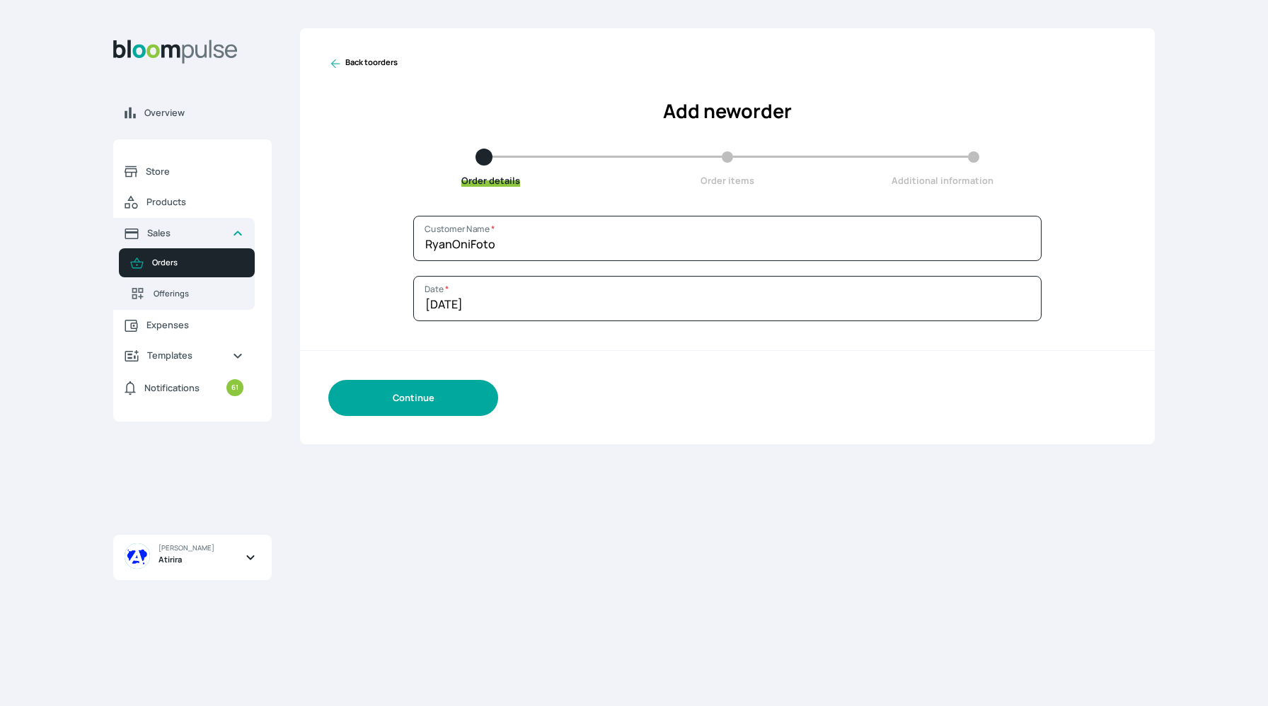
click at [387, 408] on button "Continue" at bounding box center [413, 398] width 170 height 36
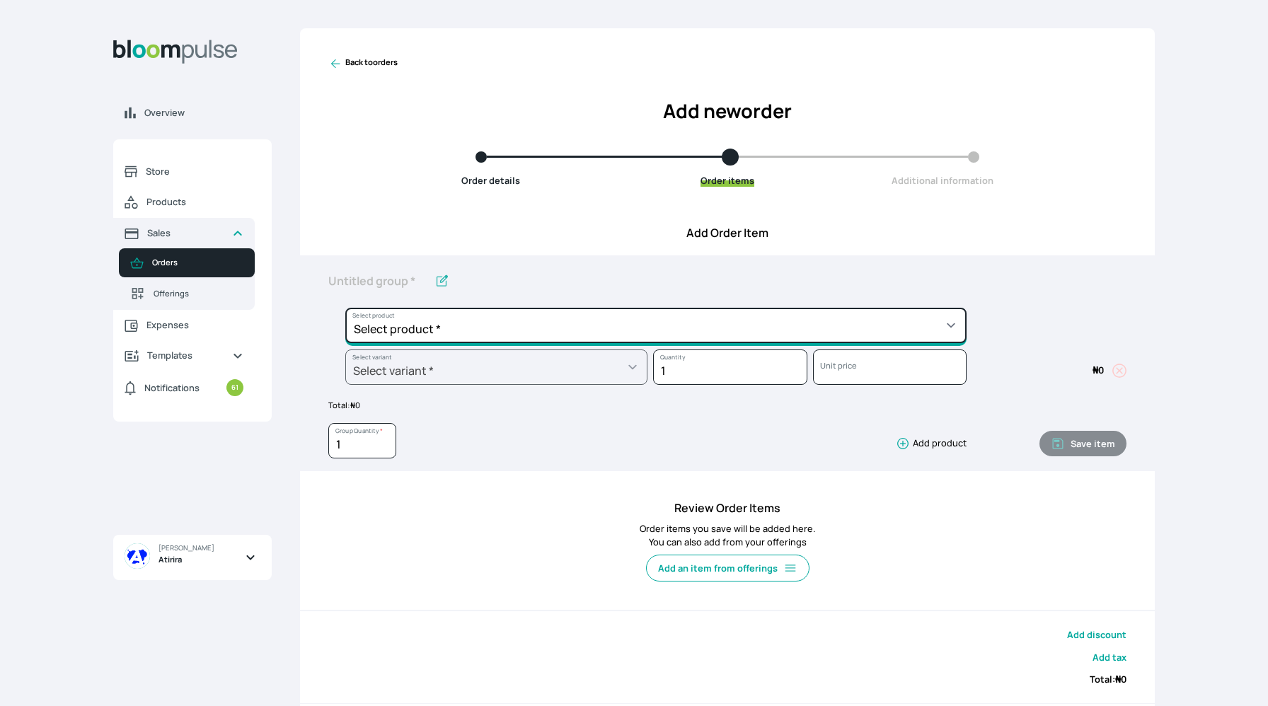
click at [579, 335] on select "Select product * Big Frame (Black) Canvas Print Canvas Print - Standard Canvas …" at bounding box center [655, 325] width 621 height 35
select select "9ad63bc5-ced3-43c1-96e5-a90d5a13a887"
type input "Lustre Print - PRO"
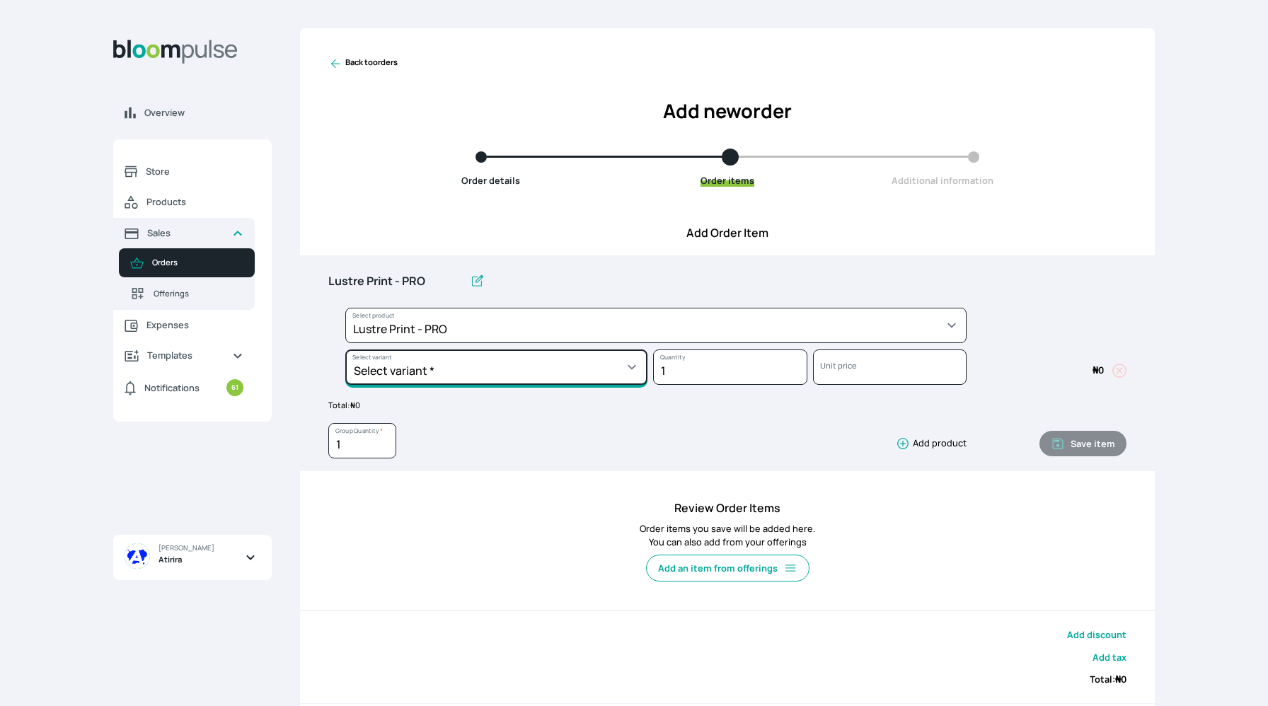
click at [472, 367] on select "Select variant * 10 by 10 10 by 12 10 by 15 10 by 16 11 by 12 11 by 14 11.7 by …" at bounding box center [496, 366] width 302 height 35
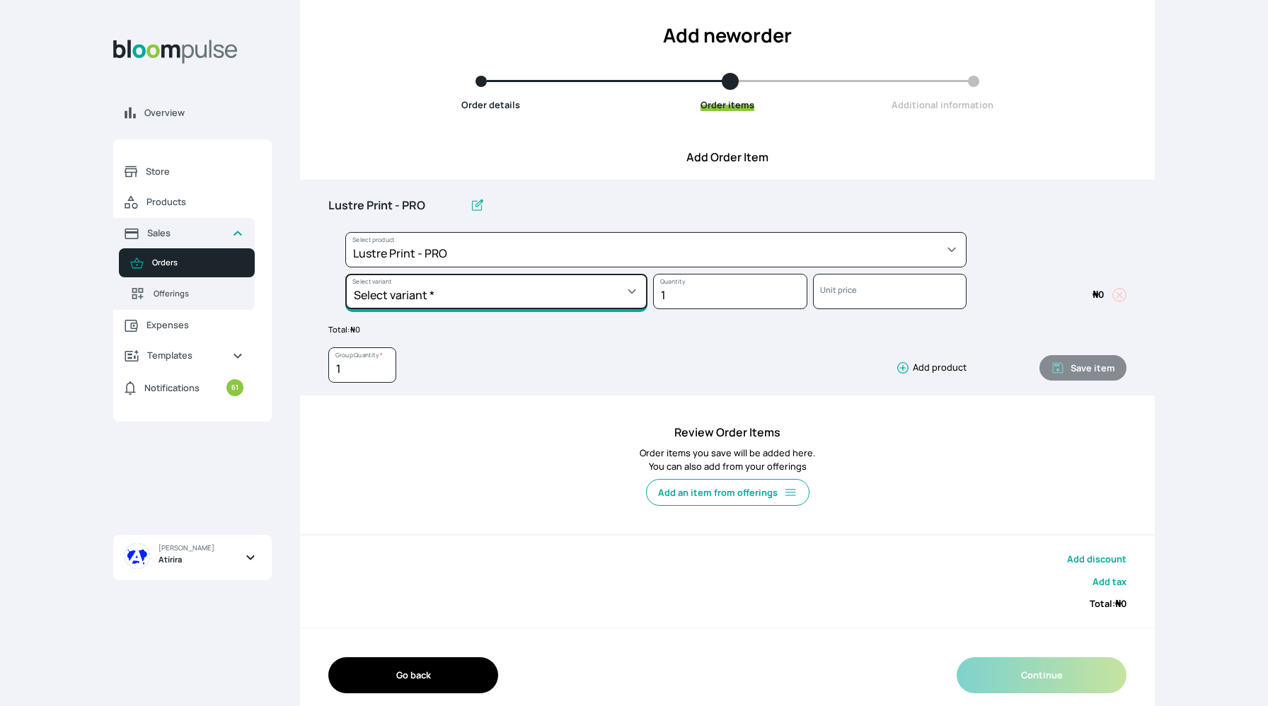
scroll to position [78, 0]
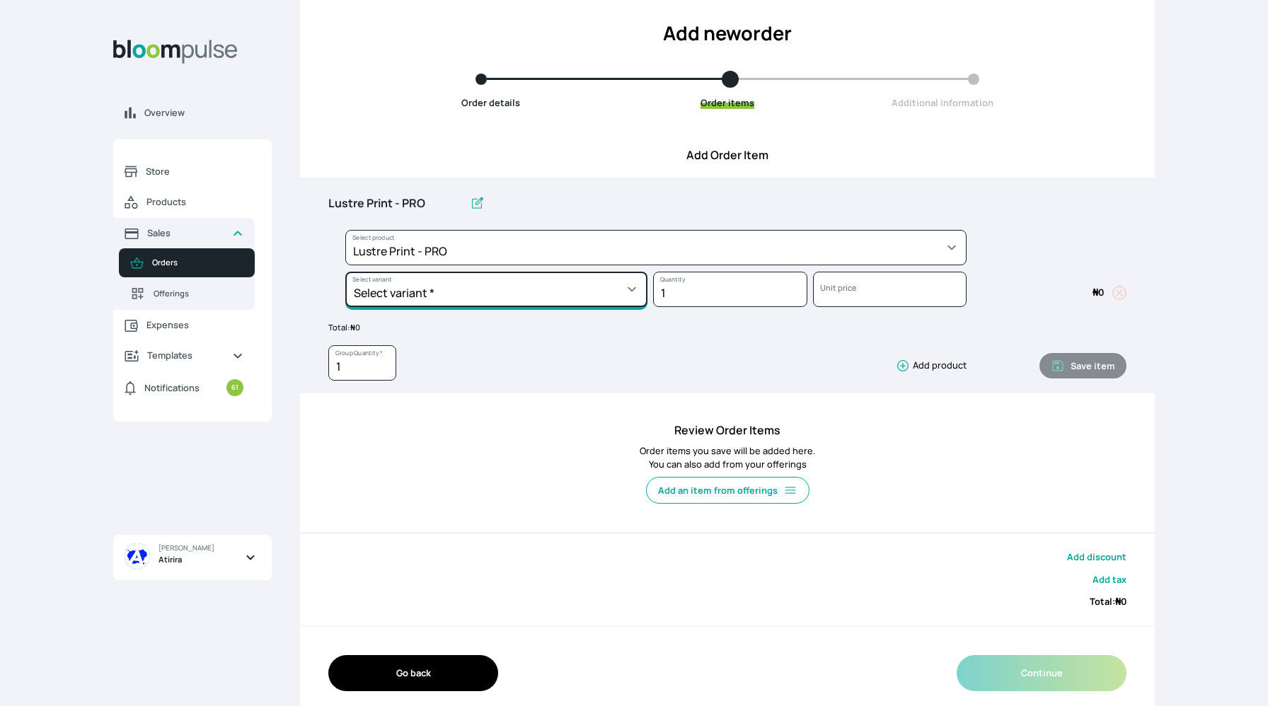
click at [546, 285] on select "Select variant * 10 by 10 10 by 12 10 by 15 10 by 16 11 by 12 11 by 14 11.7 by …" at bounding box center [496, 289] width 302 height 35
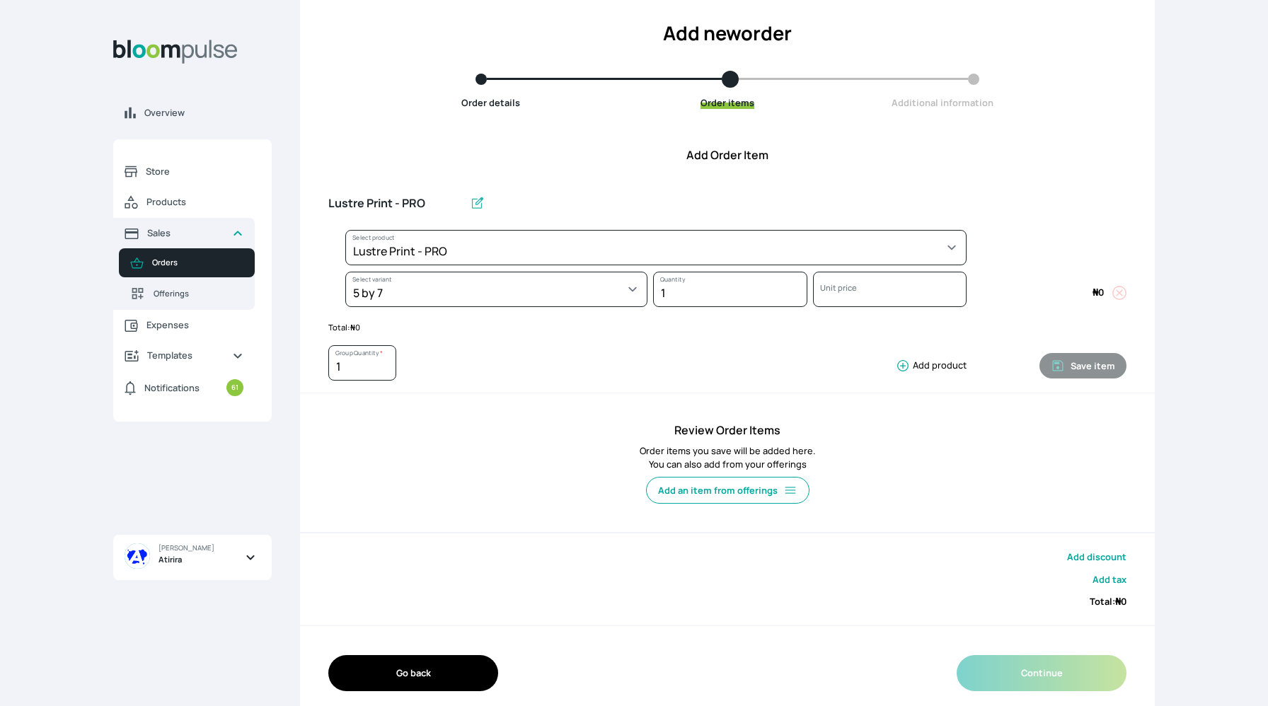
select select "9ad63bc5-ced3-43c1-96e5-a90d5a13a887"
select select "54fc6f58-d692-4c8d-855a-da0496906502"
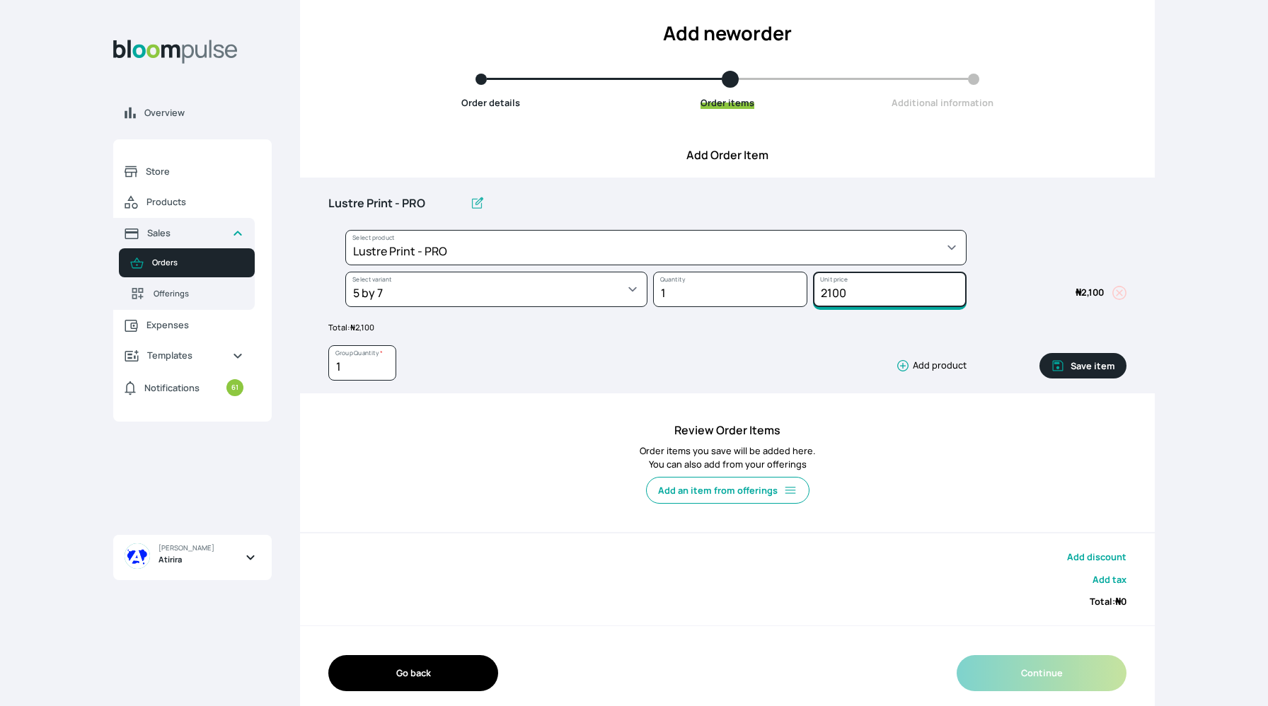
click at [860, 289] on input "2100" at bounding box center [890, 289] width 154 height 35
type input "2"
type input "3000"
click at [352, 373] on input "1" at bounding box center [362, 362] width 68 height 35
type input "22"
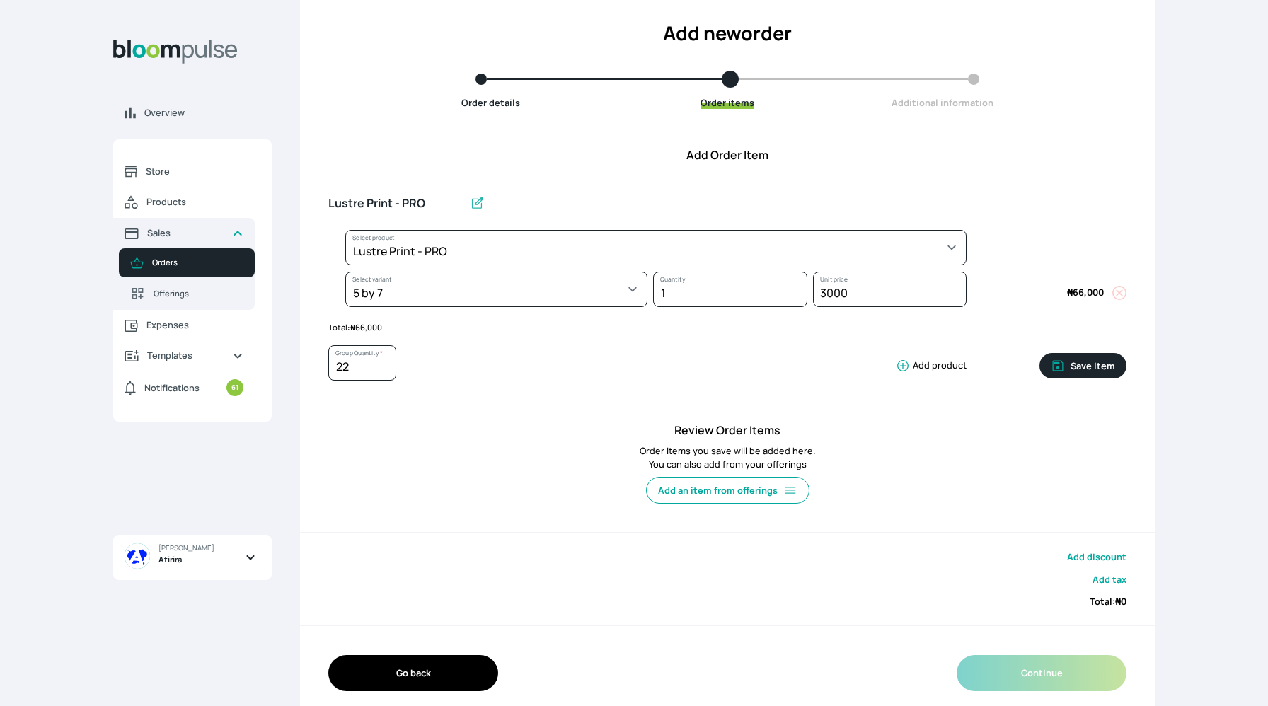
click at [624, 572] on div "Add discount Add tax Total: ₦ 0" at bounding box center [727, 579] width 855 height 92
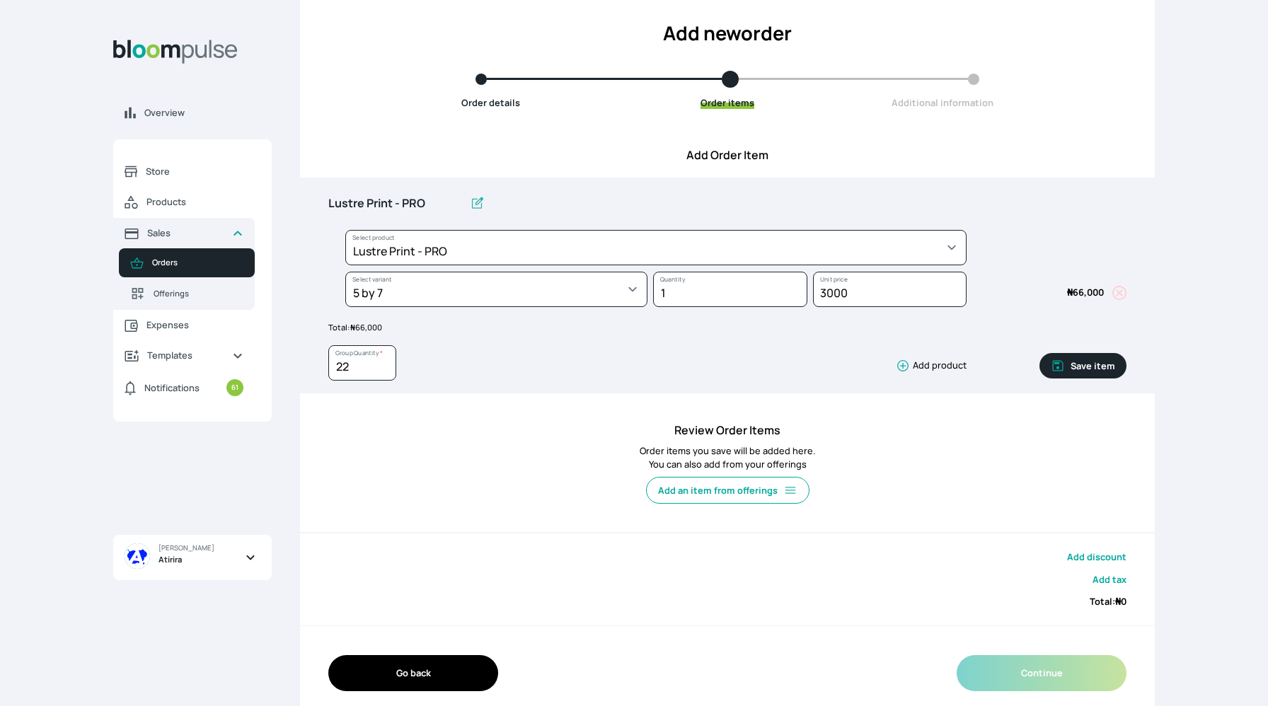
click at [1104, 360] on button "Save item" at bounding box center [1082, 365] width 87 height 25
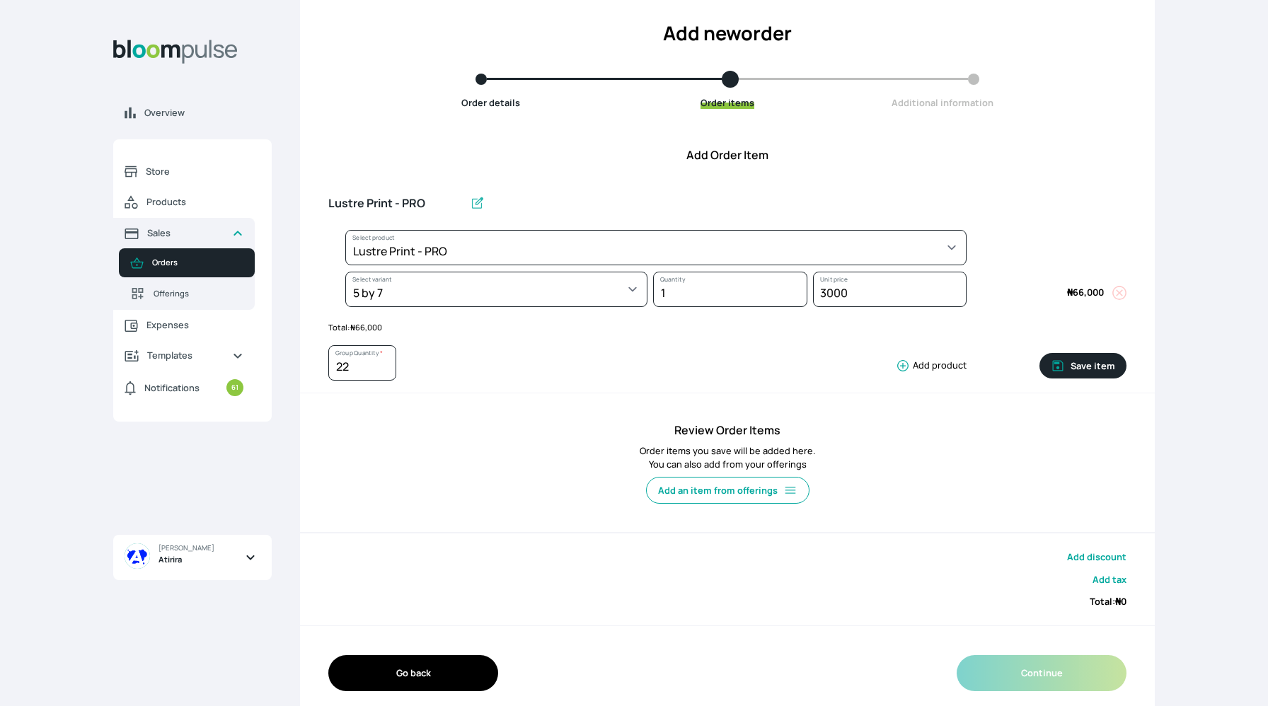
type input "1"
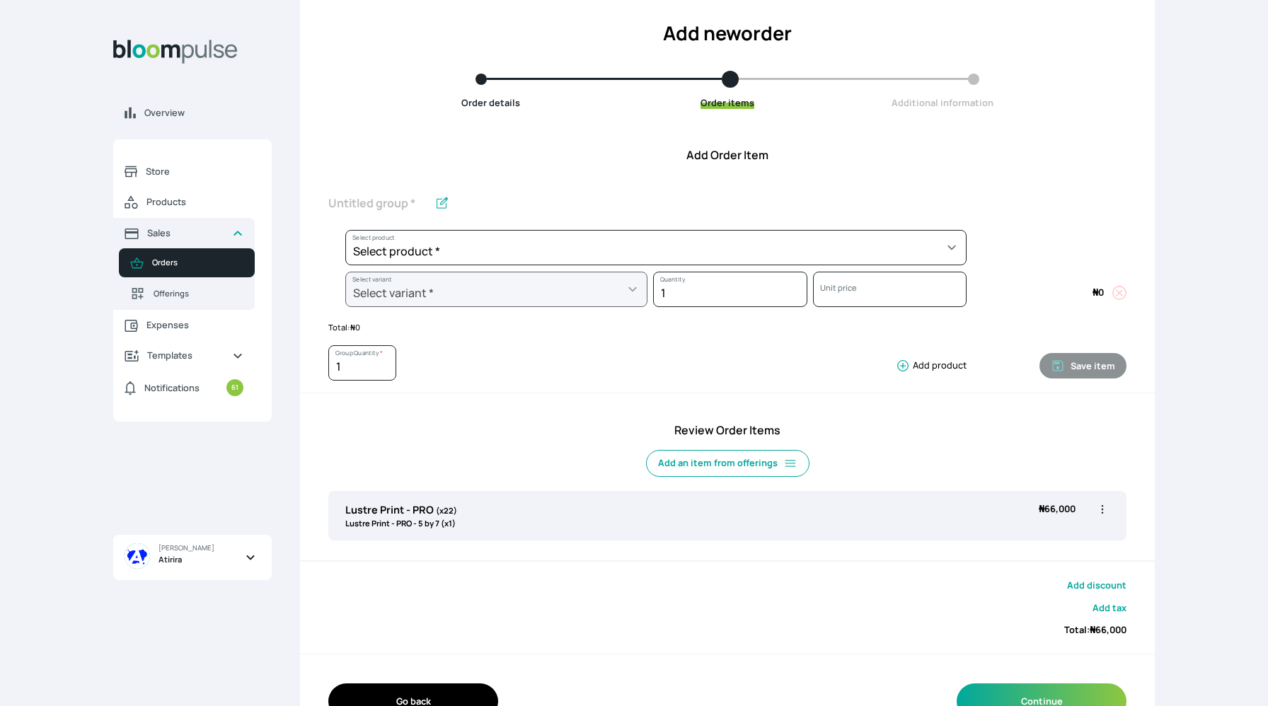
scroll to position [120, 0]
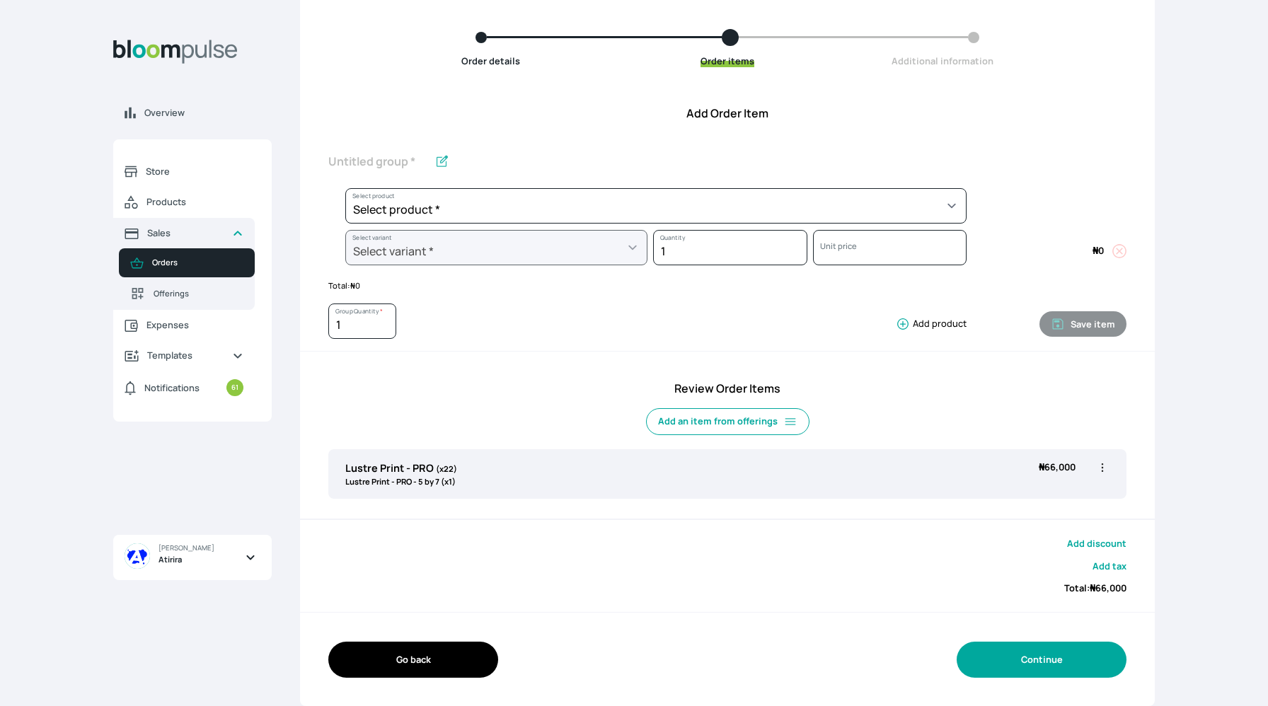
click at [1013, 665] on button "Continue" at bounding box center [1041, 660] width 170 height 36
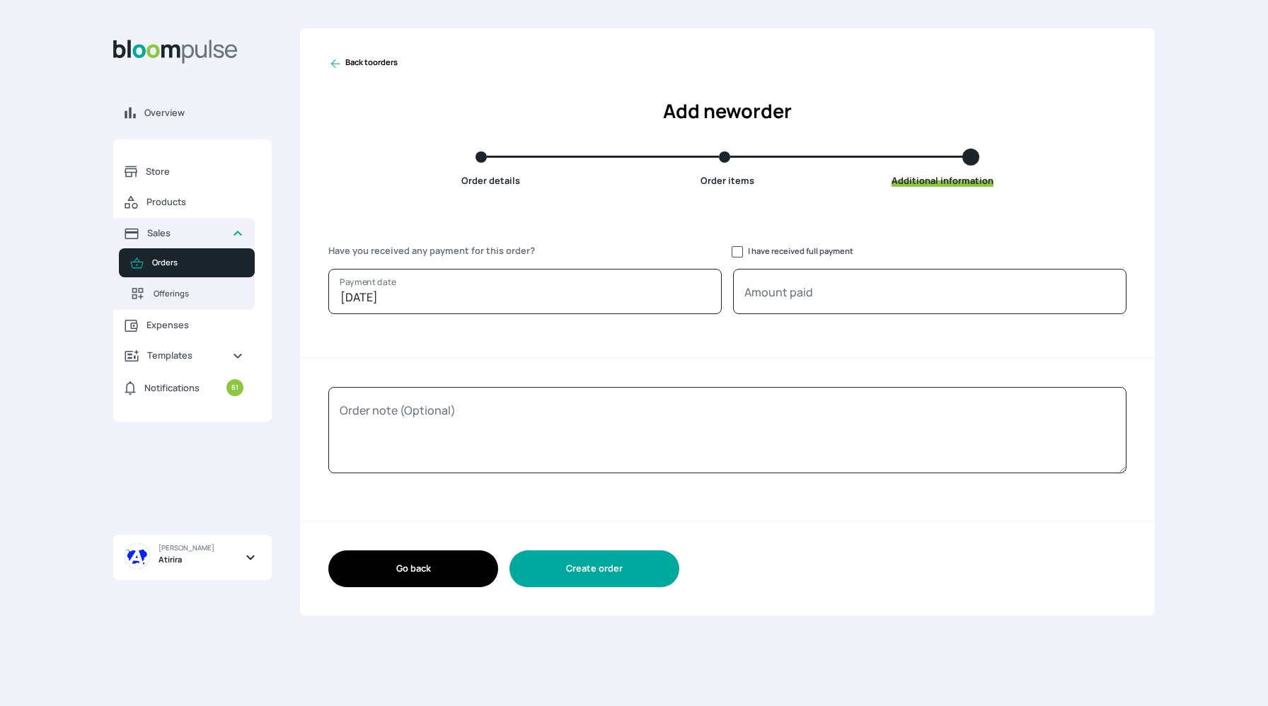
click at [634, 581] on button "Create order" at bounding box center [594, 568] width 170 height 36
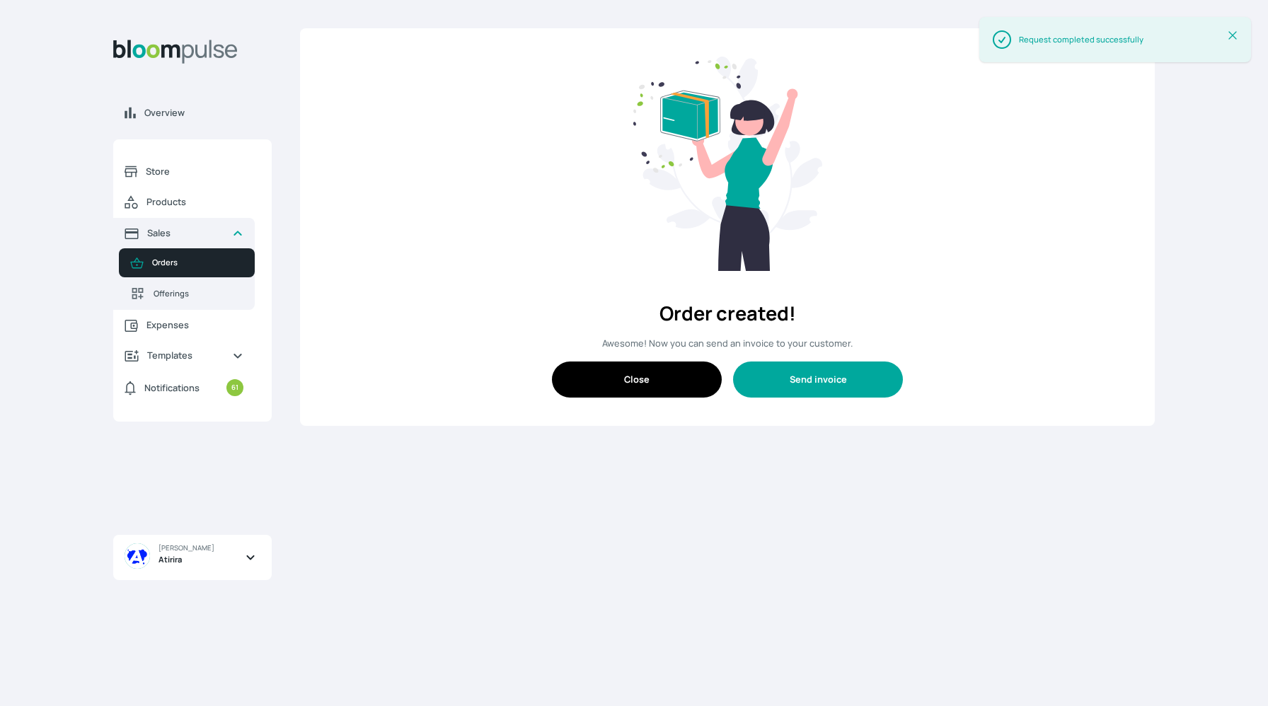
click at [798, 380] on button "Send invoice" at bounding box center [818, 379] width 170 height 36
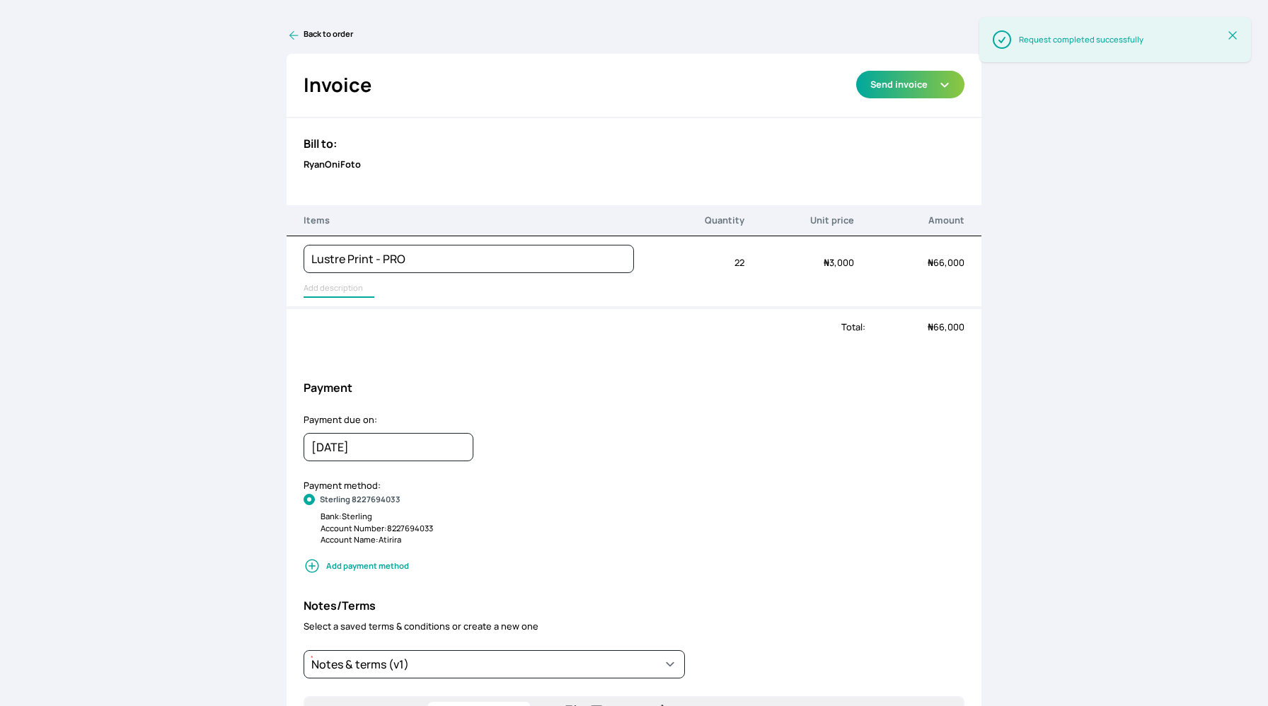
type input "Lustre Print - PRO"
click at [345, 287] on input "Lustre Print - PRO" at bounding box center [338, 288] width 71 height 18
click at [666, 331] on div "Total:" at bounding box center [576, 326] width 579 height 13
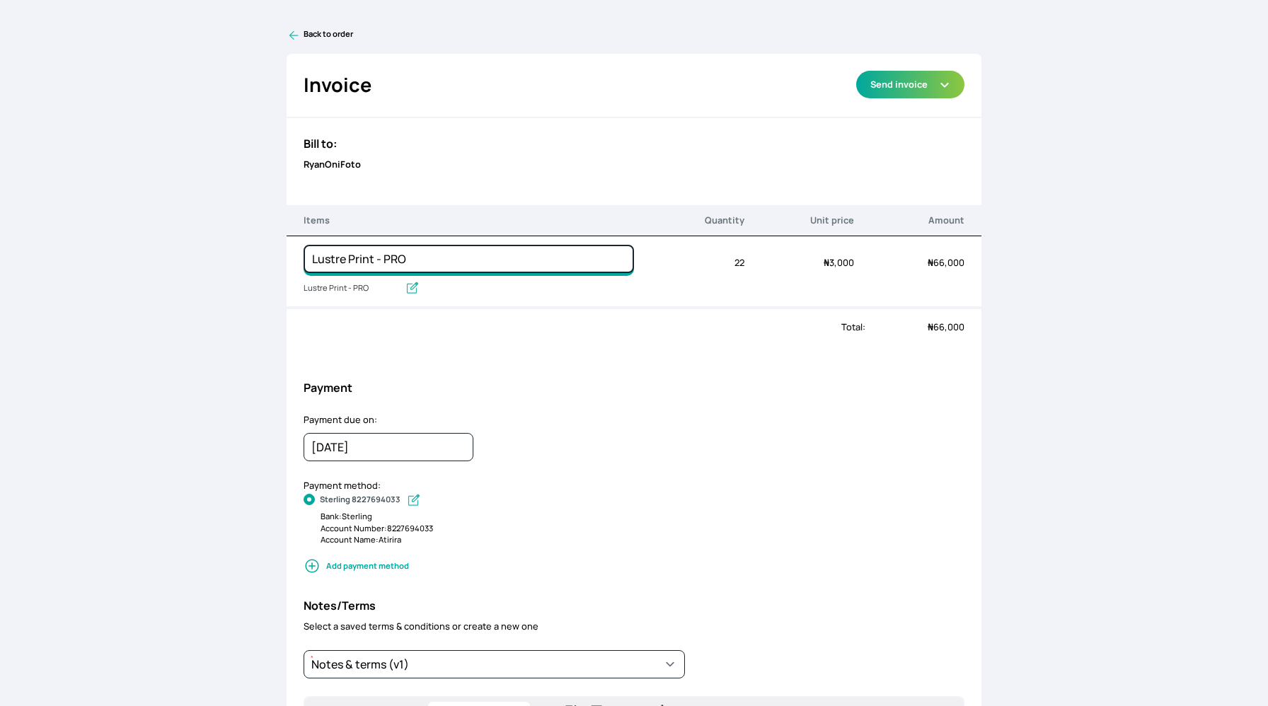
click at [503, 254] on input "Lustre Print - PRO" at bounding box center [468, 259] width 330 height 28
type input "Lustre Print - PRO: 5 x 7"
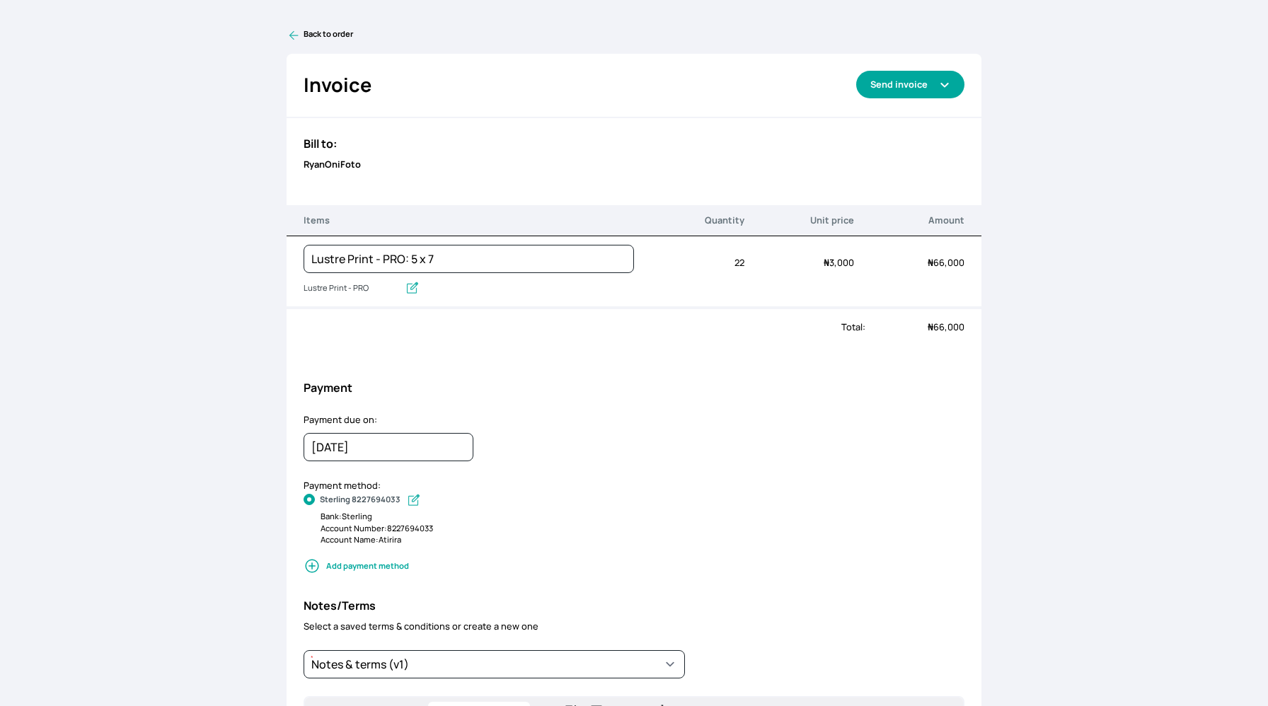
click at [898, 91] on button "Send invoice" at bounding box center [910, 85] width 108 height 28
click at [900, 141] on link "Send via WhatsApp" at bounding box center [910, 140] width 108 height 23
type textarea "Atirira has sent you an invoice of ₦66,000. Due on 8th September 2025."
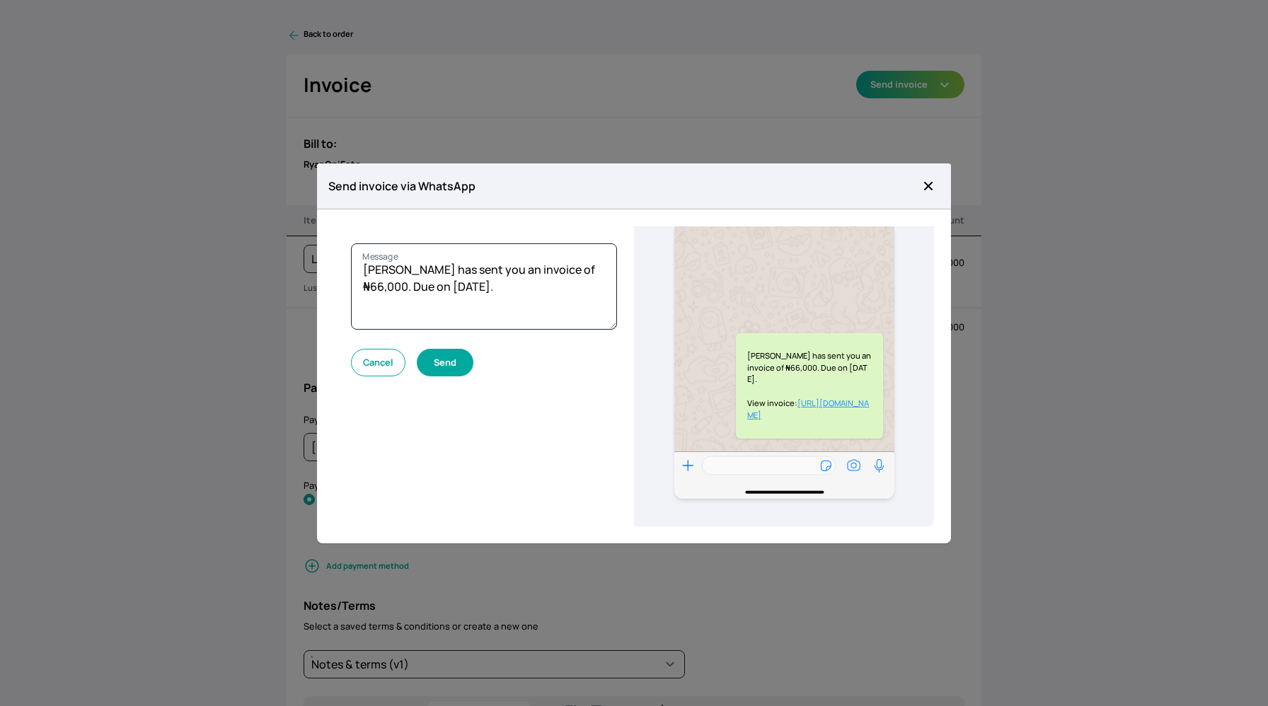
click at [449, 364] on button "Send" at bounding box center [445, 363] width 57 height 28
click at [384, 360] on button "Cancel" at bounding box center [378, 363] width 54 height 28
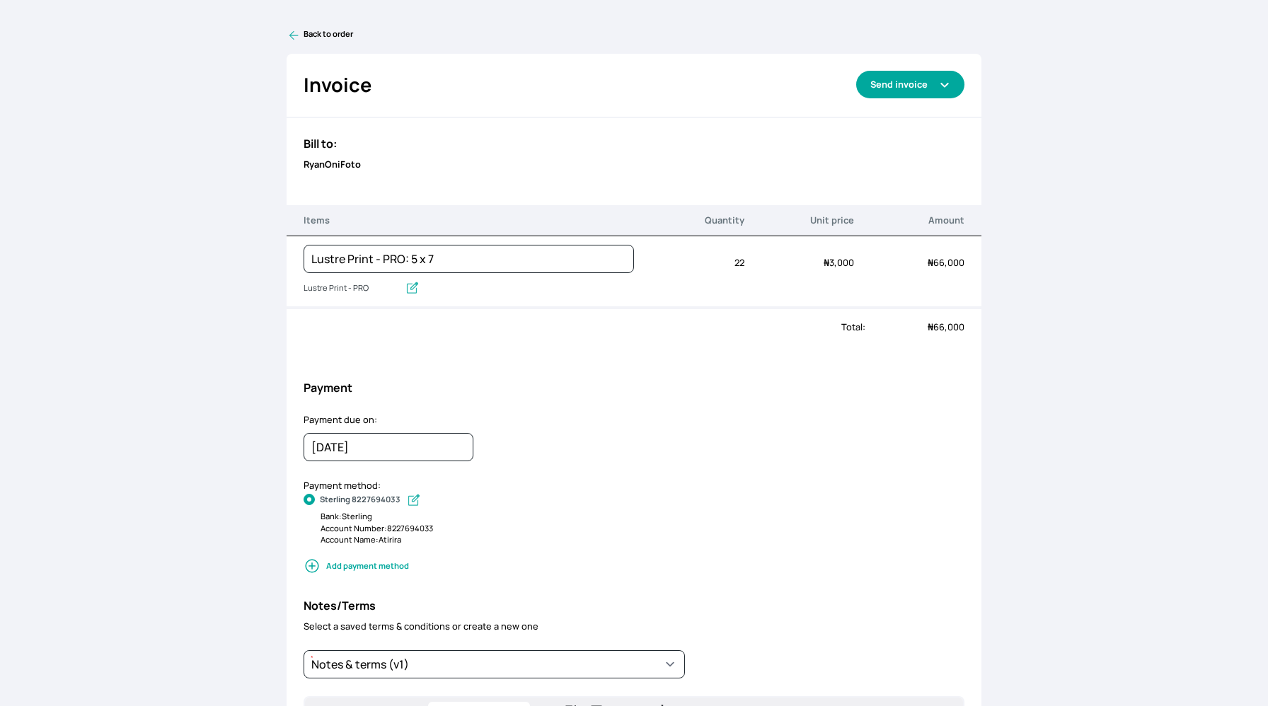
click at [932, 84] on button "Send invoice" at bounding box center [910, 85] width 108 height 28
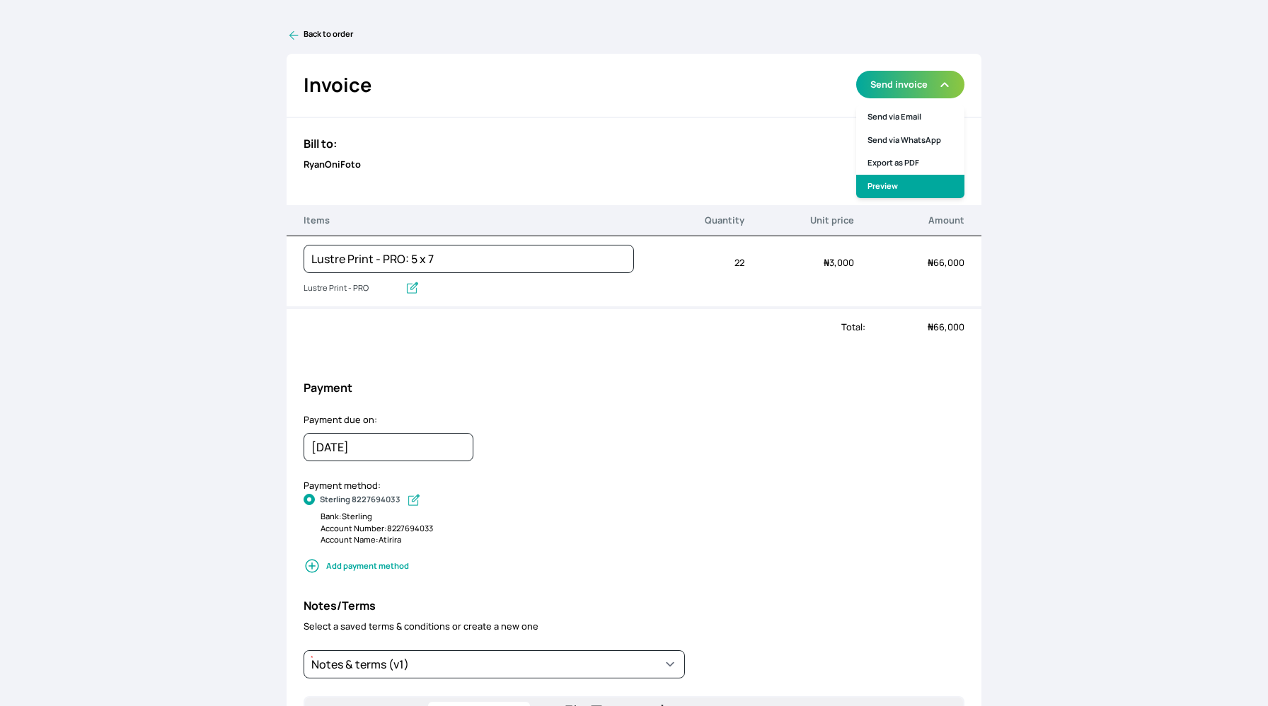
click at [893, 180] on link "Preview" at bounding box center [910, 186] width 108 height 23
click at [294, 33] on icon at bounding box center [294, 35] width 14 height 14
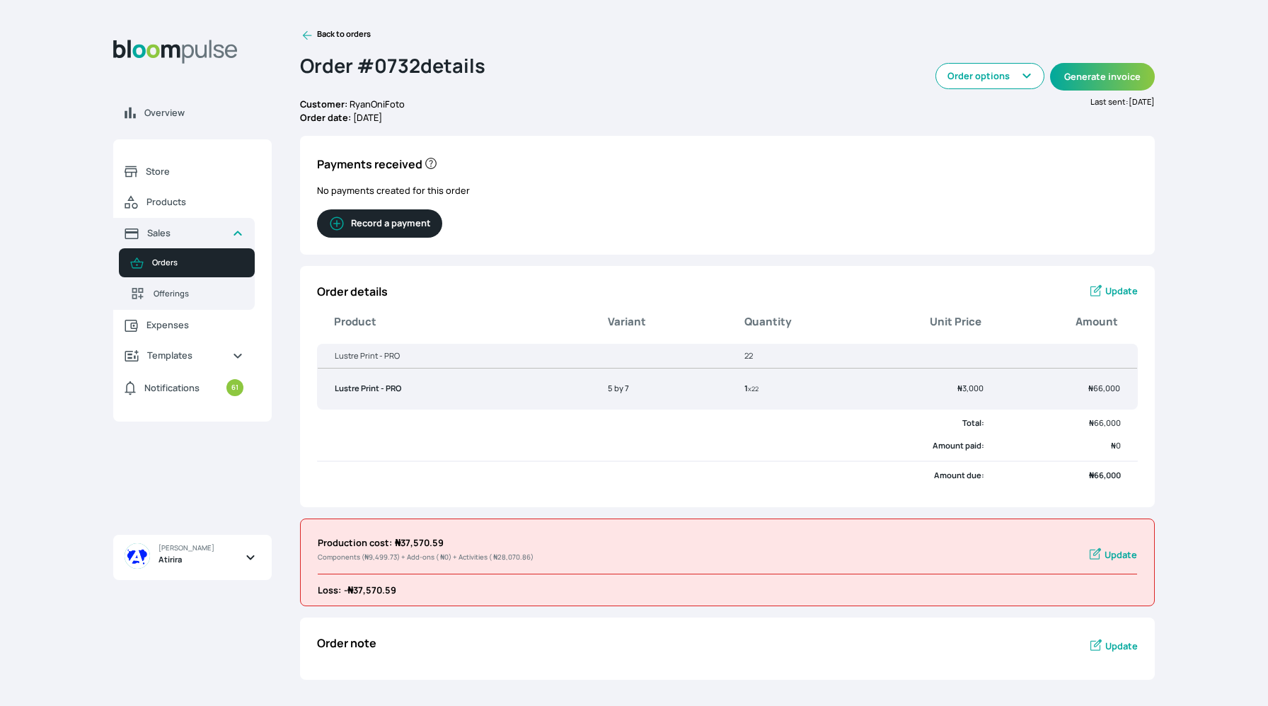
click at [396, 227] on button "Record a payment" at bounding box center [379, 223] width 125 height 28
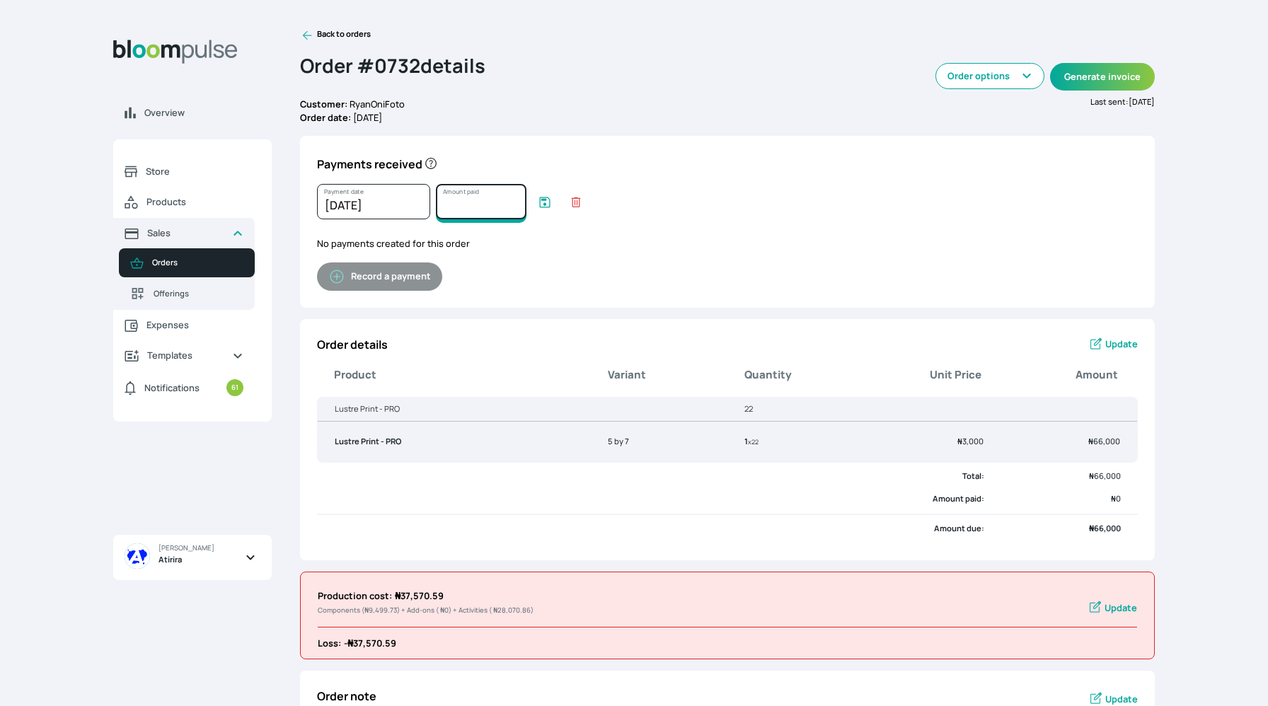
click at [485, 205] on input "Amount paid" at bounding box center [481, 201] width 91 height 35
type input "66000"
click at [547, 202] on icon "submit" at bounding box center [545, 202] width 14 height 14
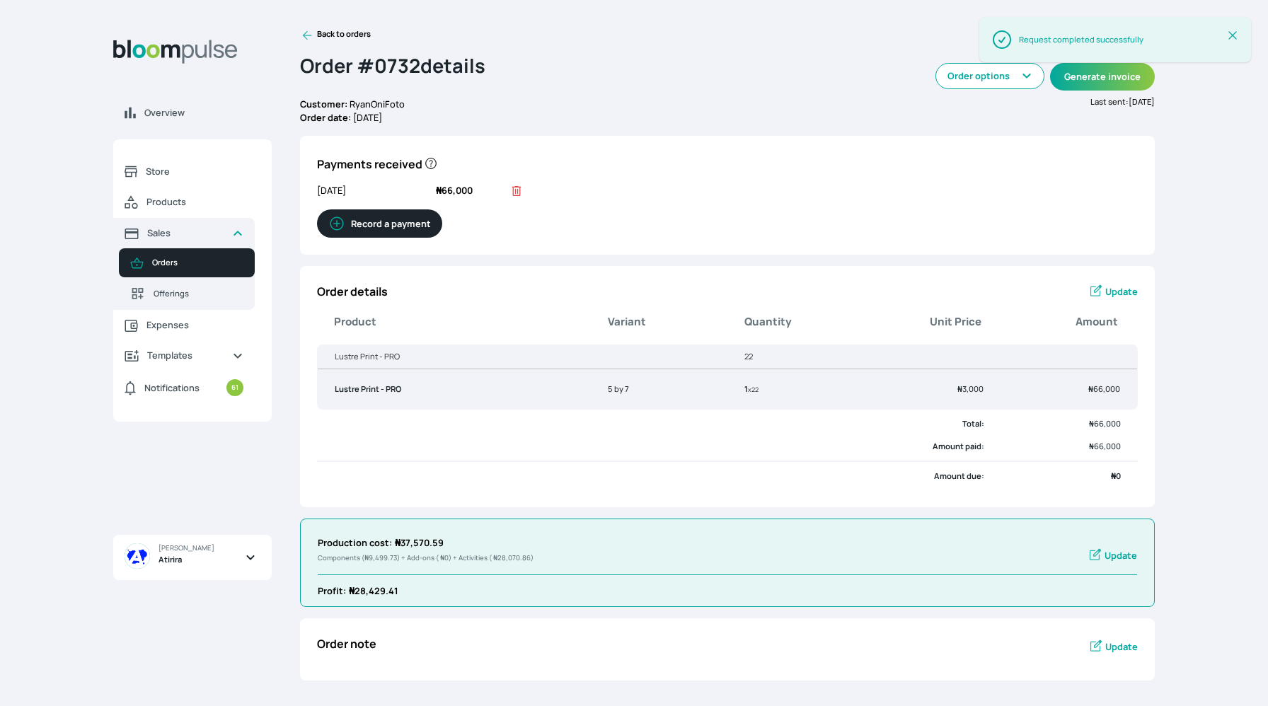
click at [306, 34] on icon at bounding box center [307, 35] width 14 height 14
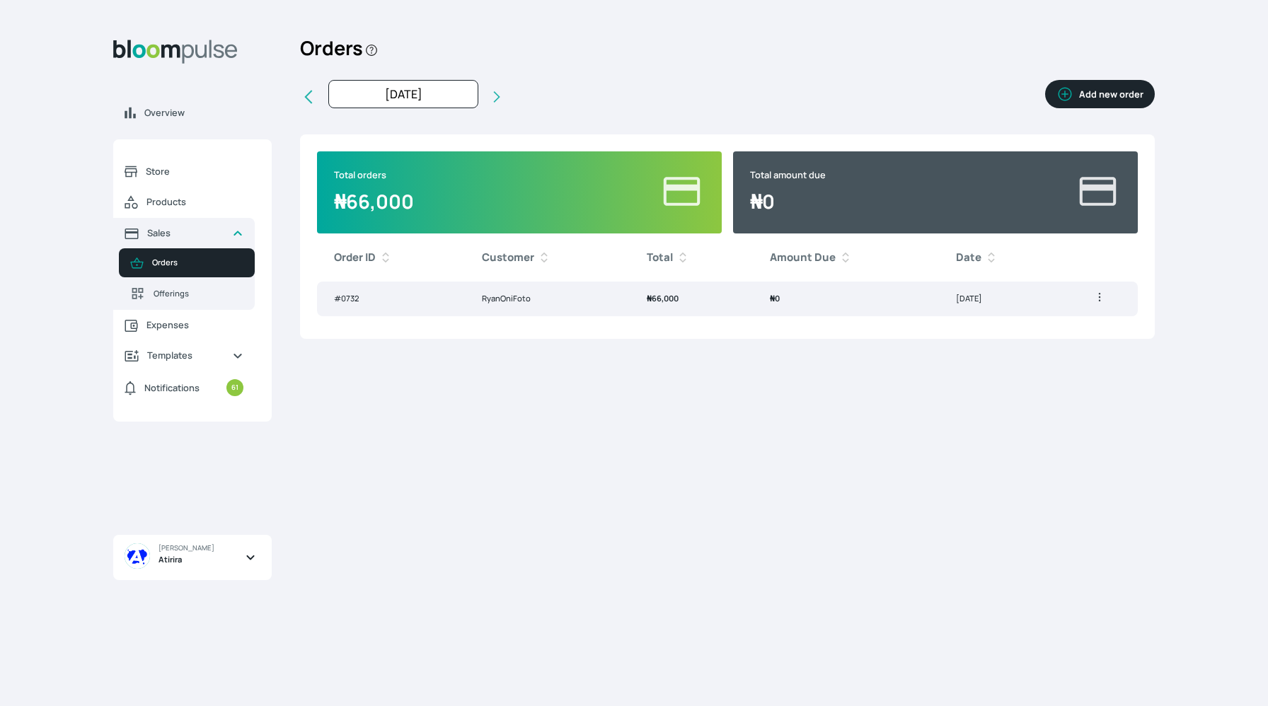
click at [1113, 89] on button "Add new order" at bounding box center [1100, 94] width 110 height 28
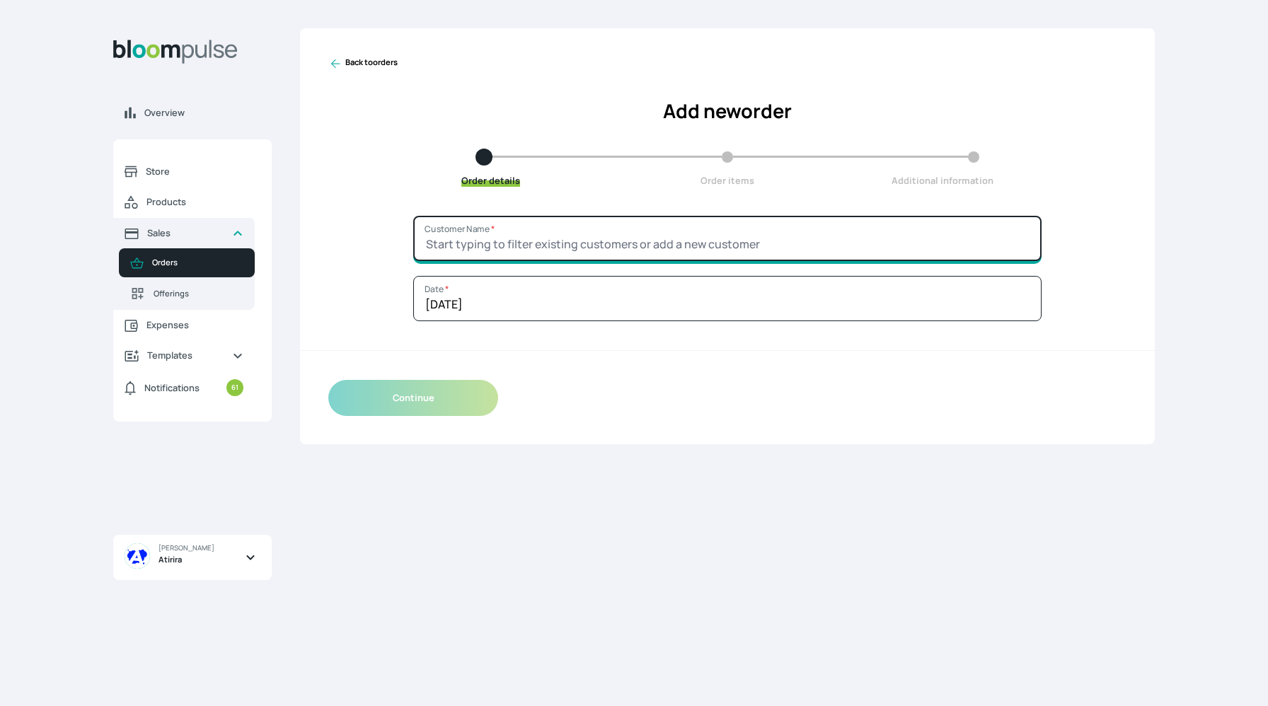
click at [546, 225] on input "Customer Name *" at bounding box center [727, 238] width 628 height 45
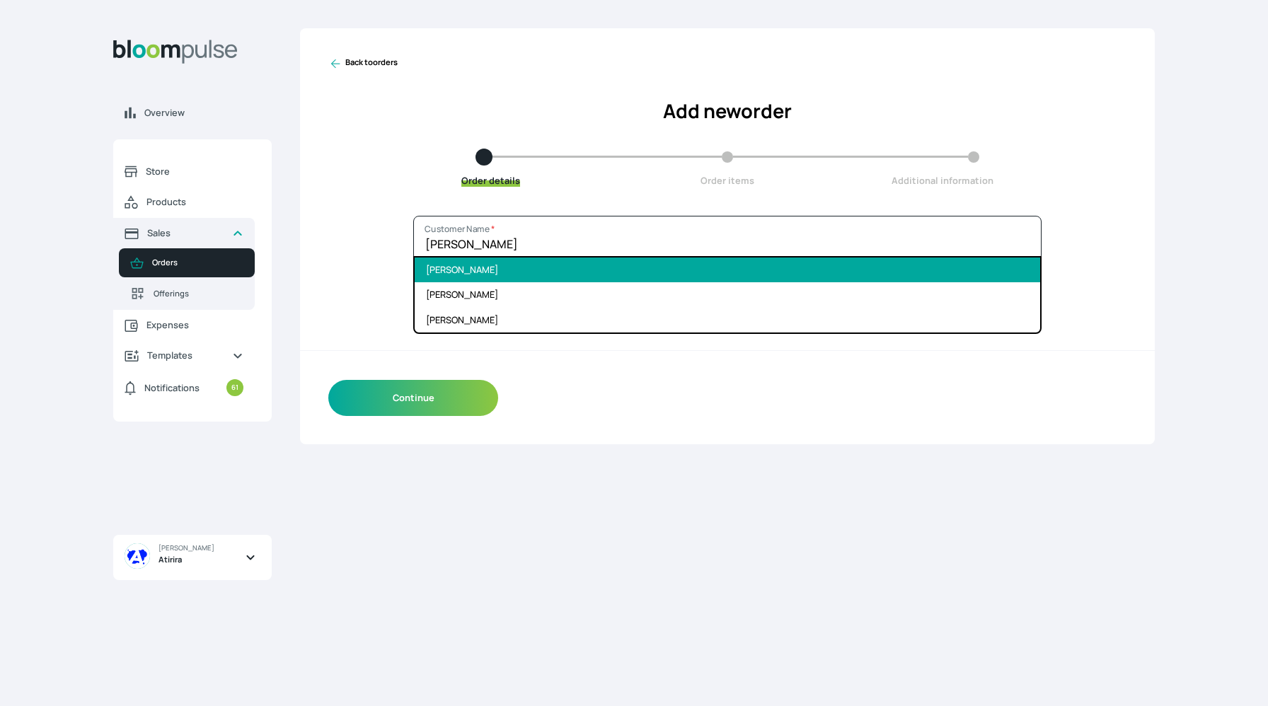
click at [500, 279] on li "Kayode Ogungbade" at bounding box center [727, 270] width 625 height 25
type input "Kayode Ogungbade"
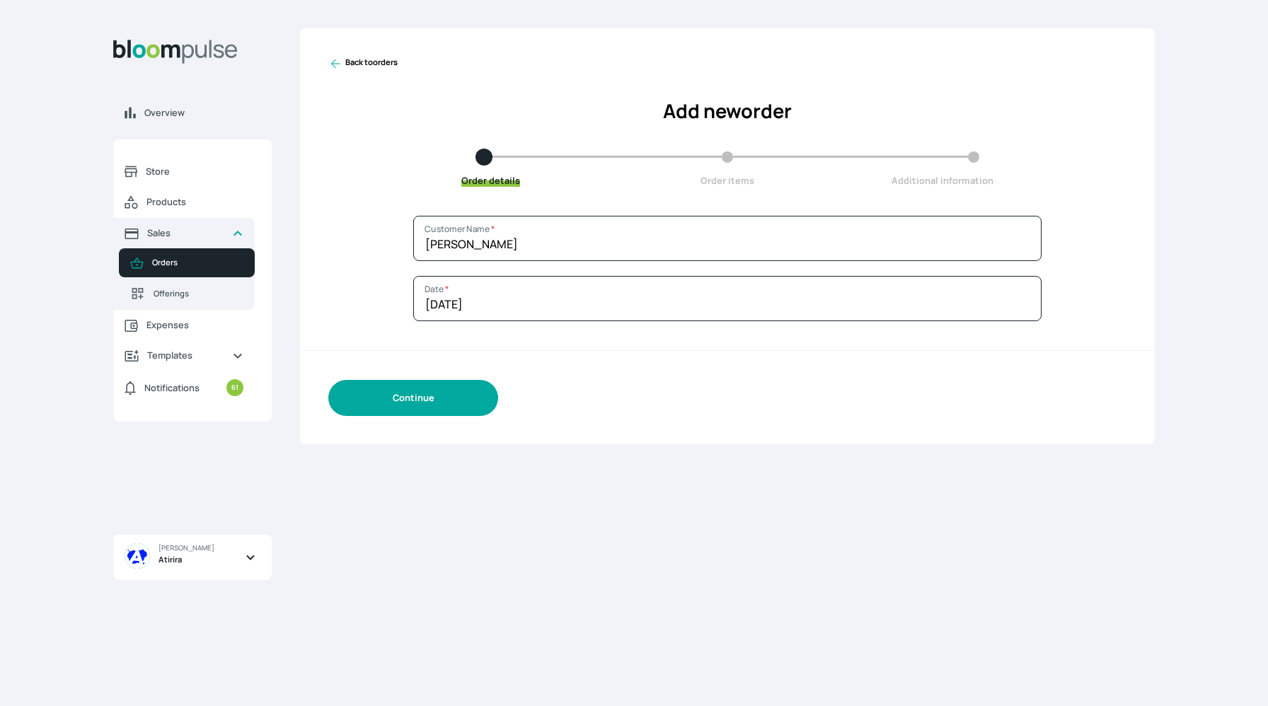
click at [463, 396] on button "Continue" at bounding box center [413, 398] width 170 height 36
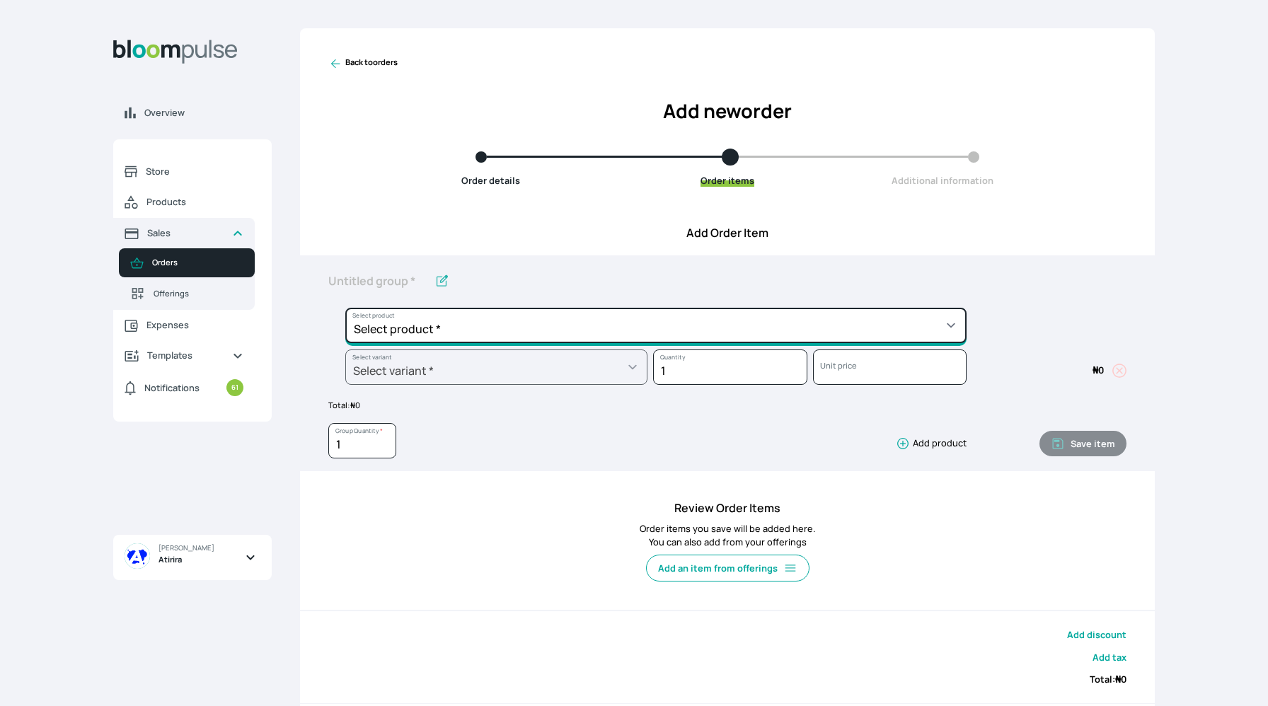
click at [492, 314] on select "Select product * Big Frame (Black) Canvas Print Canvas Print - Standard Canvas …" at bounding box center [655, 325] width 621 height 35
select select "a9f19bd2-f1a8-4b74-ae51-3a75659f3a28"
type input "Lustre Print - Standard"
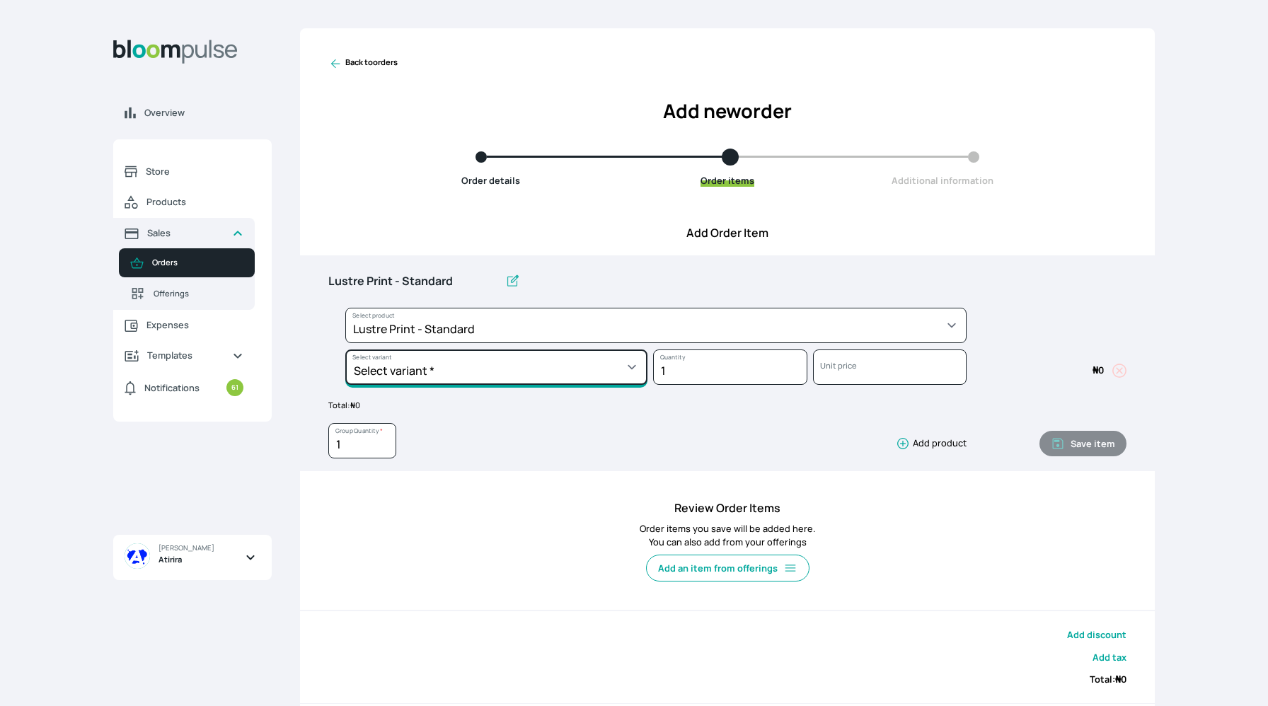
click at [502, 371] on select "Select variant * 10 by 10 10 by 12 10 by 15 10 by 16 11 by 12 11 by 14 11.7 by …" at bounding box center [496, 366] width 302 height 35
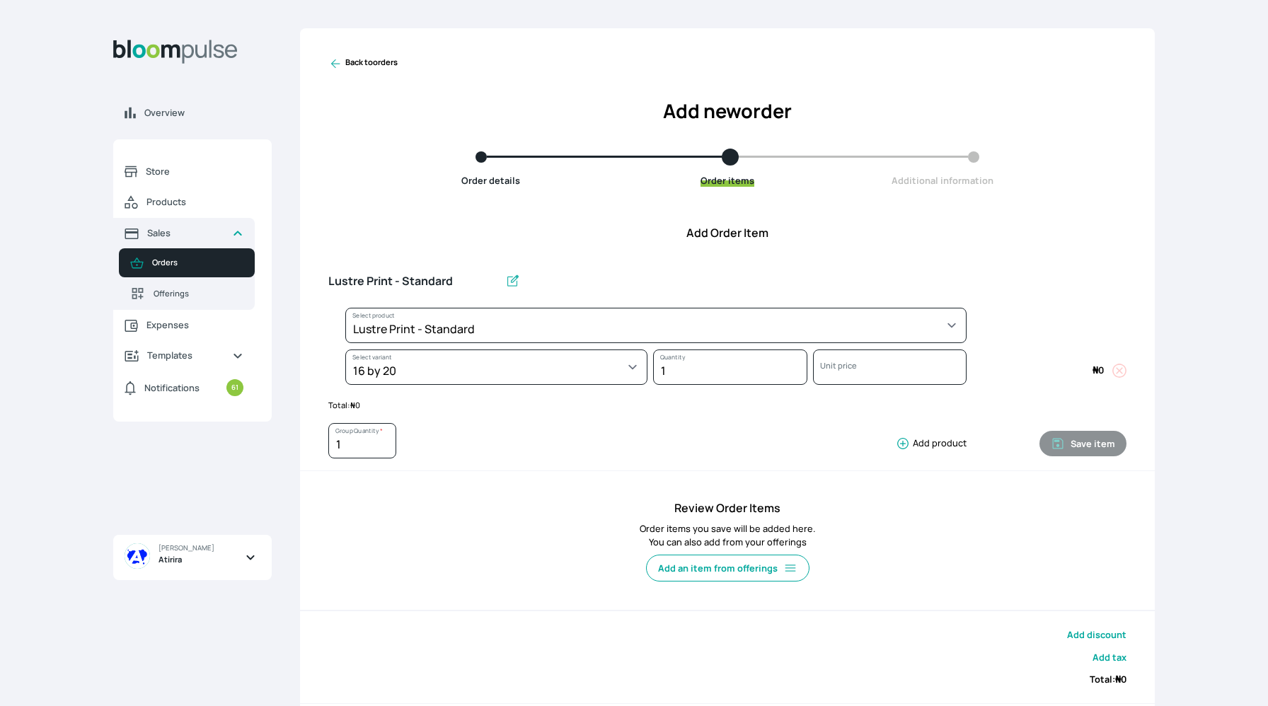
select select "a9f19bd2-f1a8-4b74-ae51-3a75659f3a28"
select select "c90ef38e-4c33-4814-9bf1-ecad61888651"
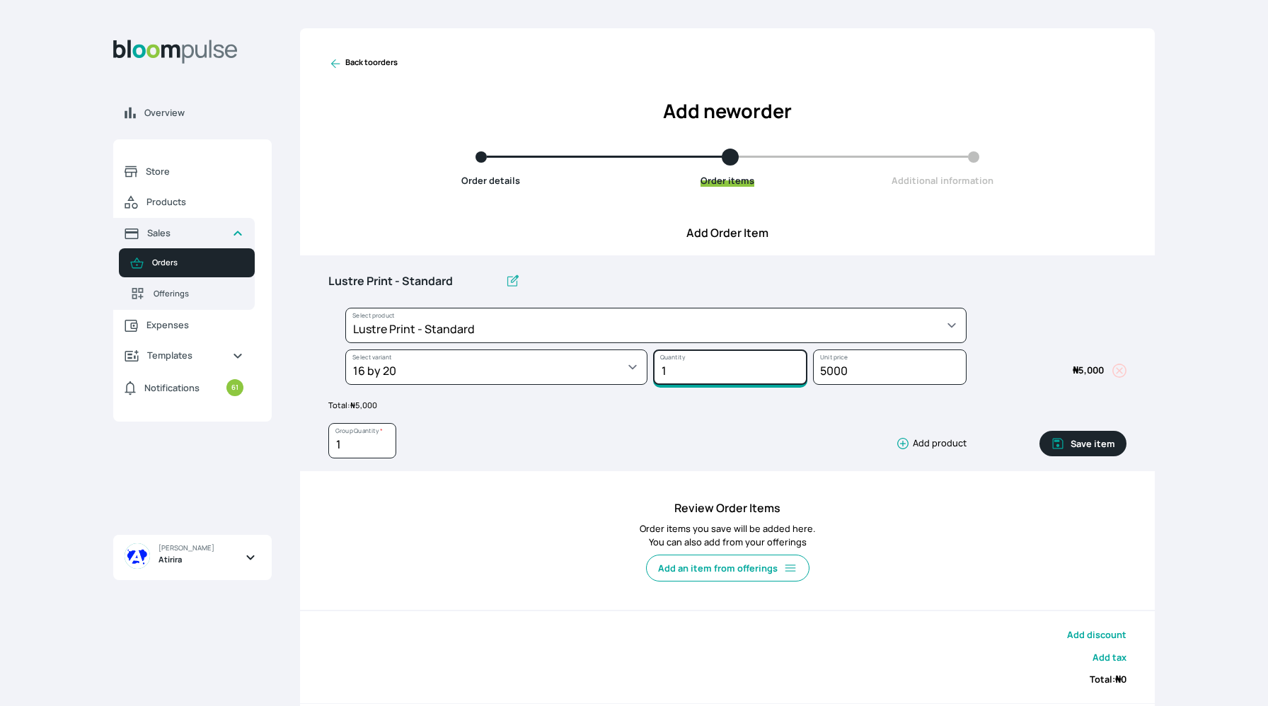
click at [681, 371] on input "1" at bounding box center [730, 366] width 154 height 35
click at [932, 440] on button "Add product" at bounding box center [928, 443] width 76 height 14
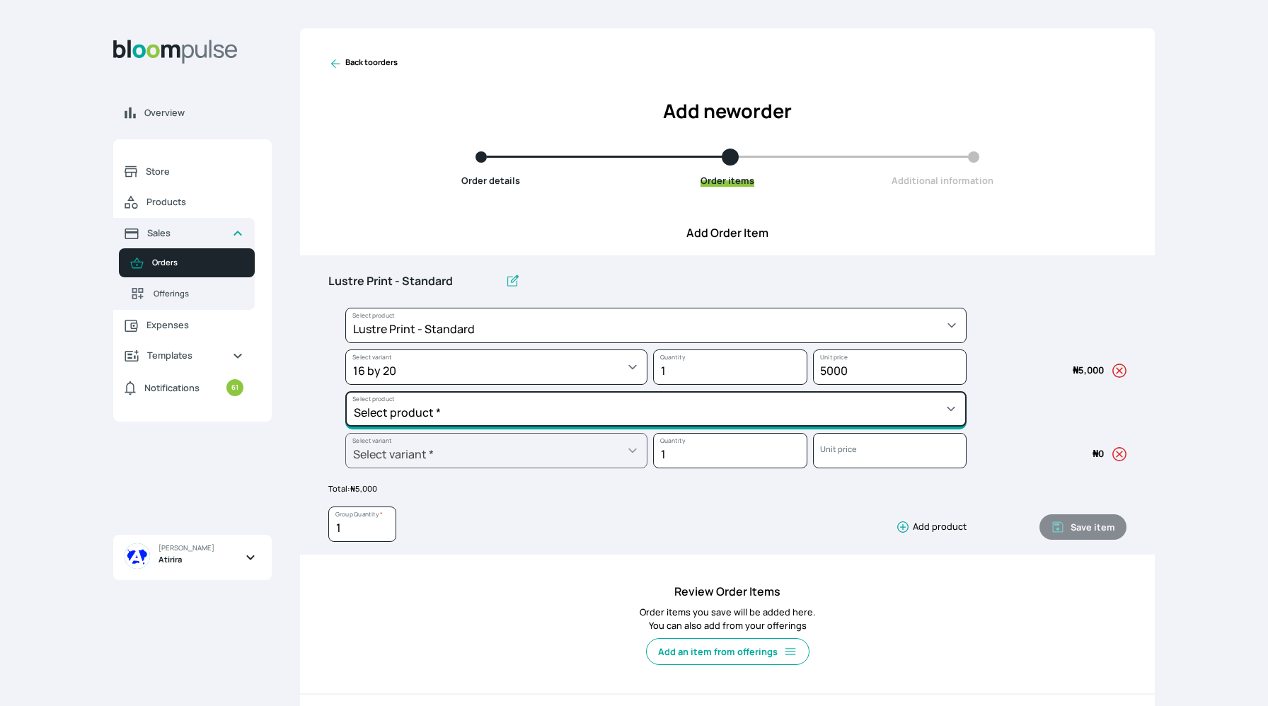
click at [775, 420] on select "Select product * Big Frame (Black) Canvas Print Canvas Print - Standard Canvas …" at bounding box center [655, 408] width 621 height 35
select select "5fa67804-61d7-459d-93b4-9e8949636f1b"
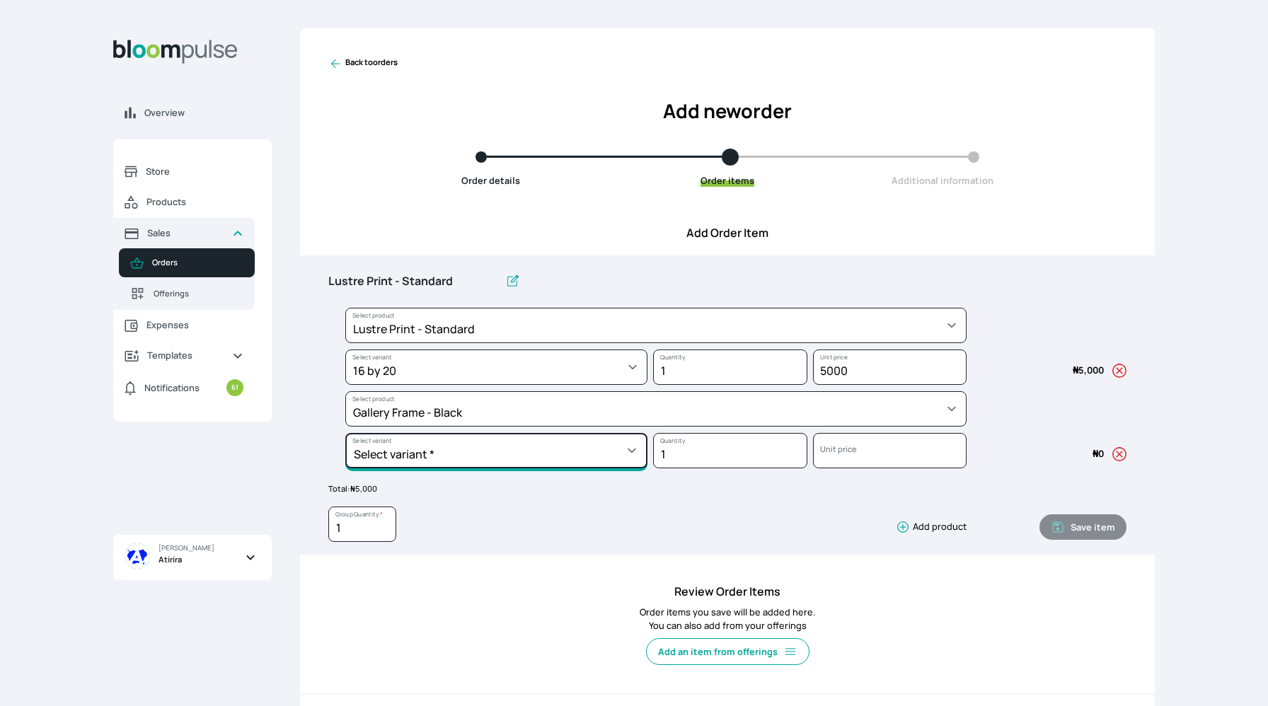
click at [489, 453] on select "Select variant * 10 by 10 10 by 12 10 by 13 10 by 15 10 by 16 11 by 12 11 by 14…" at bounding box center [496, 450] width 302 height 35
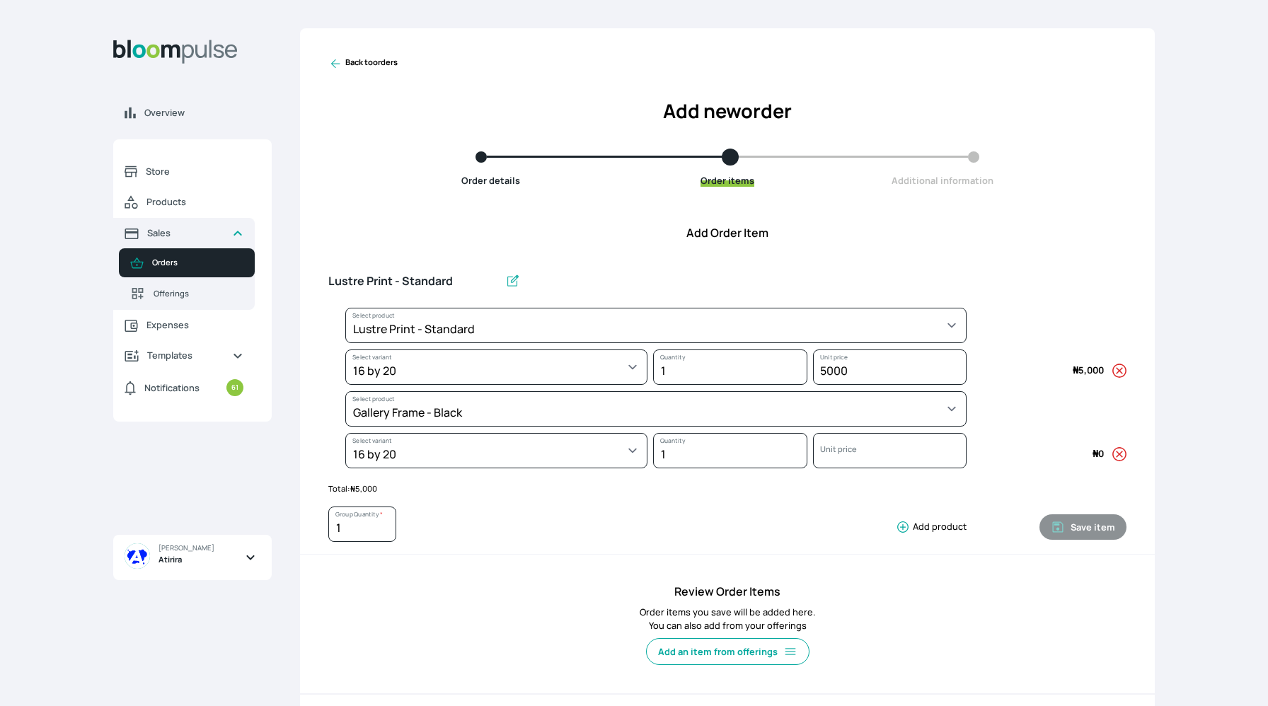
select select "5fa67804-61d7-459d-93b4-9e8949636f1b"
select select "ce514348-26ea-42a8-afc0-9dafa6b4dfcb"
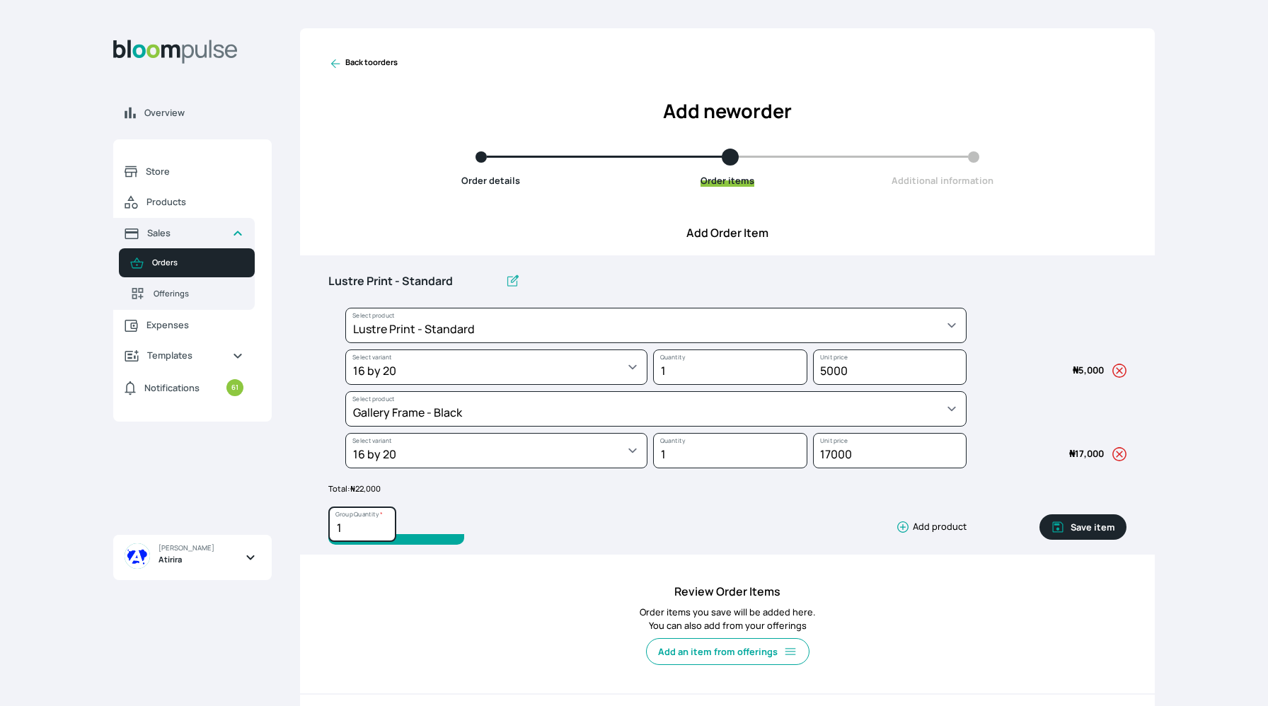
click at [346, 528] on input "1" at bounding box center [362, 524] width 68 height 35
type input "2"
click at [458, 280] on input "Lustre Print - Standard" at bounding box center [413, 282] width 171 height 30
type input "L"
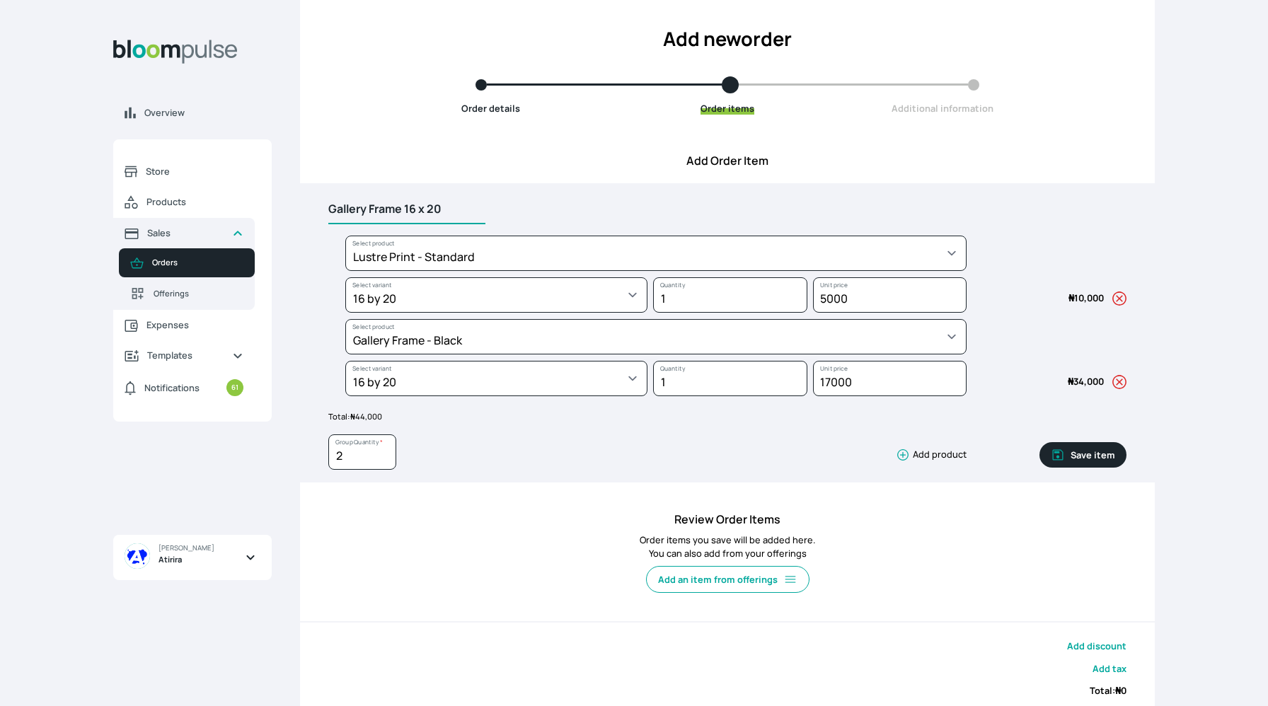
scroll to position [175, 0]
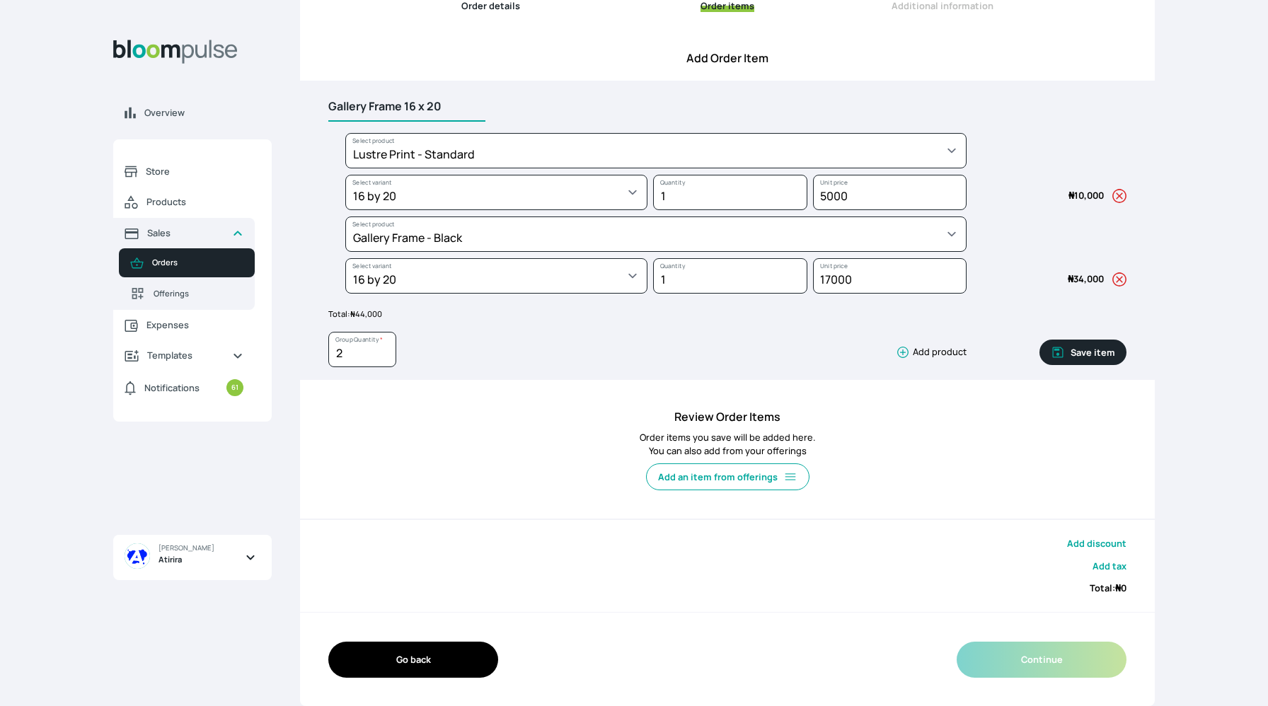
type input "Gallery Frame 16 x 20"
click at [1075, 353] on button "Save item" at bounding box center [1082, 352] width 87 height 25
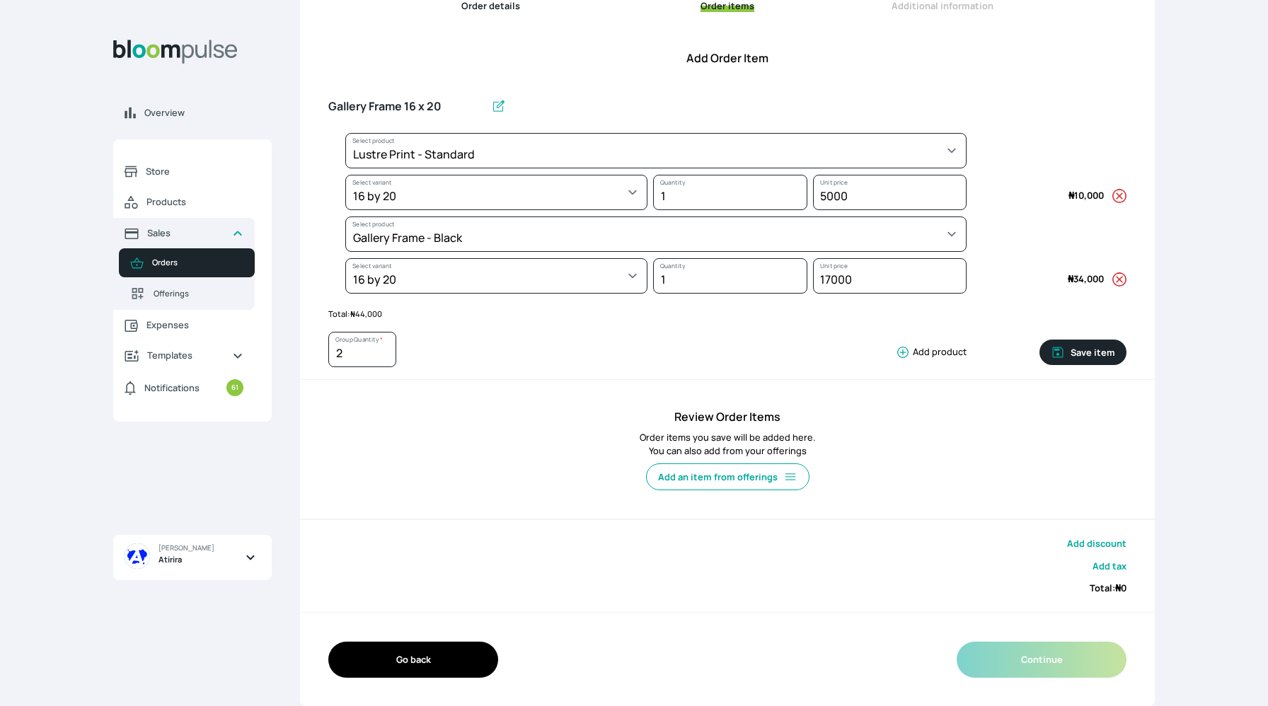
type input "1"
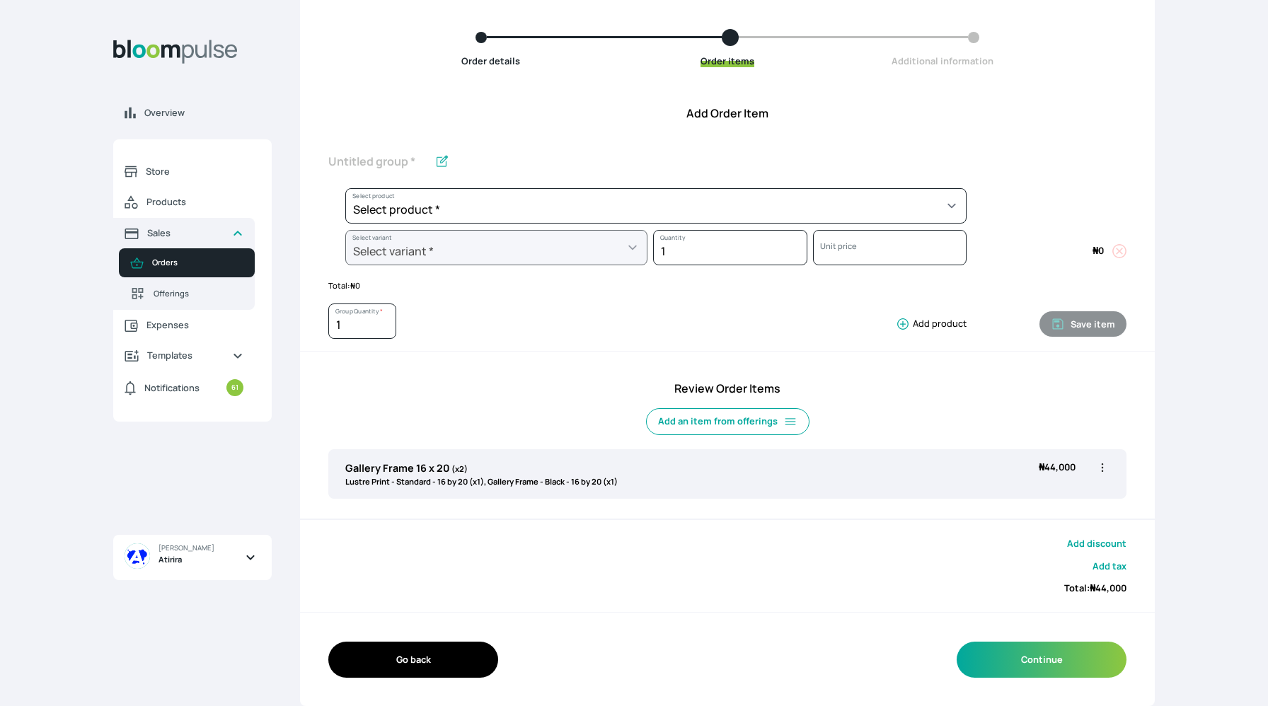
scroll to position [120, 0]
click at [1074, 658] on button "Continue" at bounding box center [1041, 660] width 170 height 36
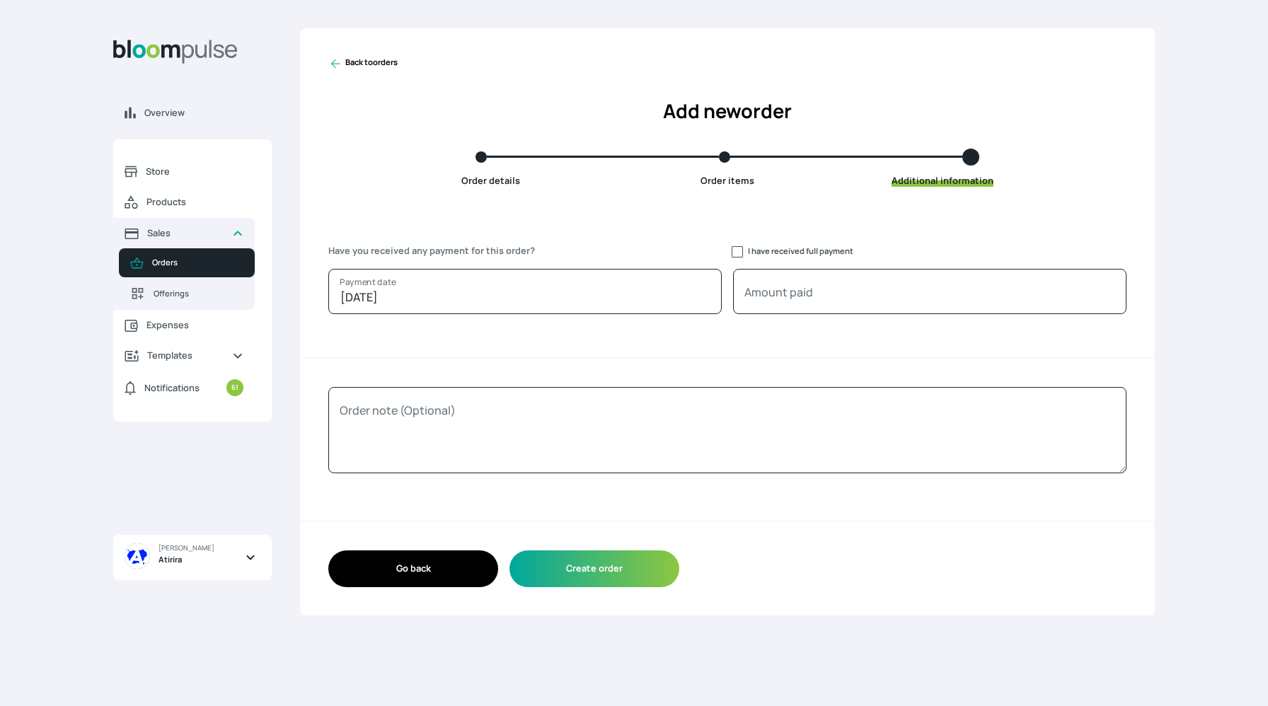
click at [740, 252] on input "I have received full payment" at bounding box center [736, 251] width 11 height 11
checkbox input "true"
type input "44000"
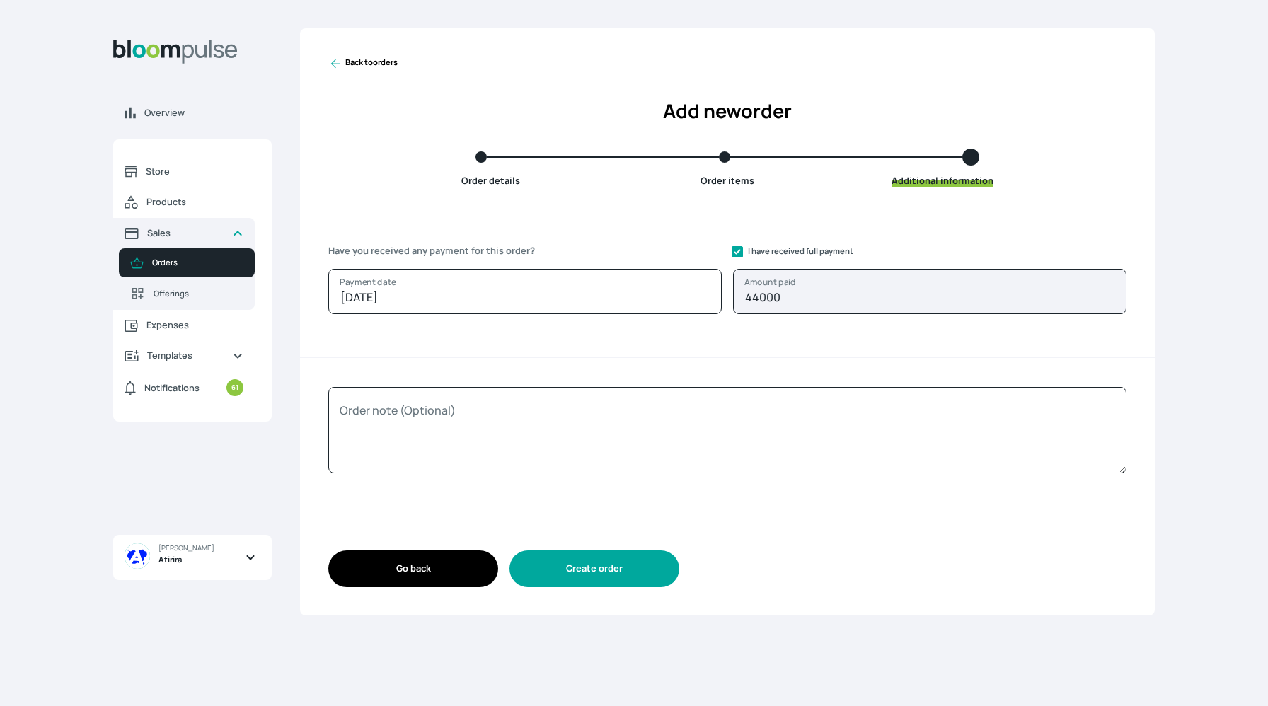
click at [574, 574] on button "Create order" at bounding box center [594, 568] width 170 height 36
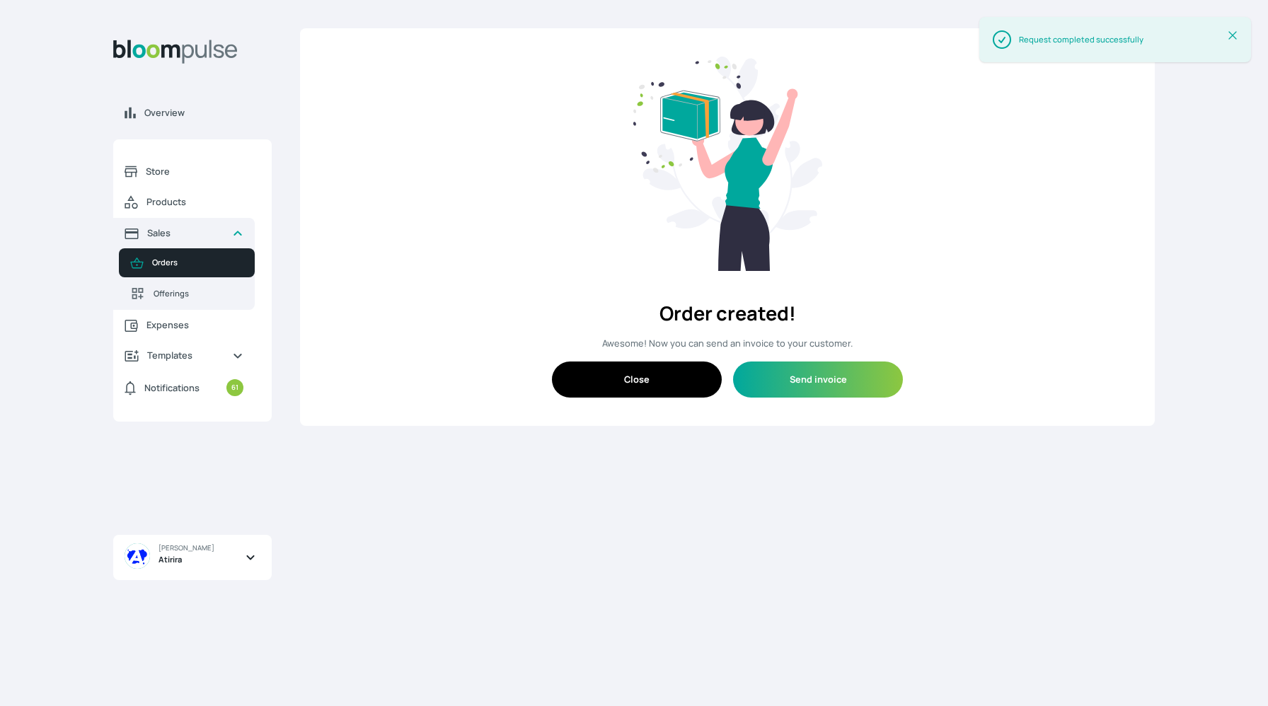
click at [655, 374] on button "Close" at bounding box center [637, 379] width 170 height 36
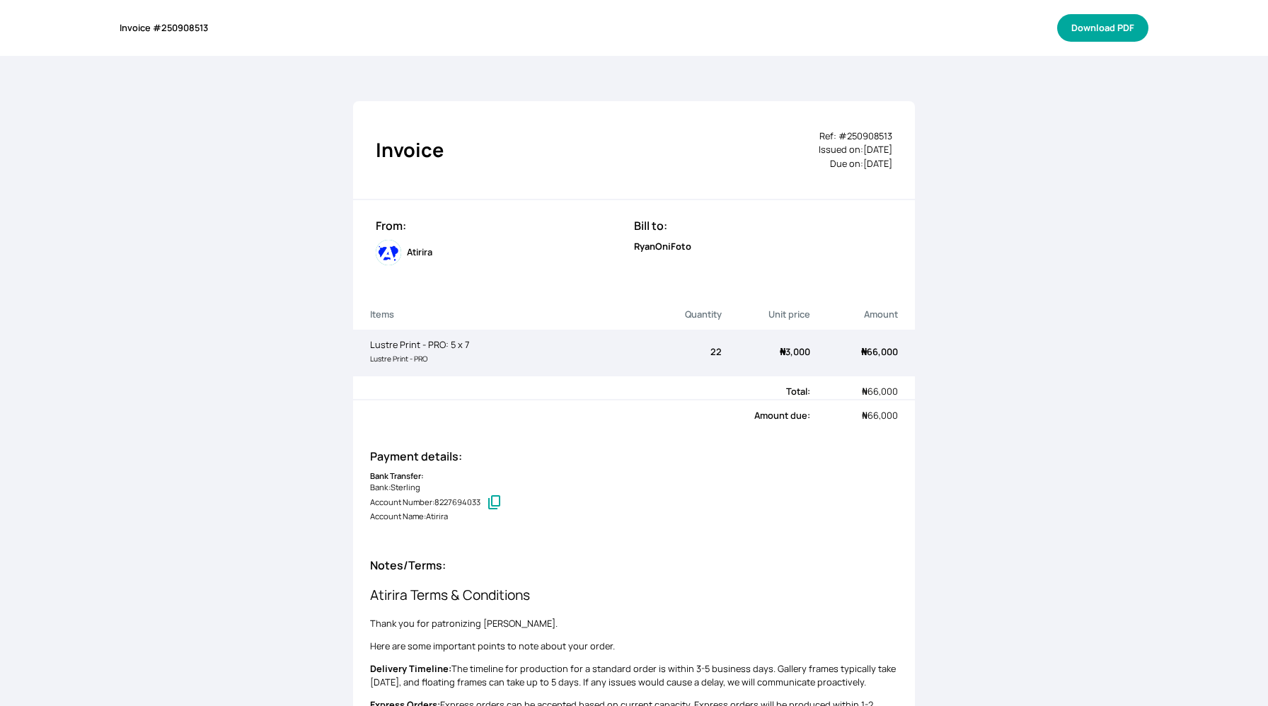
click at [1068, 31] on button "Download PDF" at bounding box center [1102, 28] width 91 height 28
